Goal: Browse casually: Explore the website without a specific task or goal

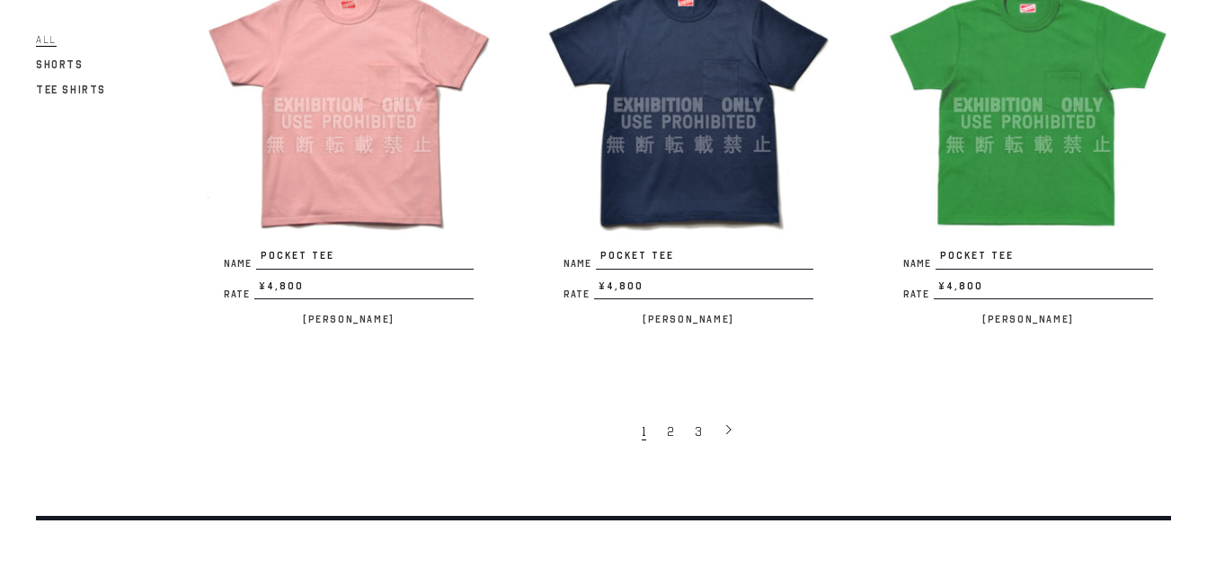
scroll to position [3326, 0]
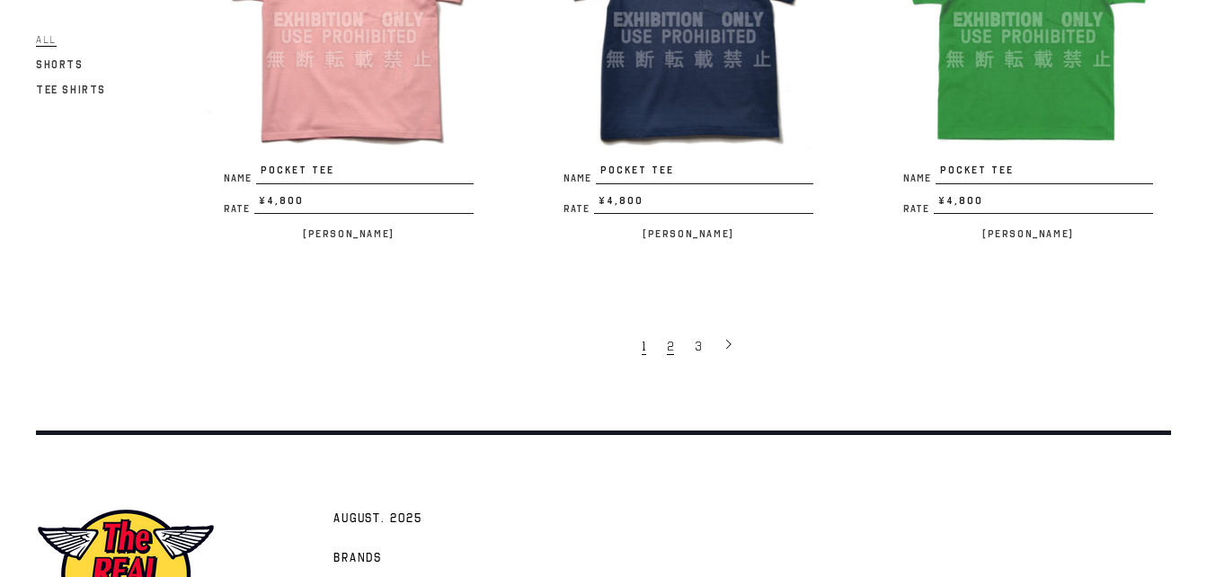
click at [672, 338] on span "2" at bounding box center [670, 346] width 7 height 17
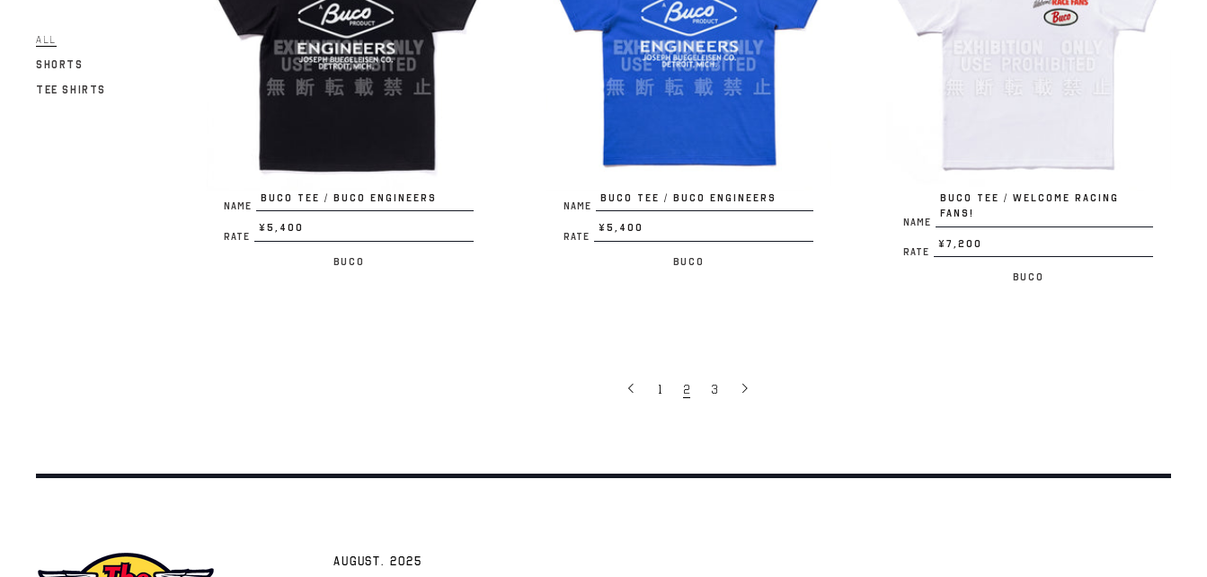
scroll to position [3469, 0]
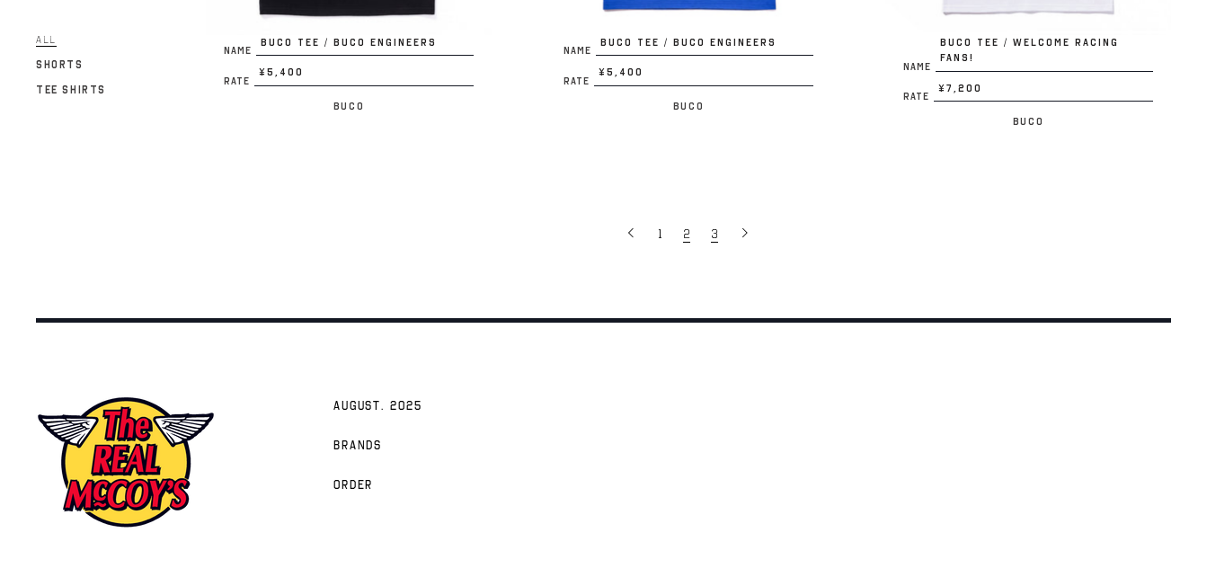
click at [714, 226] on span "3" at bounding box center [714, 234] width 7 height 17
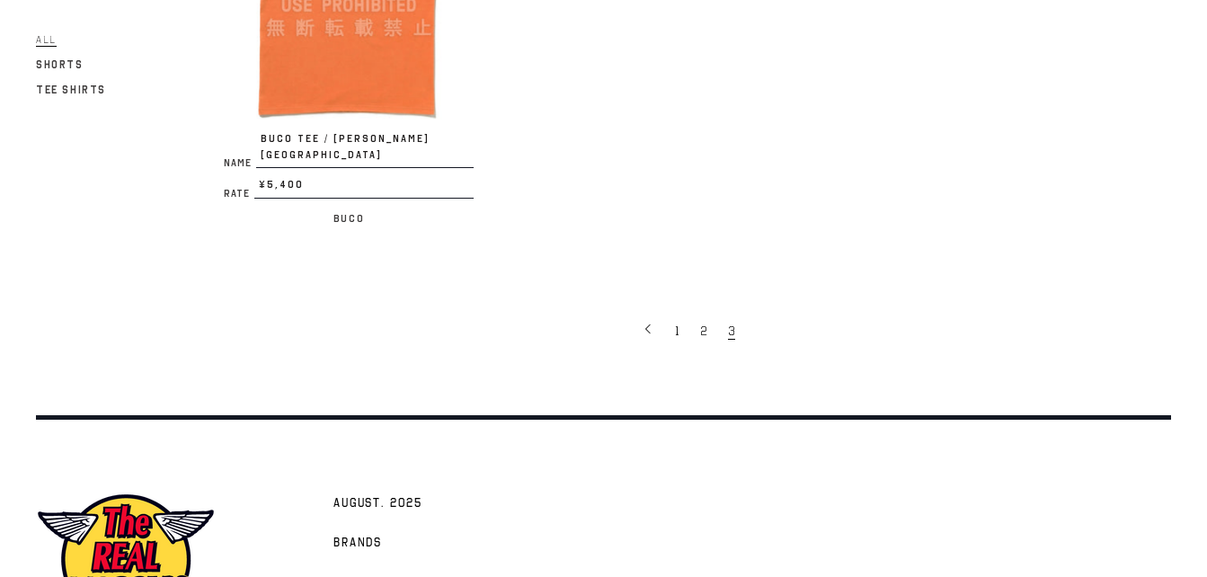
scroll to position [1258, 0]
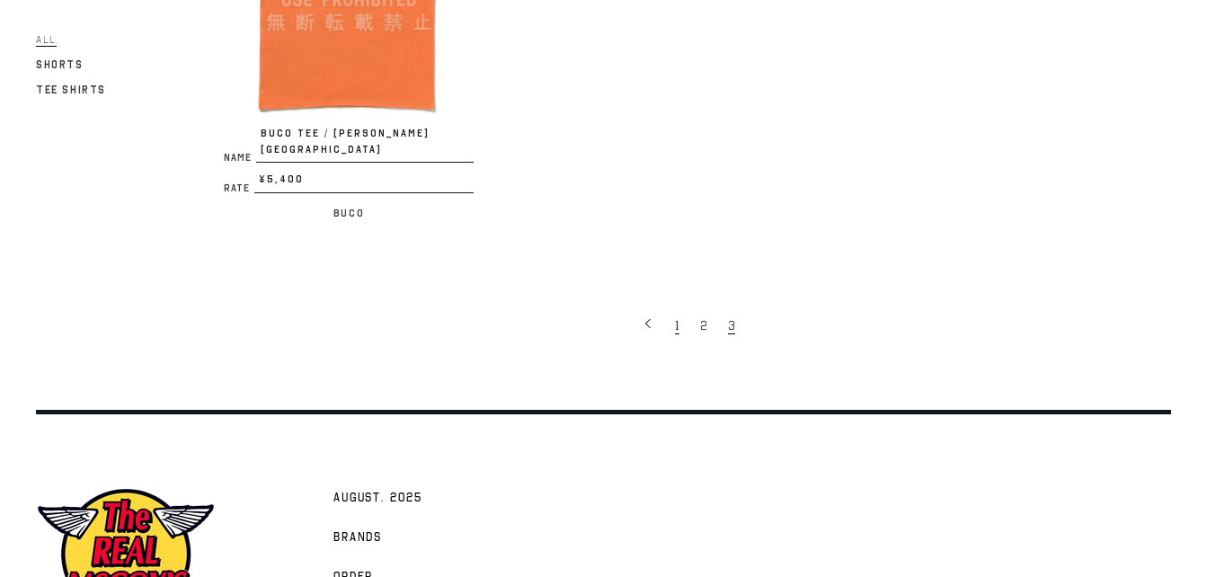
click at [675, 307] on link "1" at bounding box center [678, 325] width 25 height 36
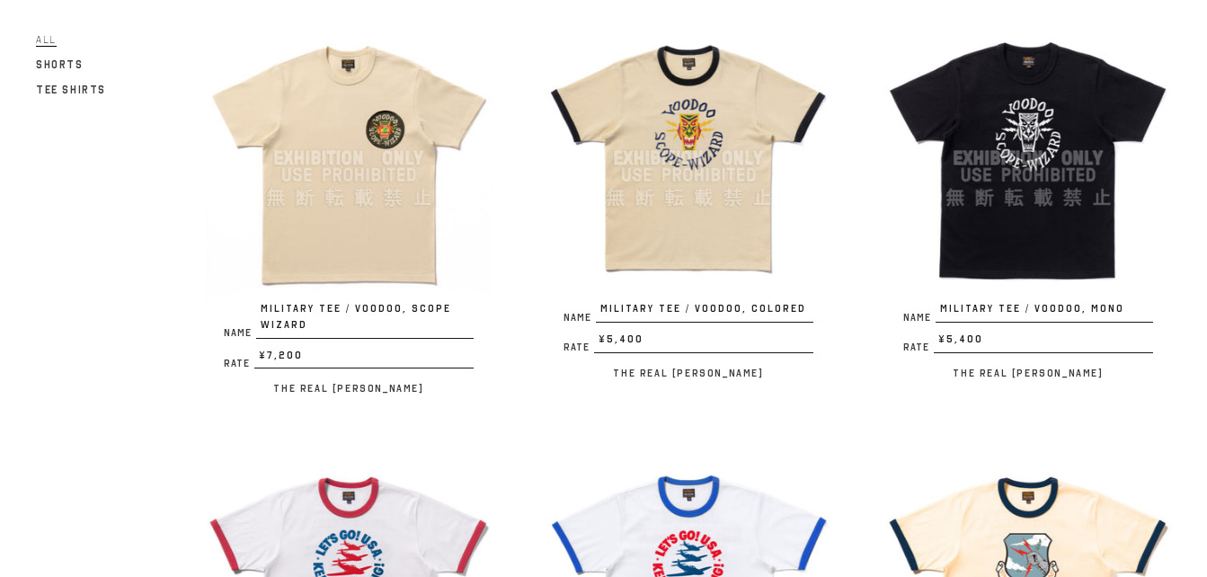
scroll to position [180, 0]
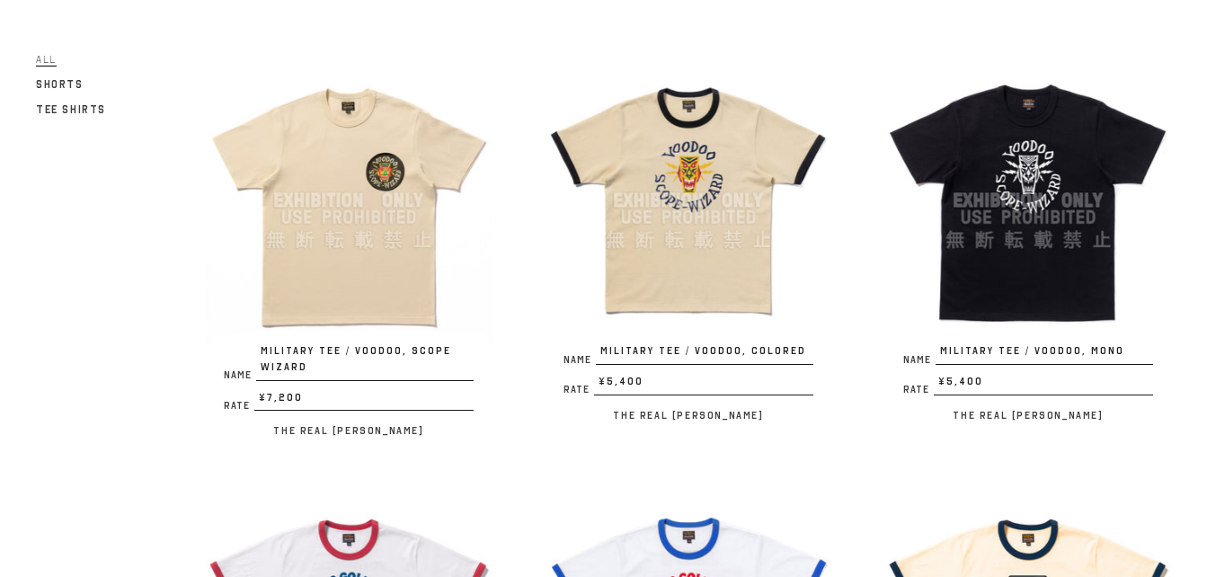
click at [1018, 258] on img at bounding box center [1028, 201] width 286 height 286
click at [665, 210] on img at bounding box center [689, 201] width 286 height 286
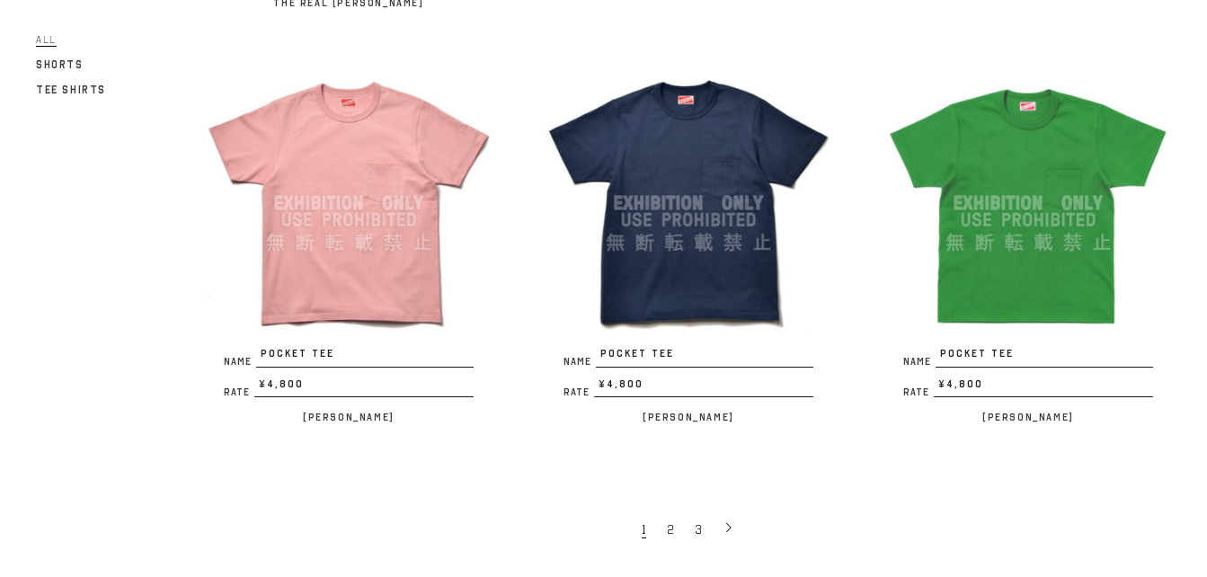
scroll to position [3146, 0]
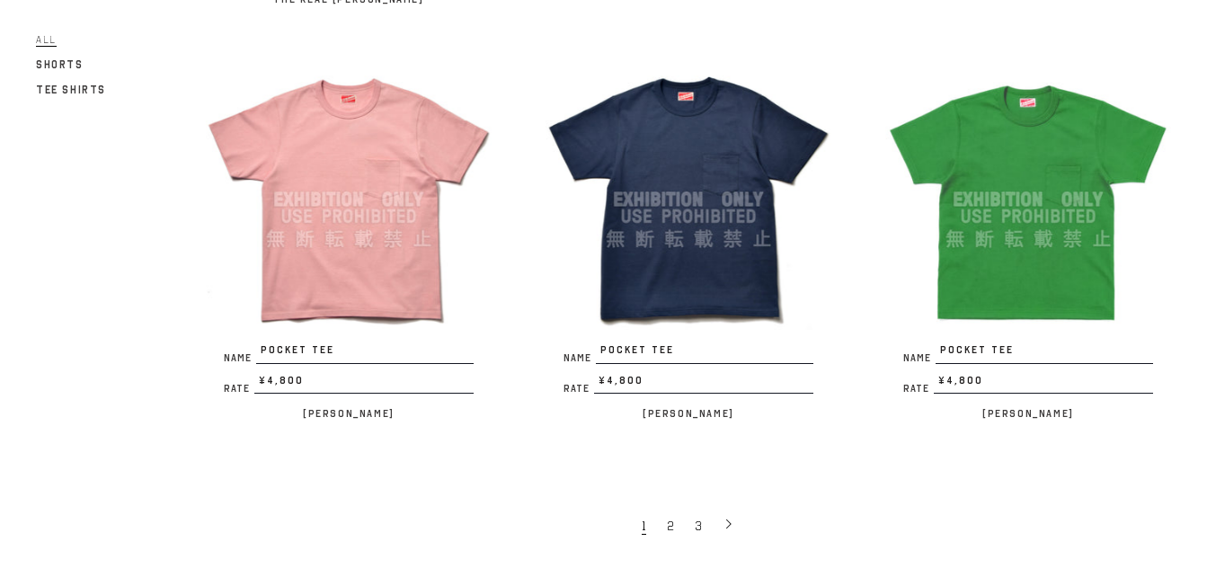
click at [657, 151] on img at bounding box center [689, 200] width 286 height 286
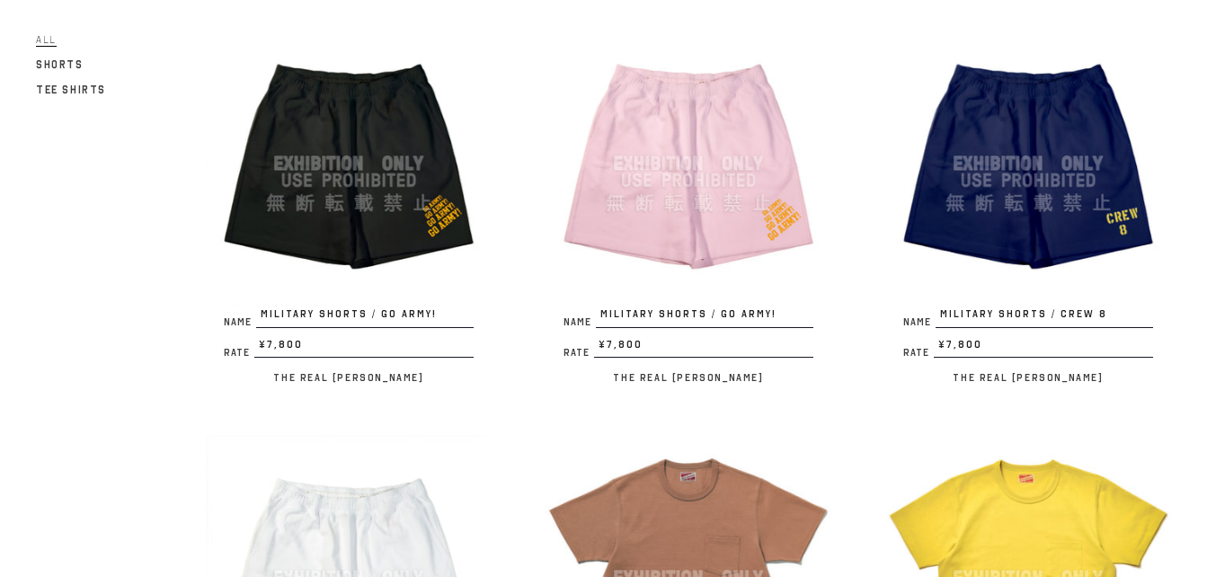
scroll to position [2696, 0]
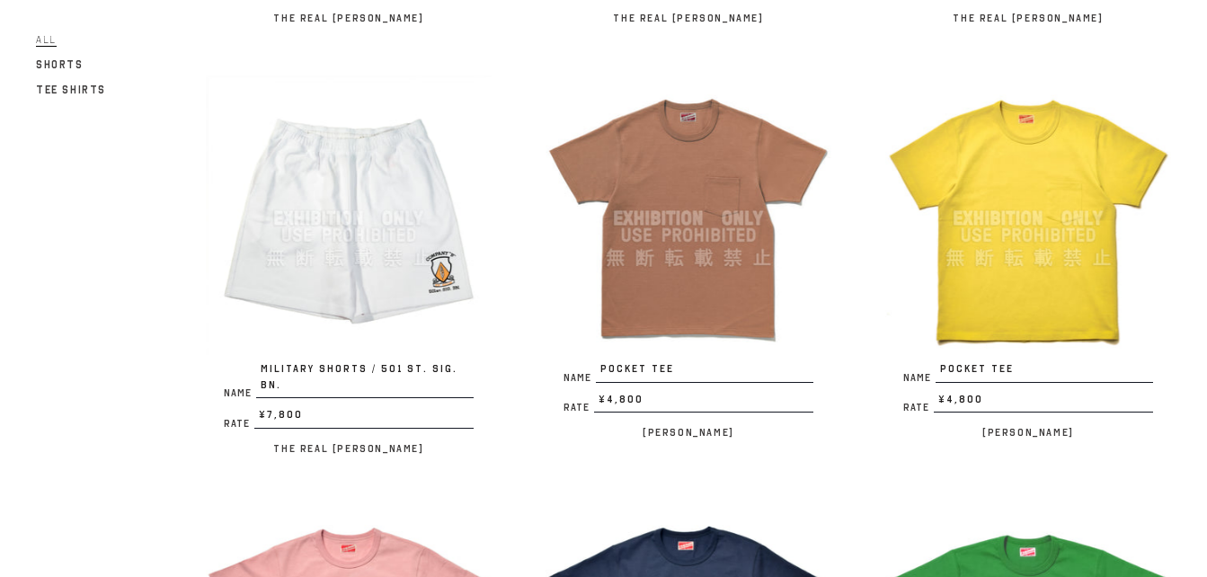
click at [378, 176] on img at bounding box center [349, 219] width 286 height 286
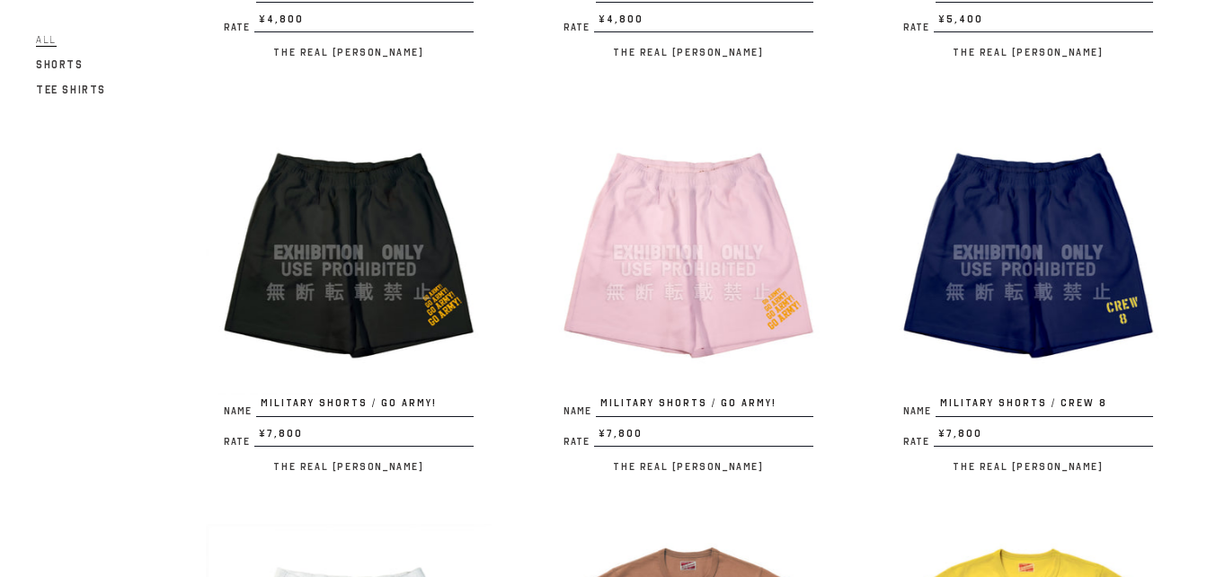
scroll to position [2247, 0]
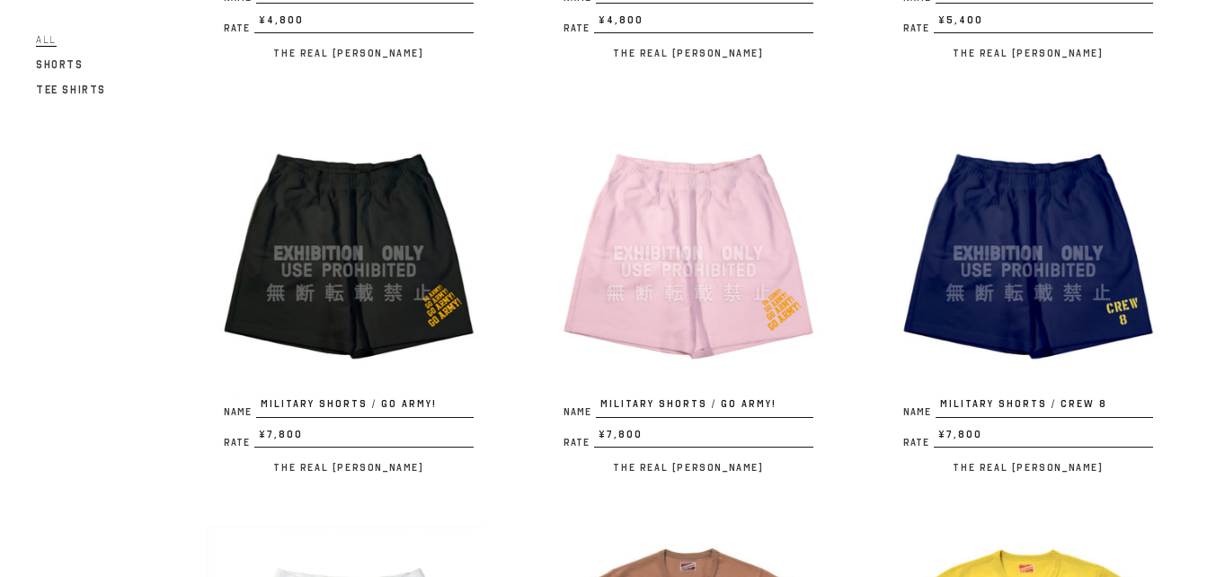
click at [359, 227] on img at bounding box center [349, 254] width 286 height 286
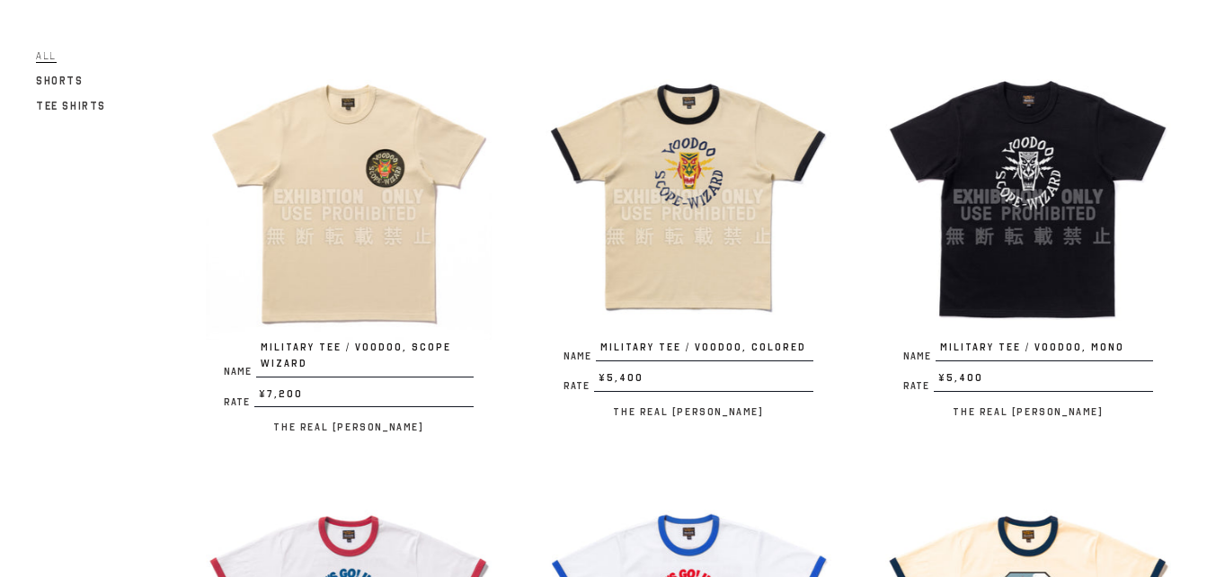
scroll to position [180, 0]
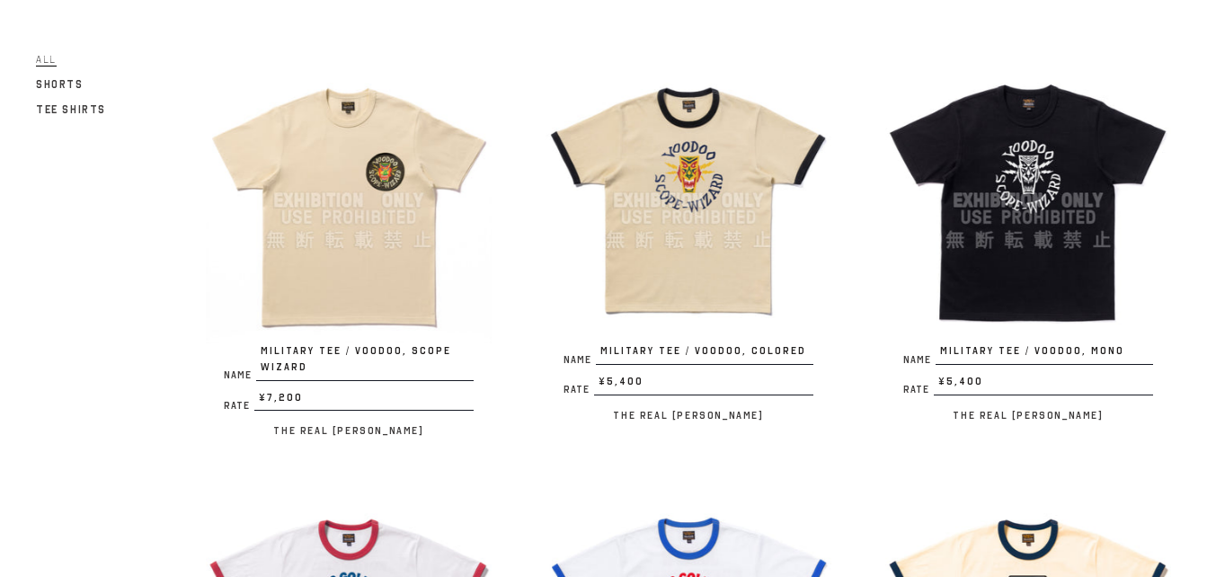
click at [345, 187] on img at bounding box center [349, 201] width 286 height 286
click at [378, 219] on img at bounding box center [349, 201] width 286 height 286
click at [368, 253] on img at bounding box center [349, 201] width 286 height 286
click at [697, 165] on img at bounding box center [689, 201] width 286 height 286
click at [986, 164] on img at bounding box center [1028, 201] width 286 height 286
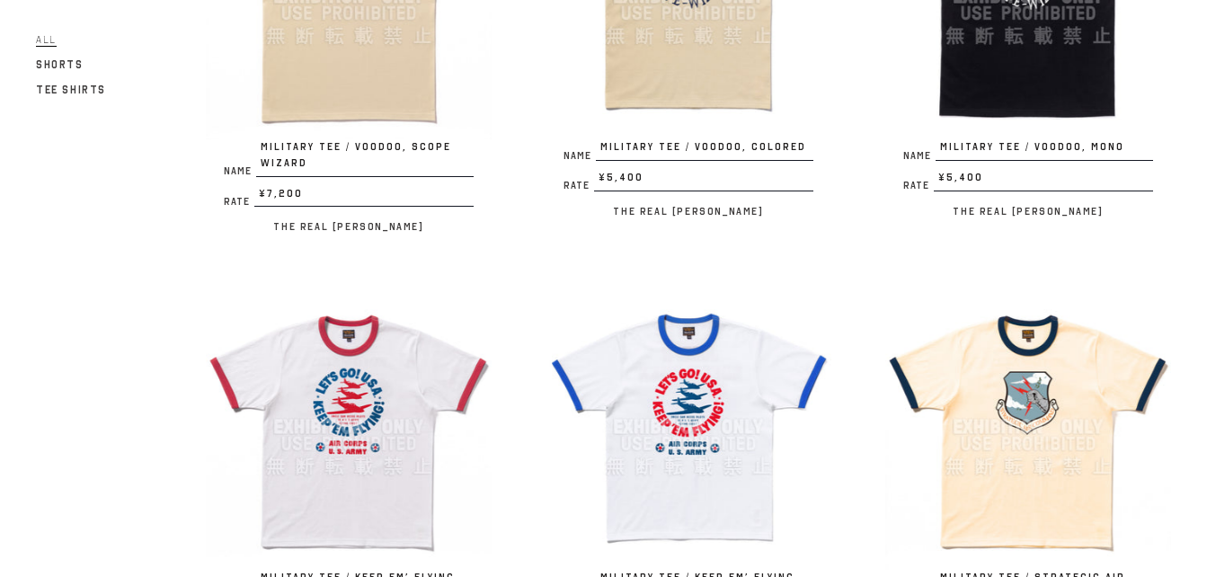
scroll to position [539, 0]
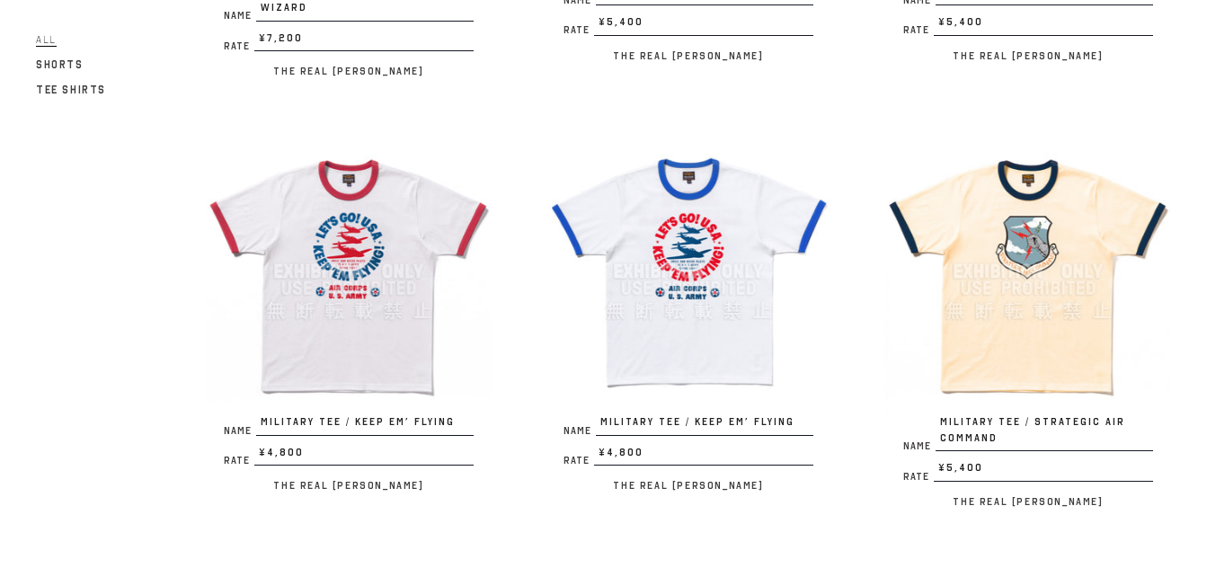
click at [390, 244] on img at bounding box center [349, 272] width 286 height 286
click at [682, 256] on img at bounding box center [689, 272] width 286 height 286
click at [1035, 241] on img at bounding box center [1028, 272] width 286 height 286
click at [1035, 213] on img at bounding box center [1028, 272] width 286 height 286
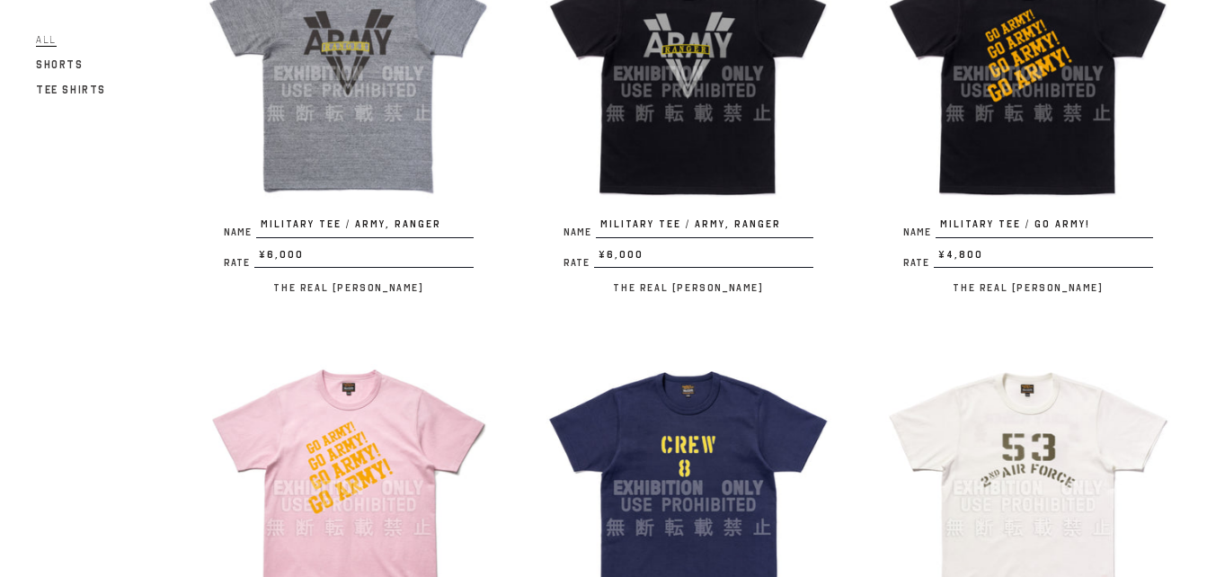
scroll to position [1079, 0]
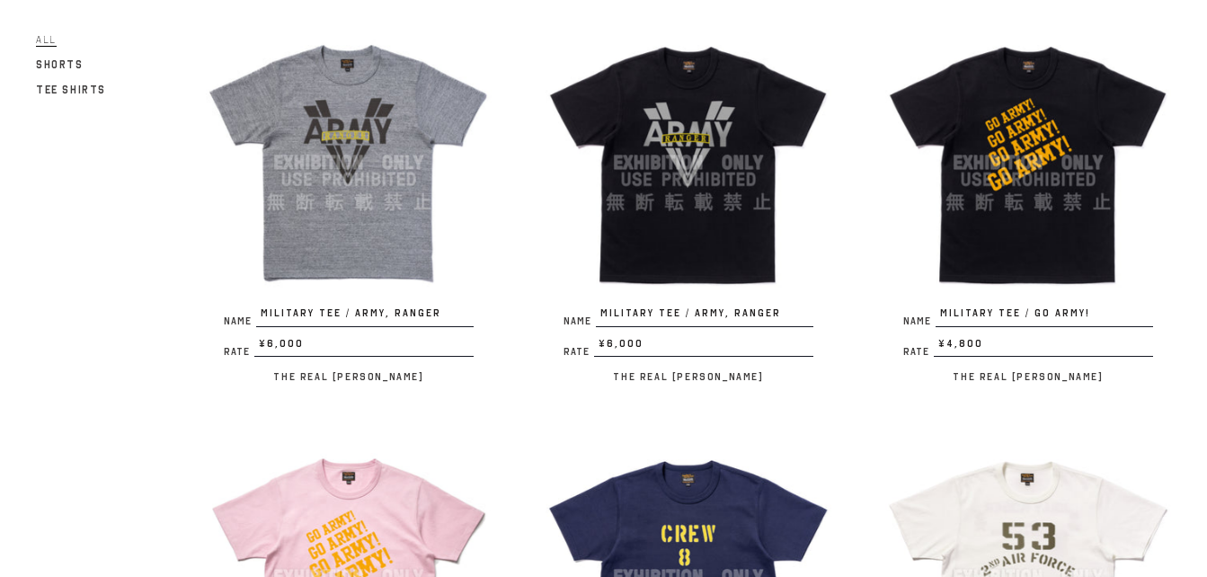
click at [339, 137] on img at bounding box center [349, 163] width 286 height 286
click at [704, 156] on img at bounding box center [689, 163] width 286 height 286
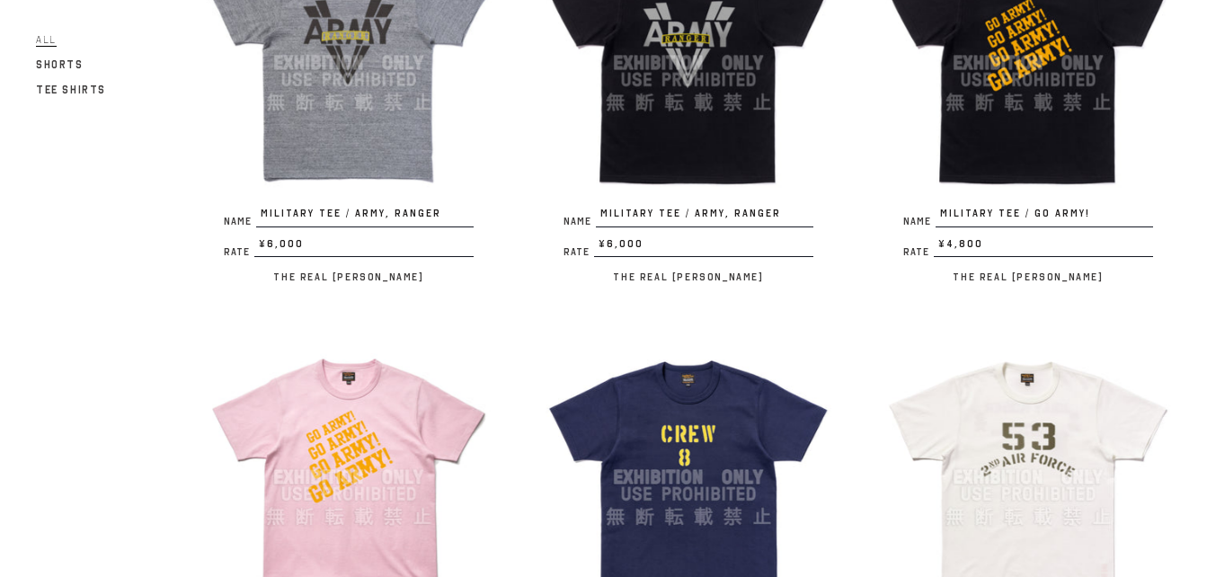
scroll to position [1258, 0]
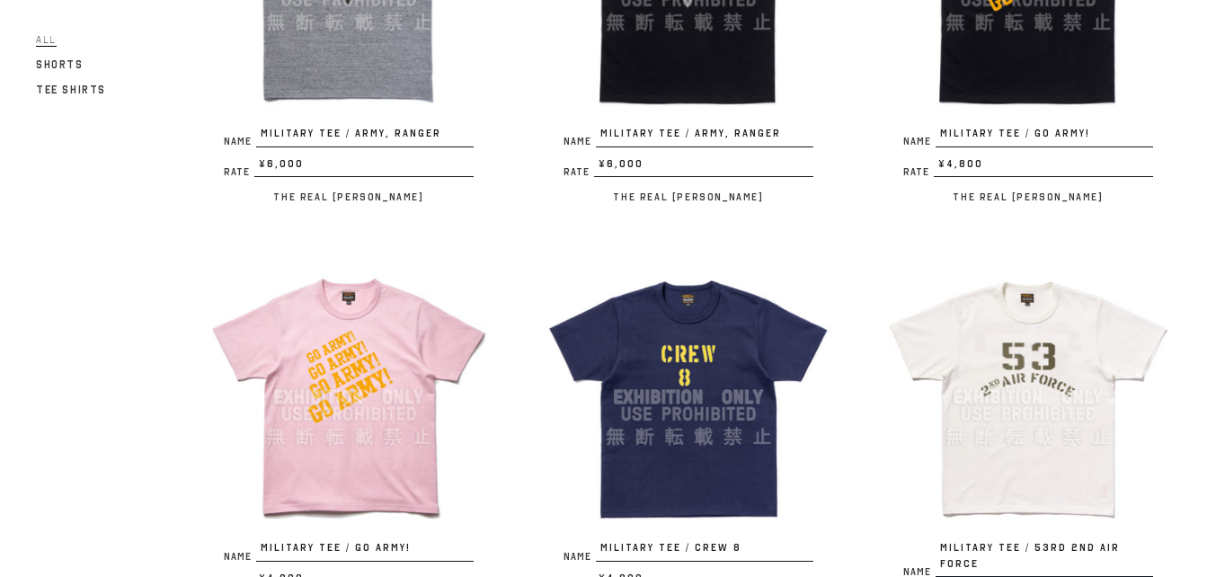
click at [374, 342] on img at bounding box center [349, 397] width 286 height 286
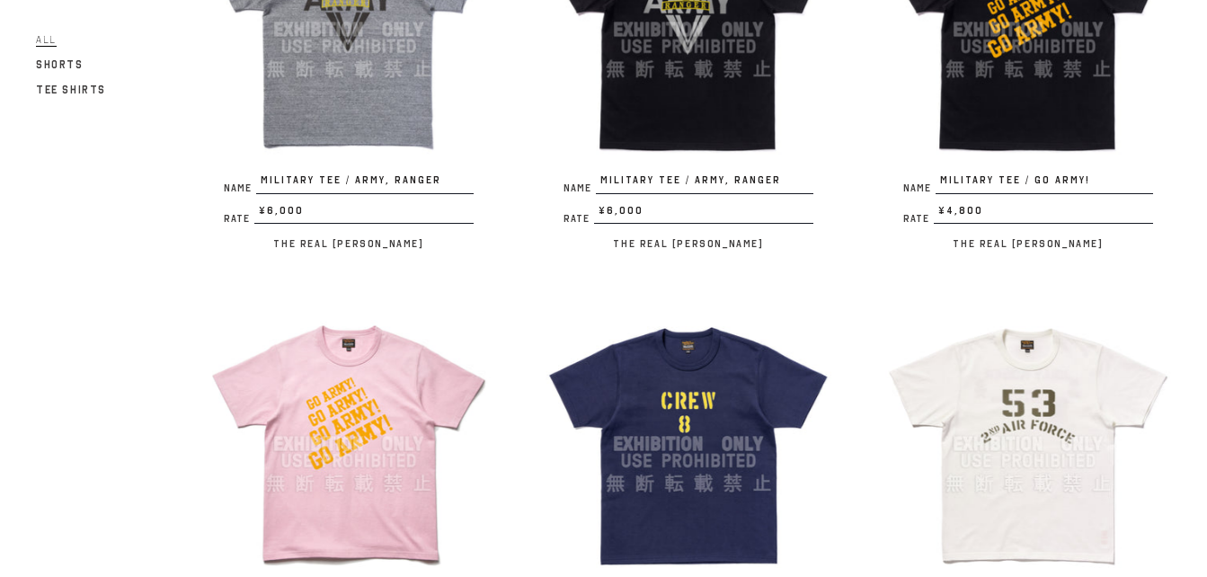
scroll to position [1168, 0]
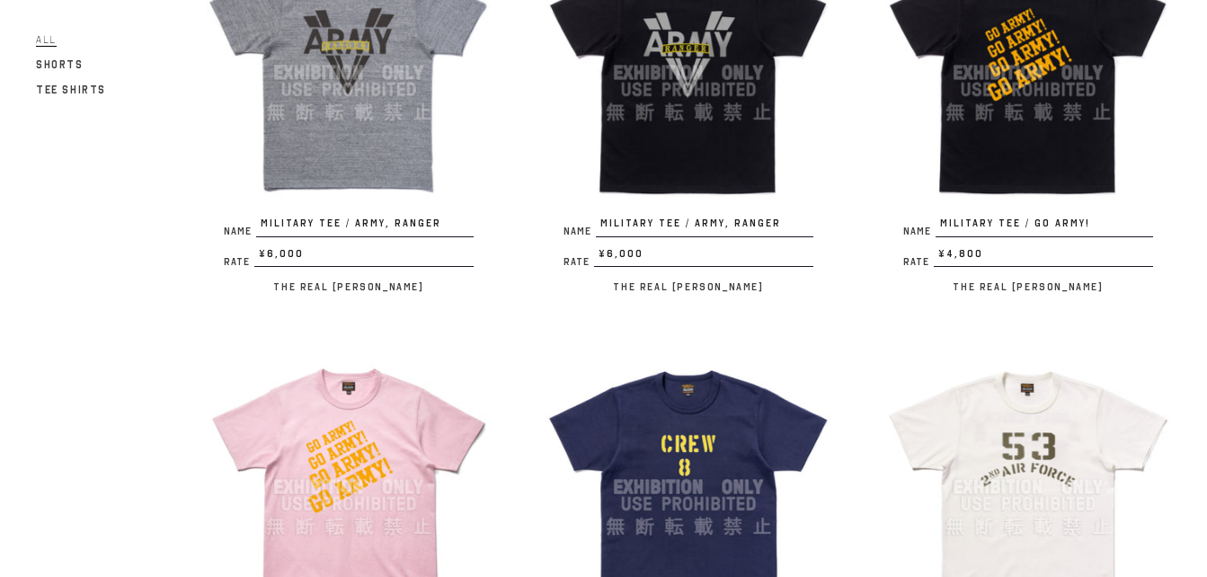
click at [1067, 154] on img at bounding box center [1028, 73] width 286 height 286
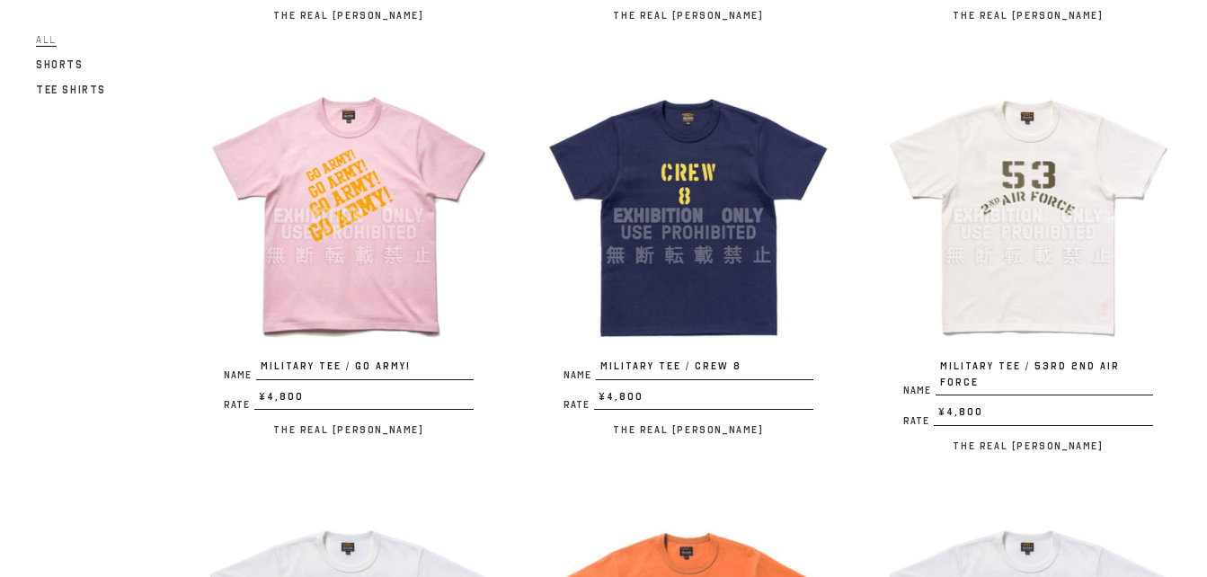
scroll to position [1438, 0]
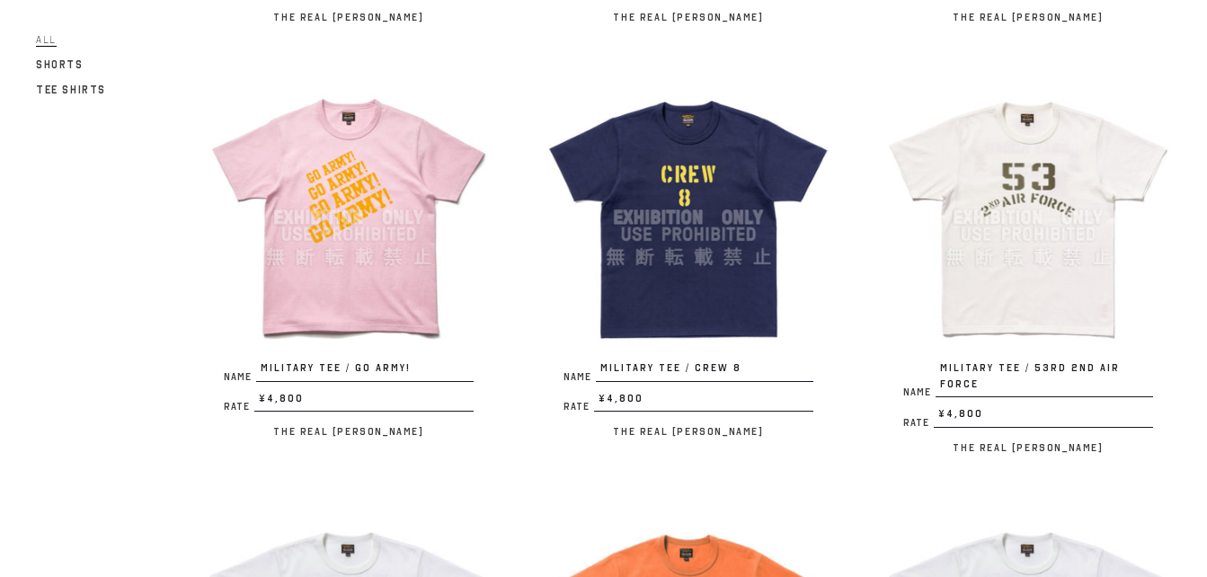
click at [1030, 210] on img at bounding box center [1028, 218] width 286 height 286
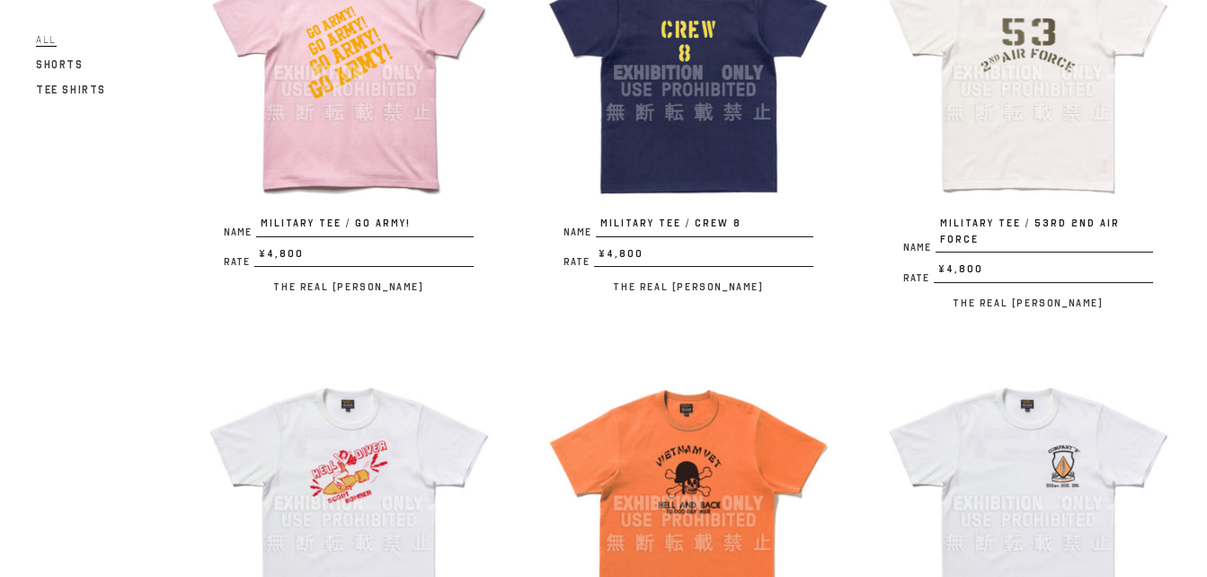
scroll to position [1708, 0]
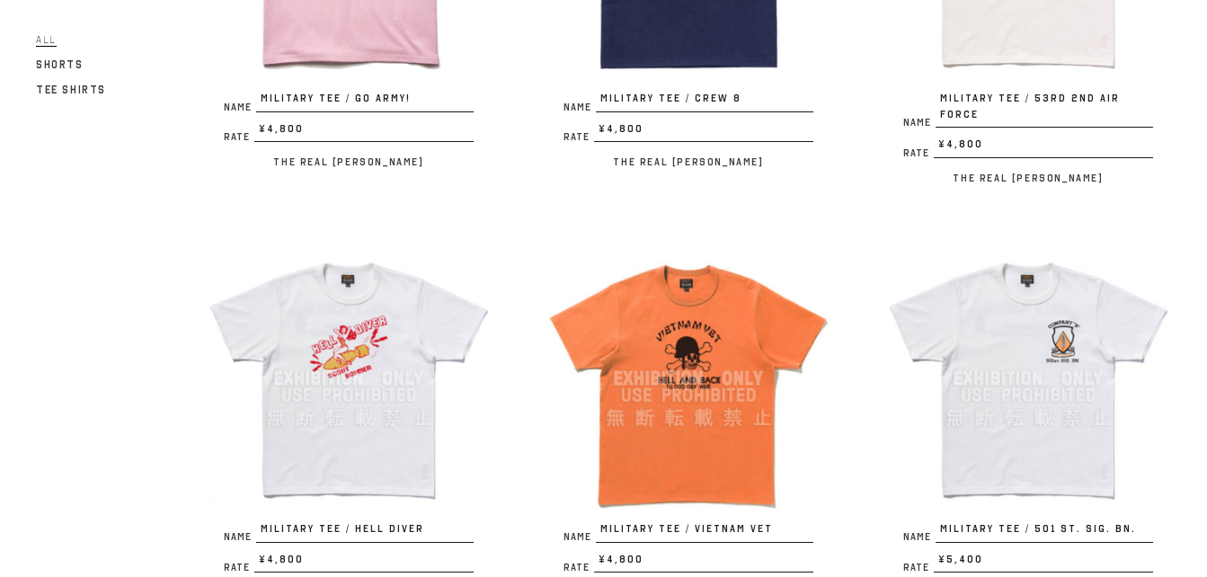
click at [388, 311] on img at bounding box center [349, 378] width 286 height 286
click at [705, 348] on img at bounding box center [689, 378] width 286 height 286
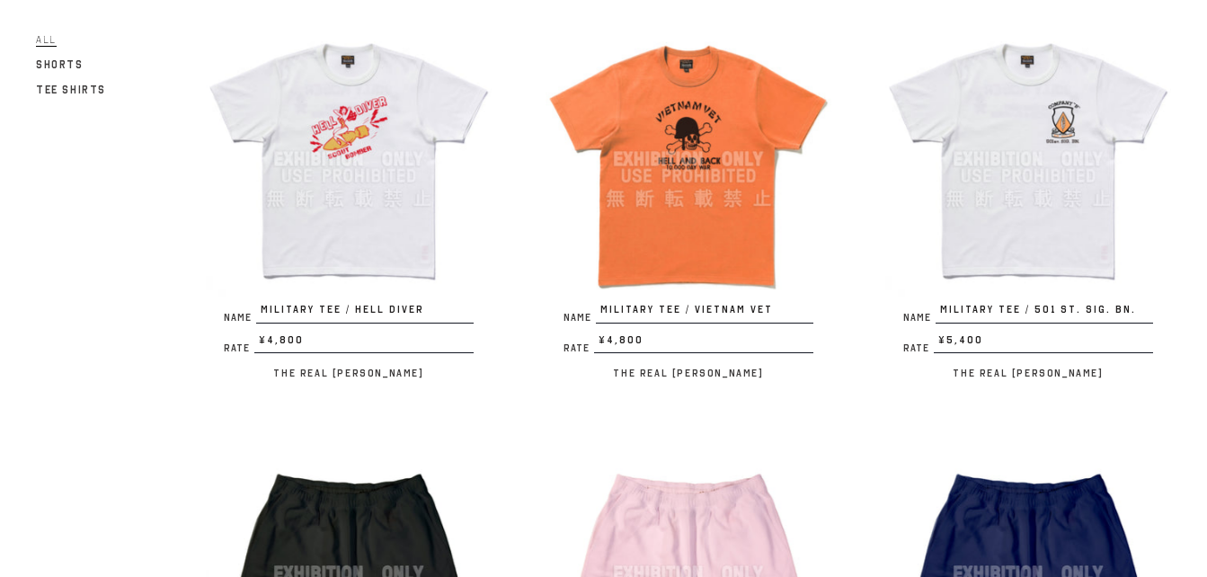
scroll to position [1977, 0]
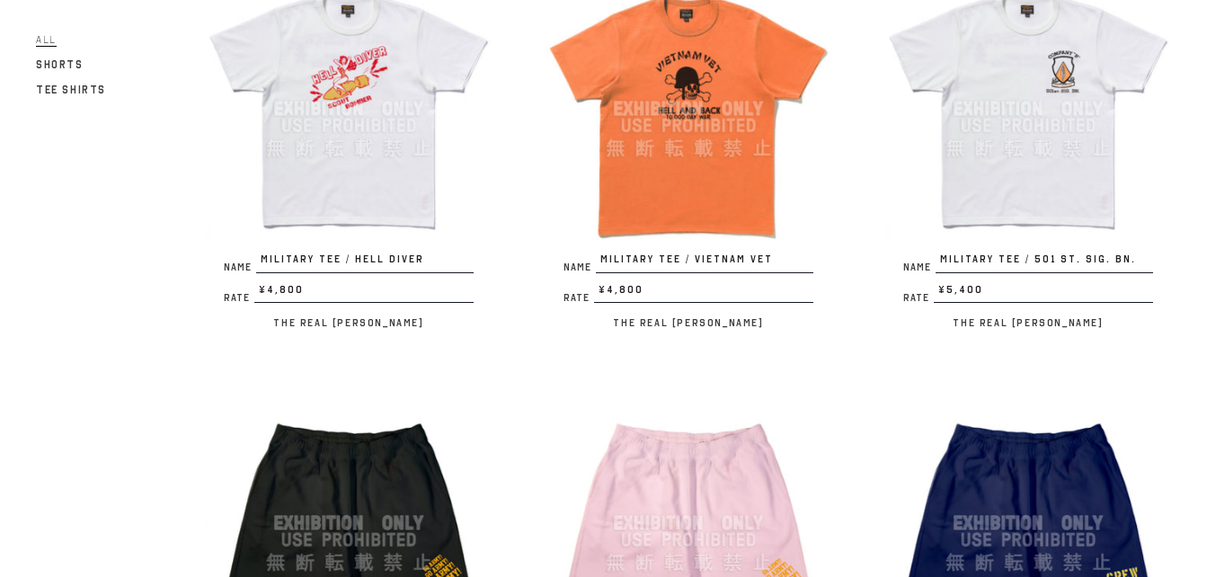
click at [1067, 149] on img at bounding box center [1028, 109] width 286 height 286
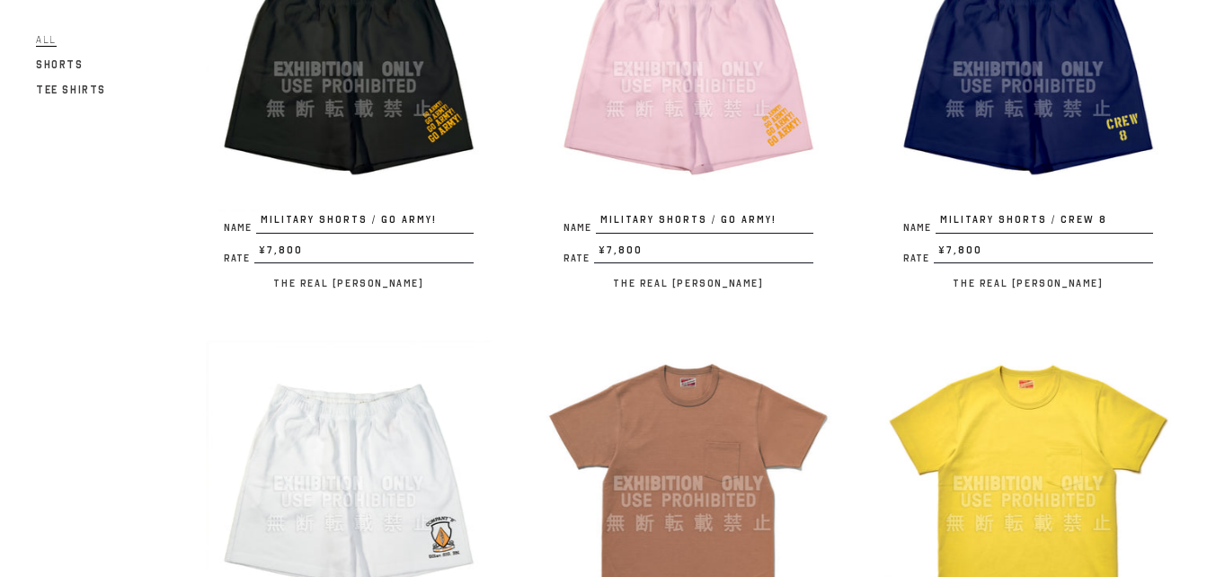
scroll to position [2517, 0]
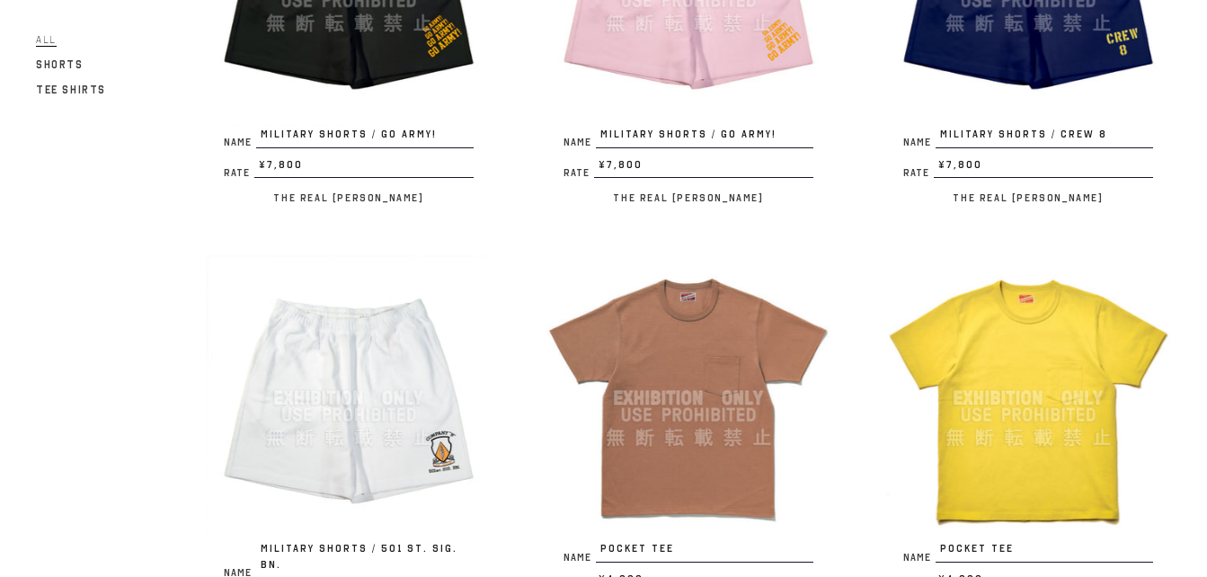
click at [372, 329] on img at bounding box center [349, 398] width 286 height 286
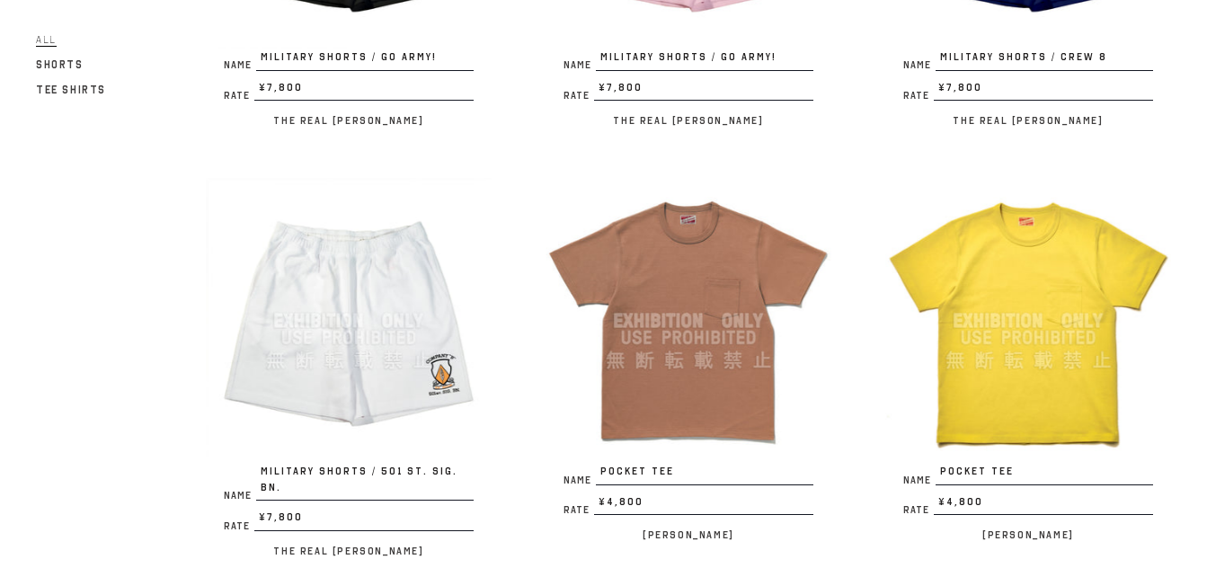
scroll to position [2607, 0]
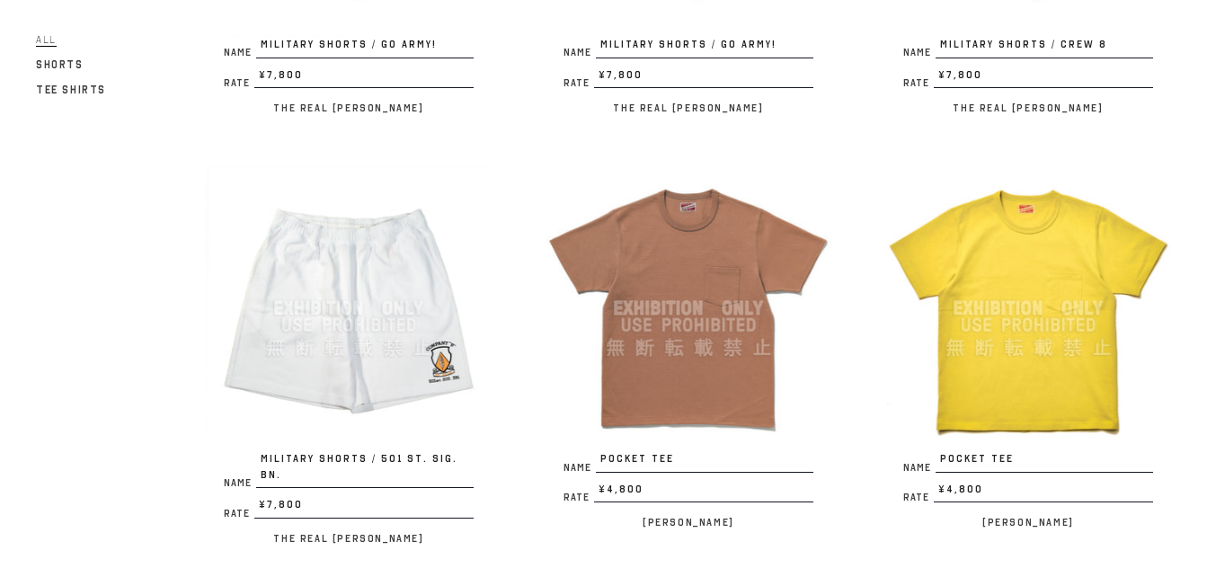
click at [1069, 295] on img at bounding box center [1028, 308] width 286 height 286
click at [715, 236] on img at bounding box center [689, 308] width 286 height 286
click at [1067, 298] on img at bounding box center [1028, 308] width 286 height 286
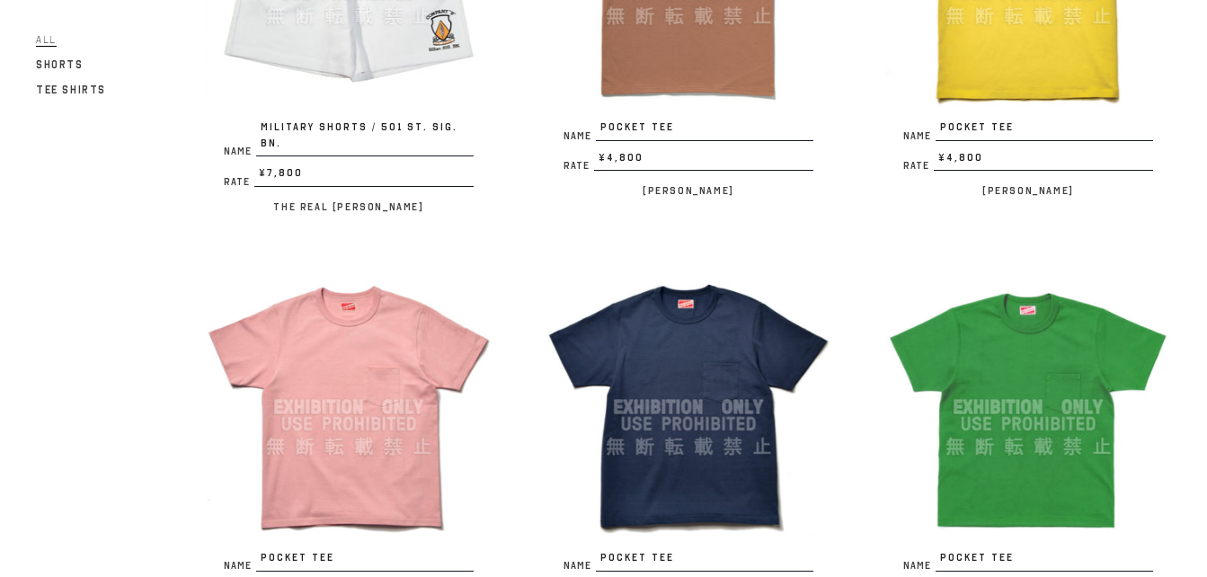
scroll to position [2966, 0]
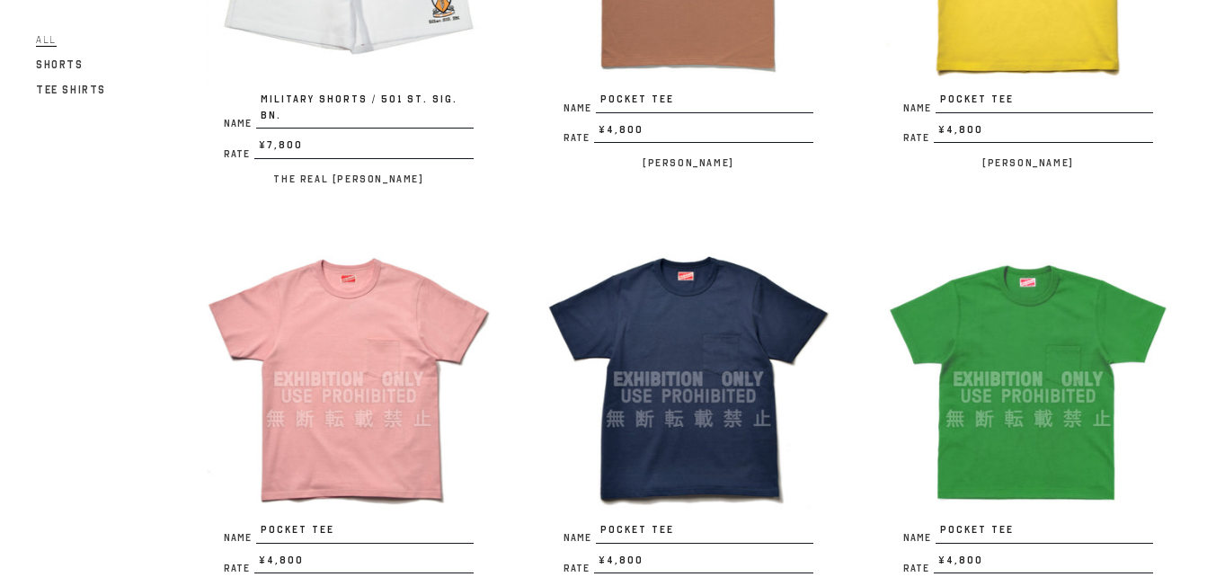
click at [391, 280] on img at bounding box center [349, 379] width 286 height 286
click at [658, 333] on img at bounding box center [689, 379] width 286 height 286
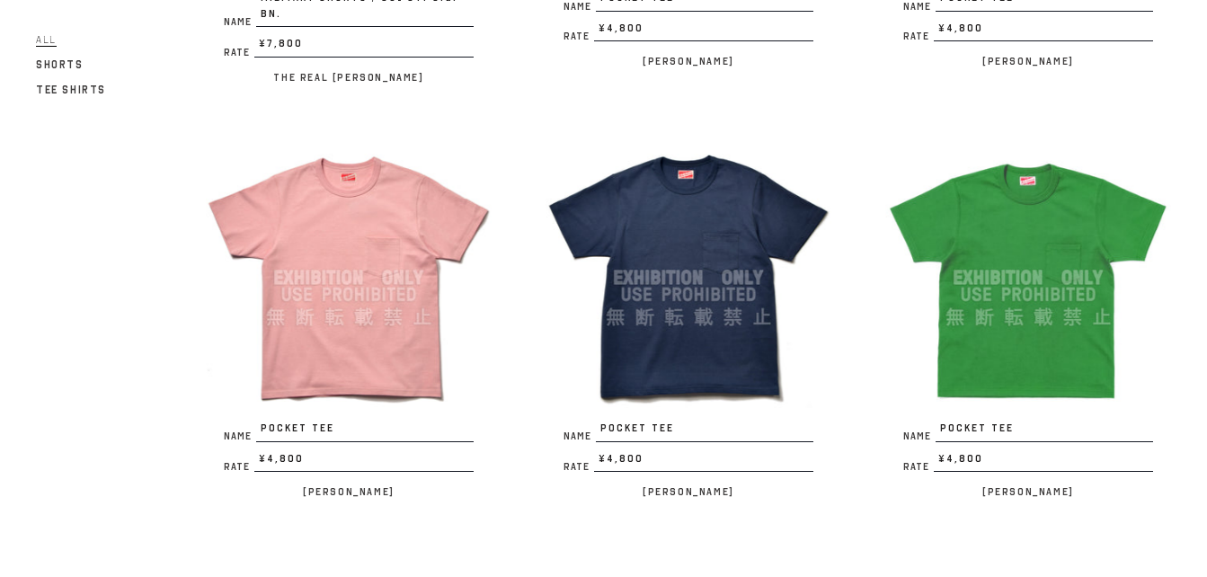
scroll to position [3236, 0]
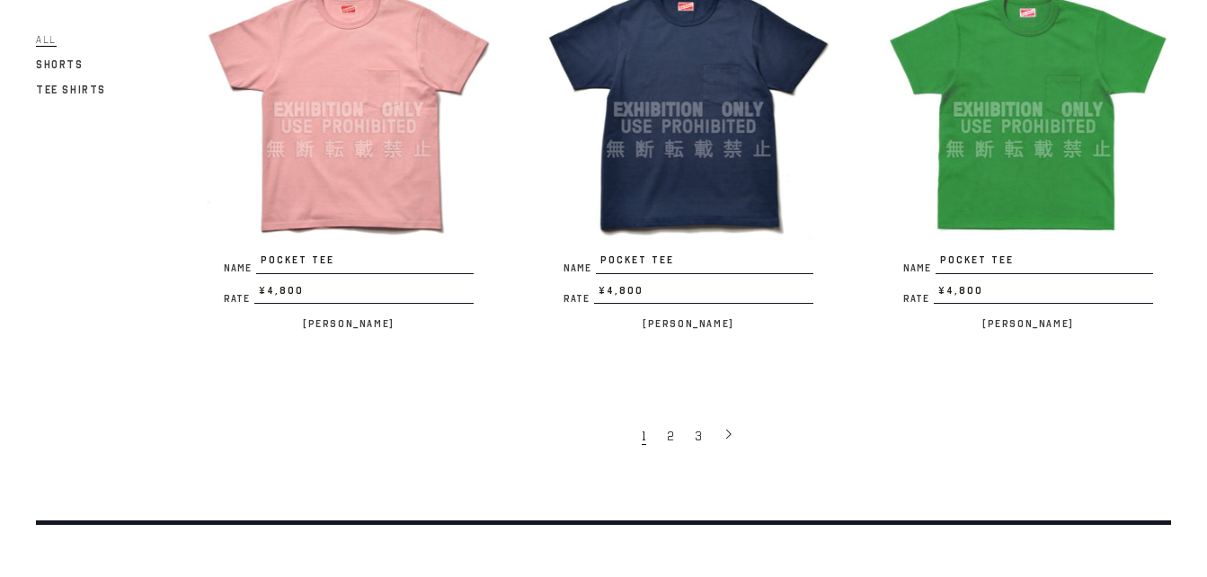
click at [1007, 162] on img at bounding box center [1028, 110] width 286 height 286
click at [728, 428] on icon at bounding box center [729, 434] width 13 height 13
click at [1017, 122] on img at bounding box center [1028, 110] width 286 height 286
click at [666, 417] on link "2" at bounding box center [672, 435] width 28 height 36
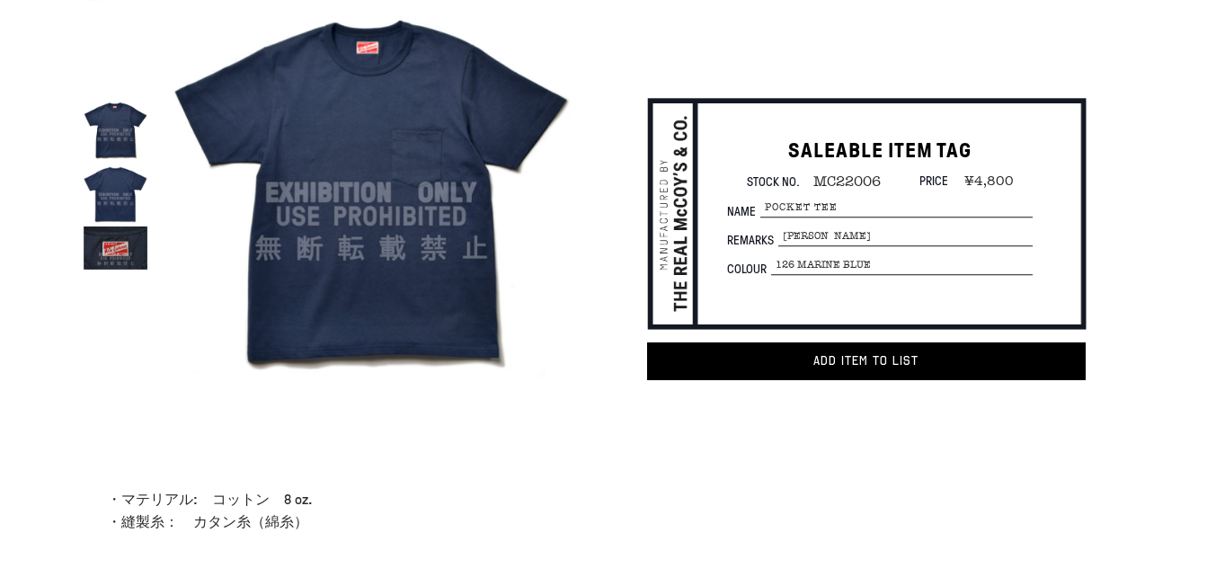
scroll to position [90, 0]
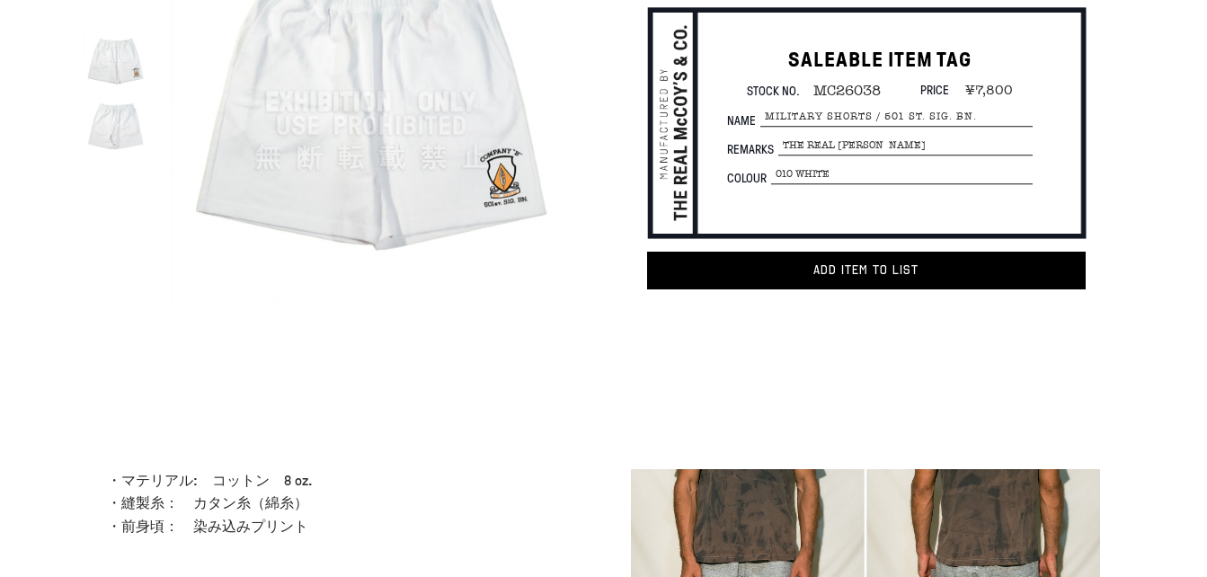
scroll to position [180, 0]
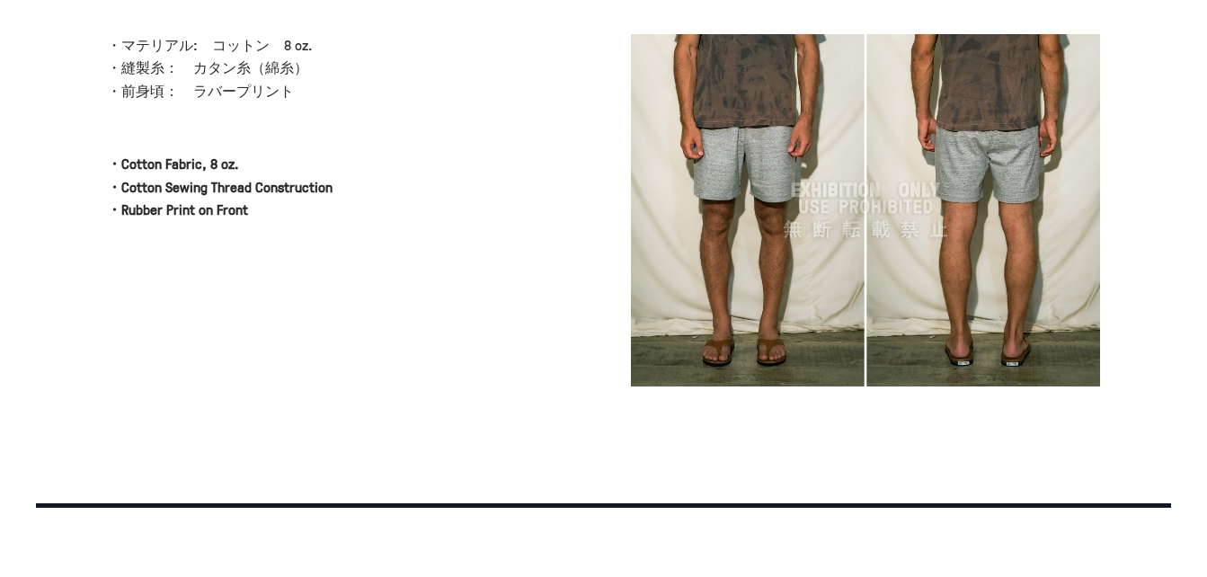
scroll to position [629, 0]
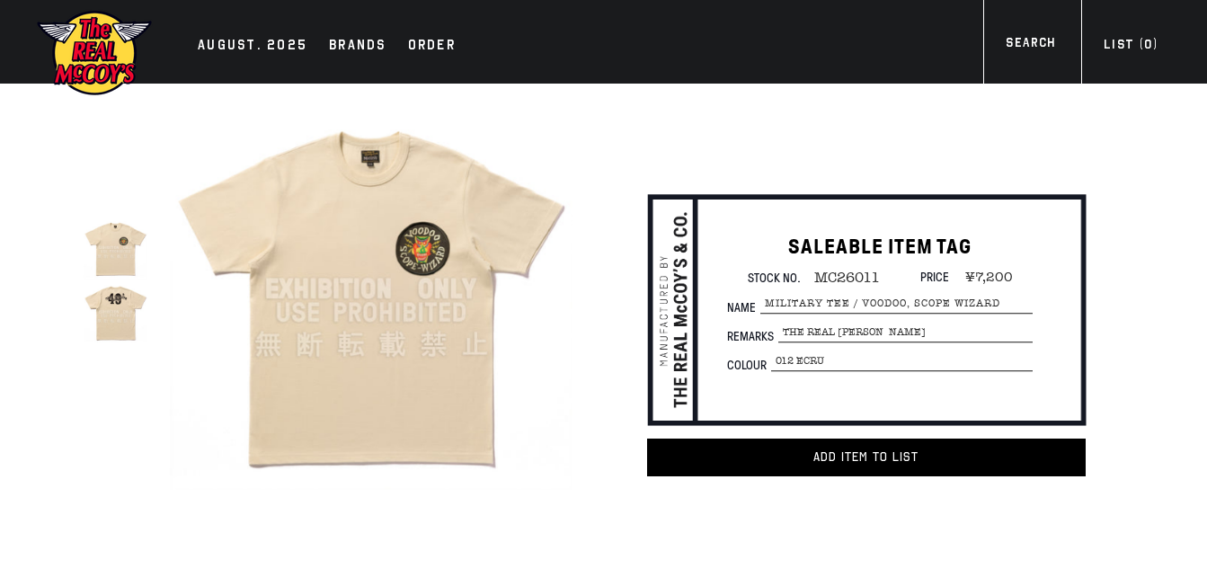
click at [128, 313] on img at bounding box center [116, 312] width 64 height 64
click at [129, 314] on img at bounding box center [116, 312] width 64 height 64
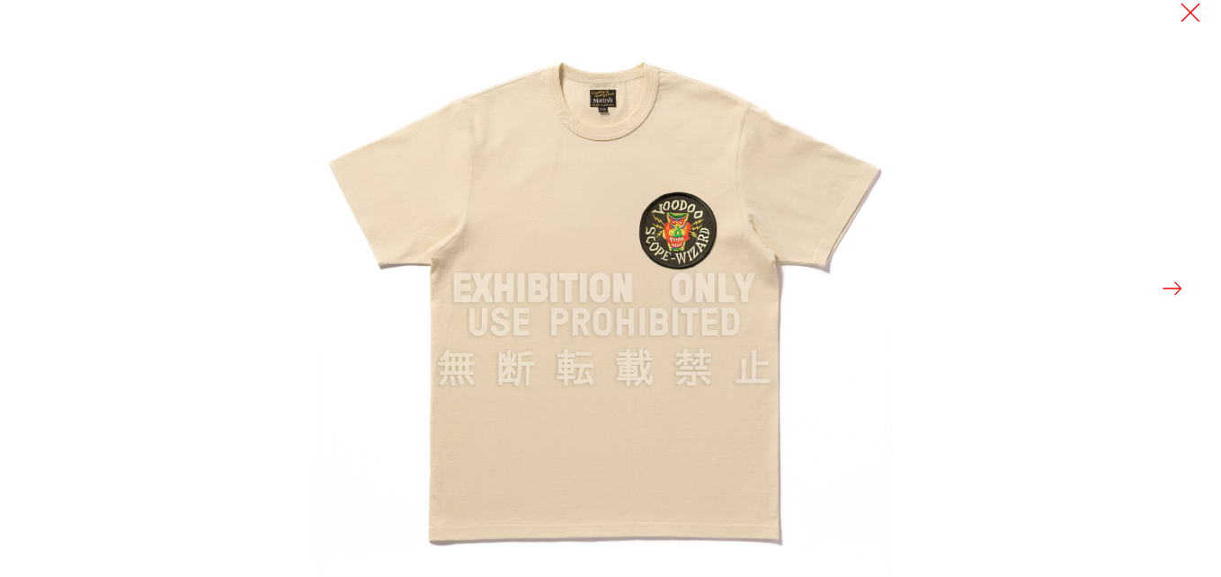
click at [1177, 294] on button at bounding box center [1171, 288] width 25 height 25
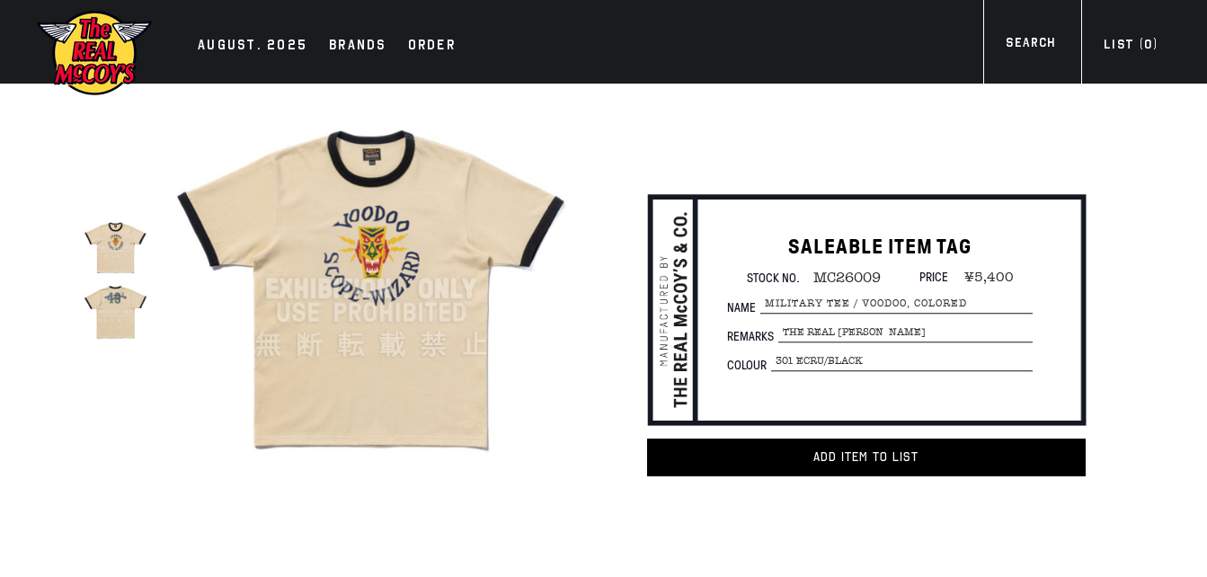
click at [120, 307] on img at bounding box center [116, 312] width 64 height 64
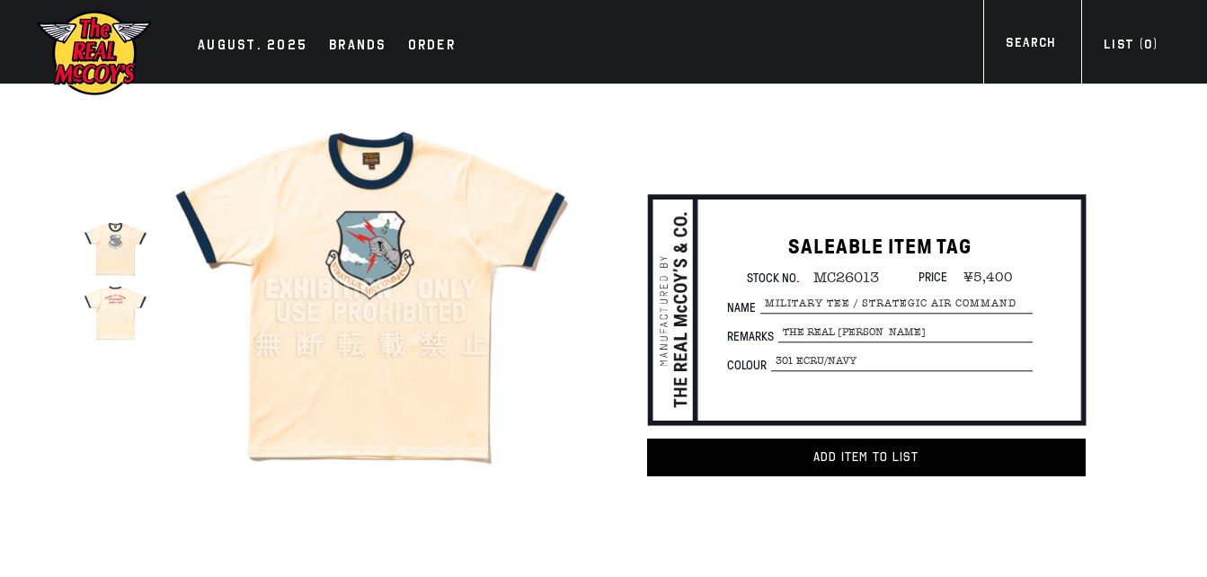
click at [125, 319] on img at bounding box center [116, 312] width 64 height 64
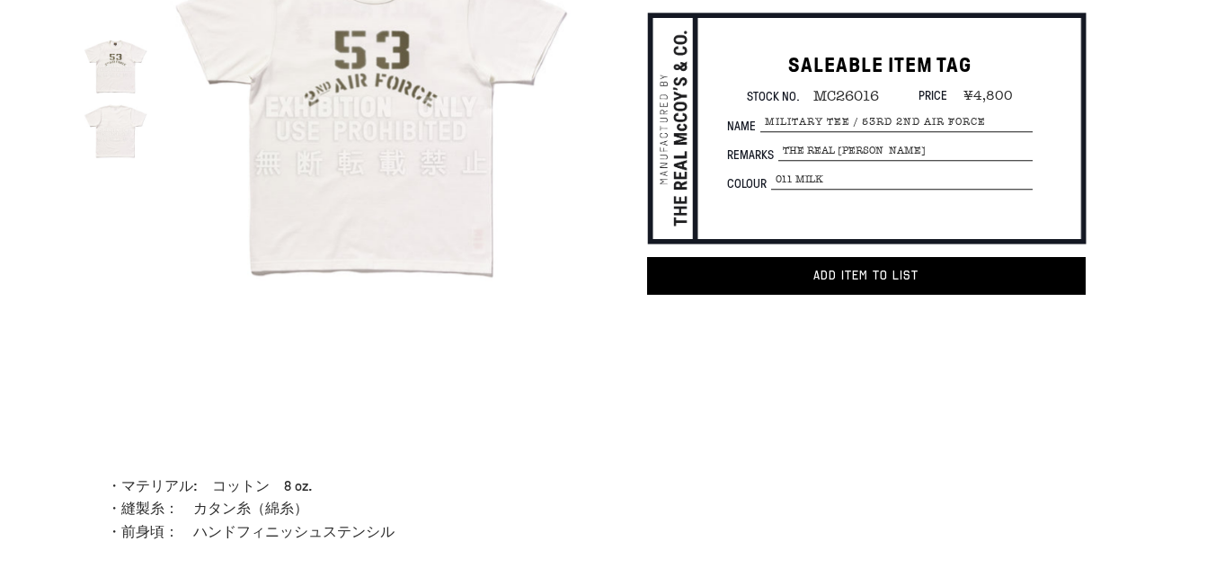
scroll to position [180, 0]
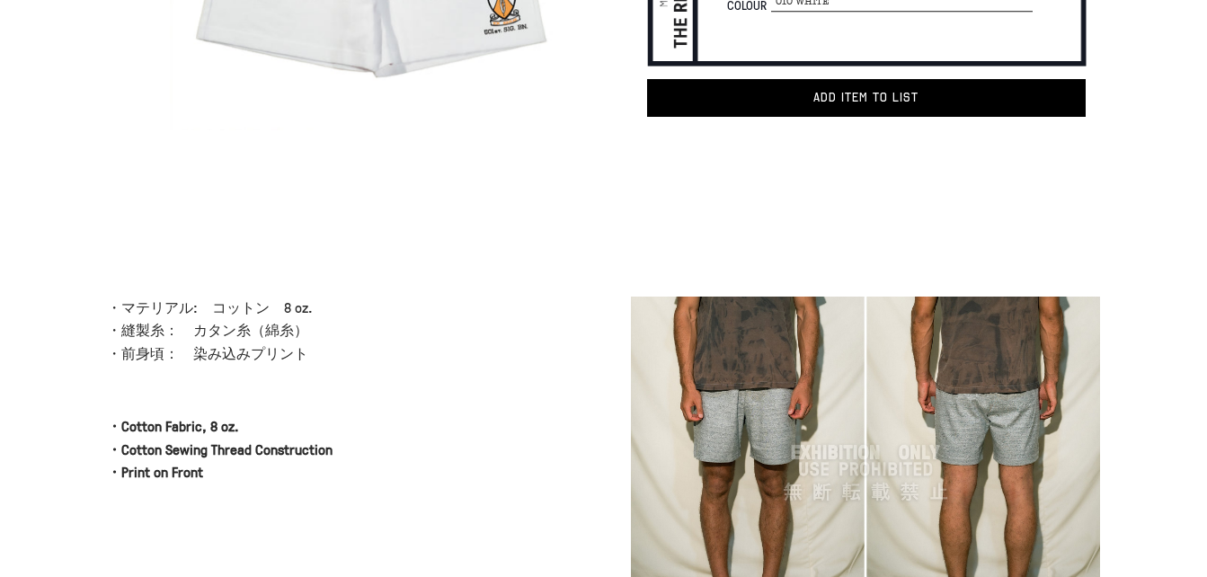
scroll to position [629, 0]
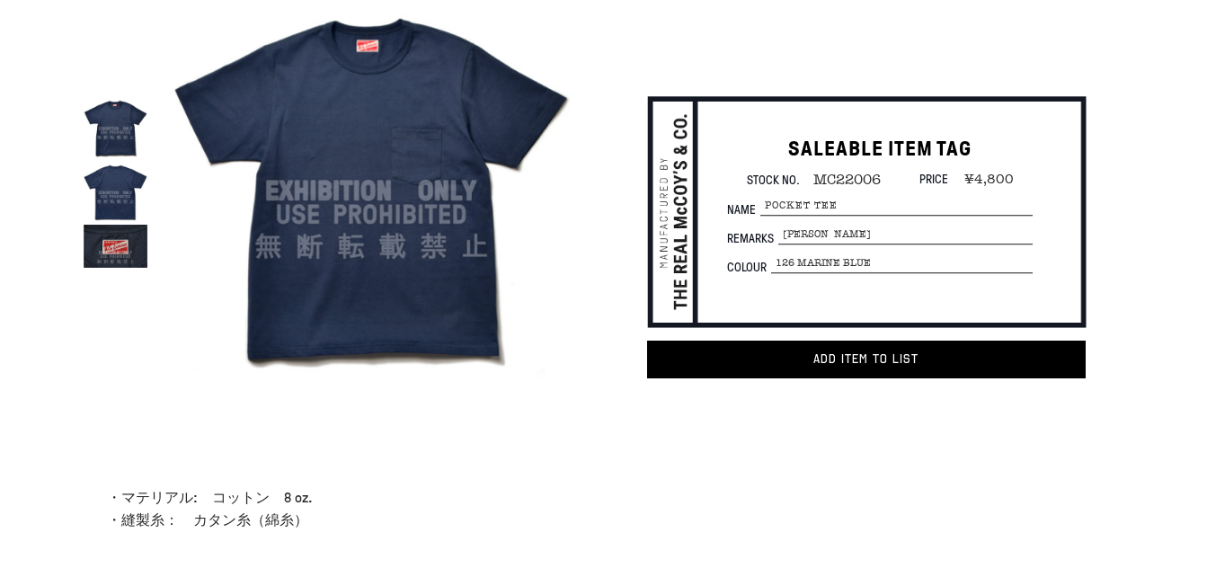
scroll to position [270, 0]
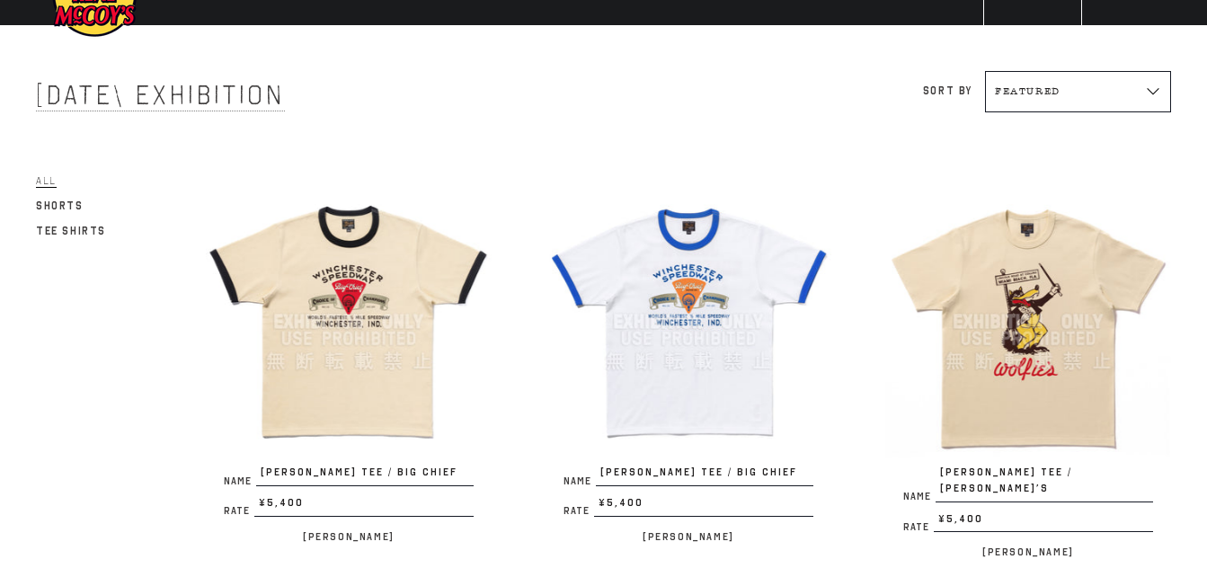
scroll to position [90, 0]
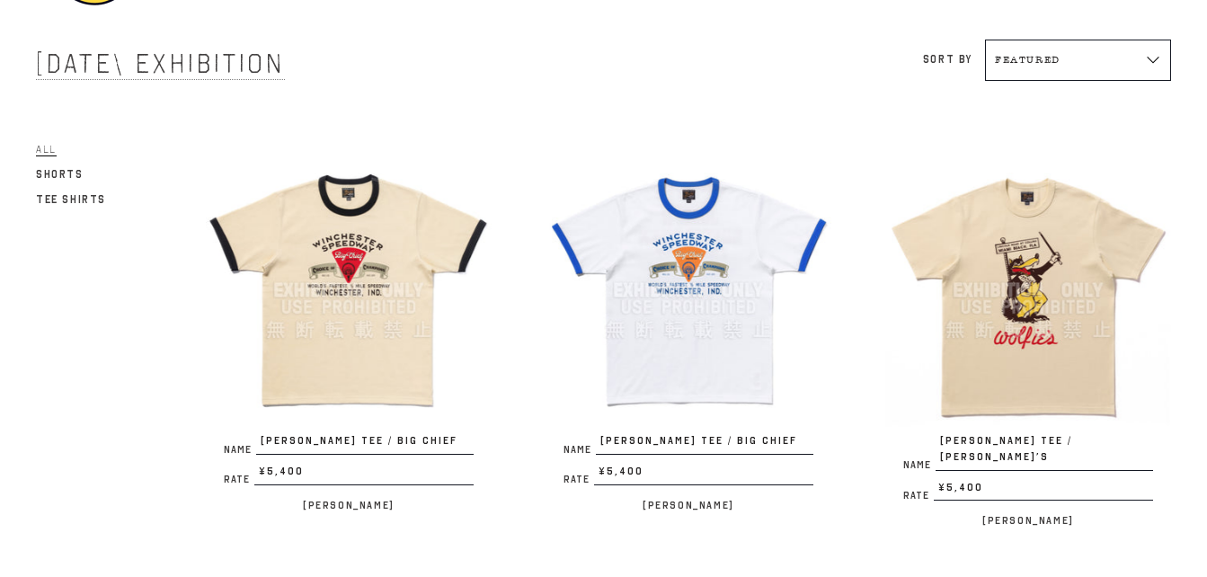
click at [395, 247] on img at bounding box center [349, 290] width 286 height 286
click at [349, 260] on img at bounding box center [349, 290] width 286 height 286
click at [689, 290] on img at bounding box center [689, 290] width 286 height 286
click at [1061, 265] on img at bounding box center [1028, 290] width 286 height 286
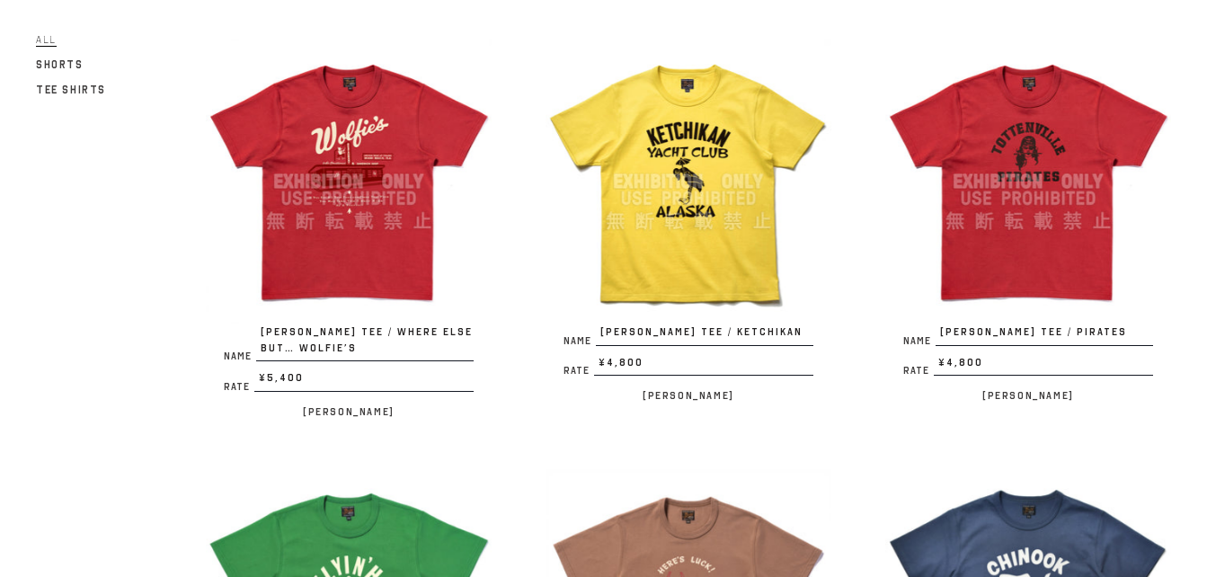
scroll to position [539, 0]
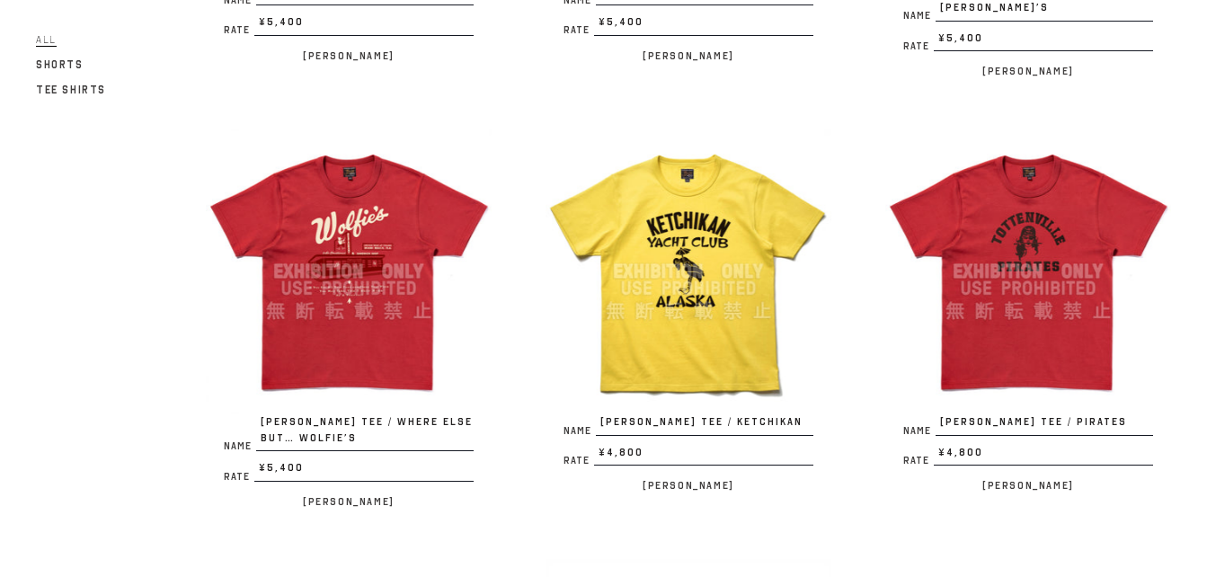
click at [366, 205] on img at bounding box center [349, 272] width 286 height 286
click at [1042, 254] on img at bounding box center [1028, 272] width 286 height 286
click at [706, 230] on img at bounding box center [689, 272] width 286 height 286
click at [1019, 225] on img at bounding box center [1028, 272] width 286 height 286
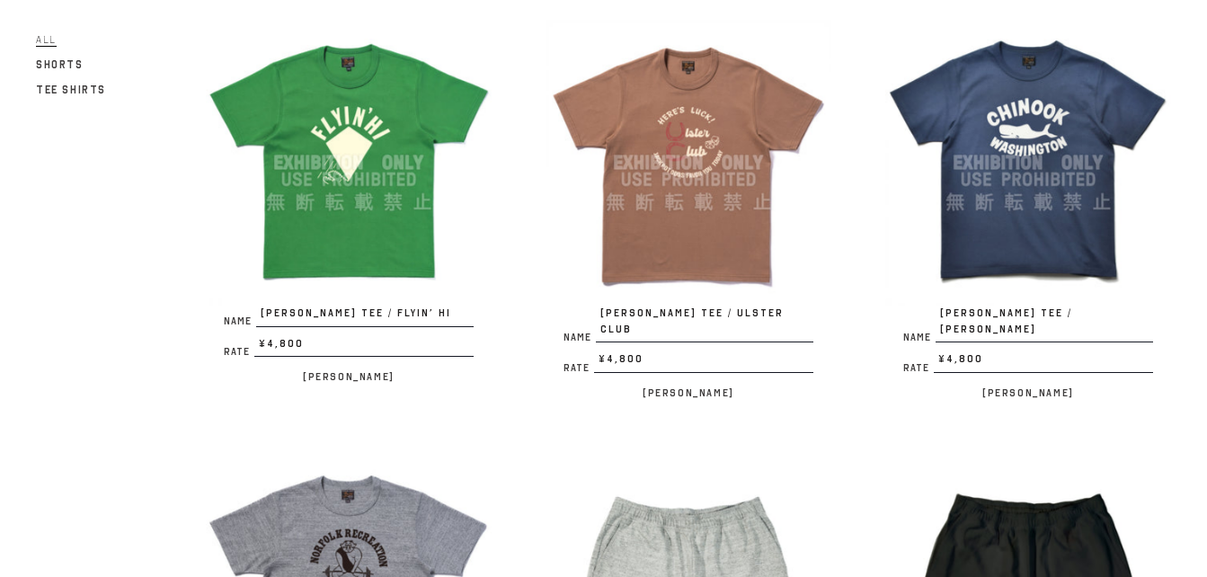
scroll to position [1348, 0]
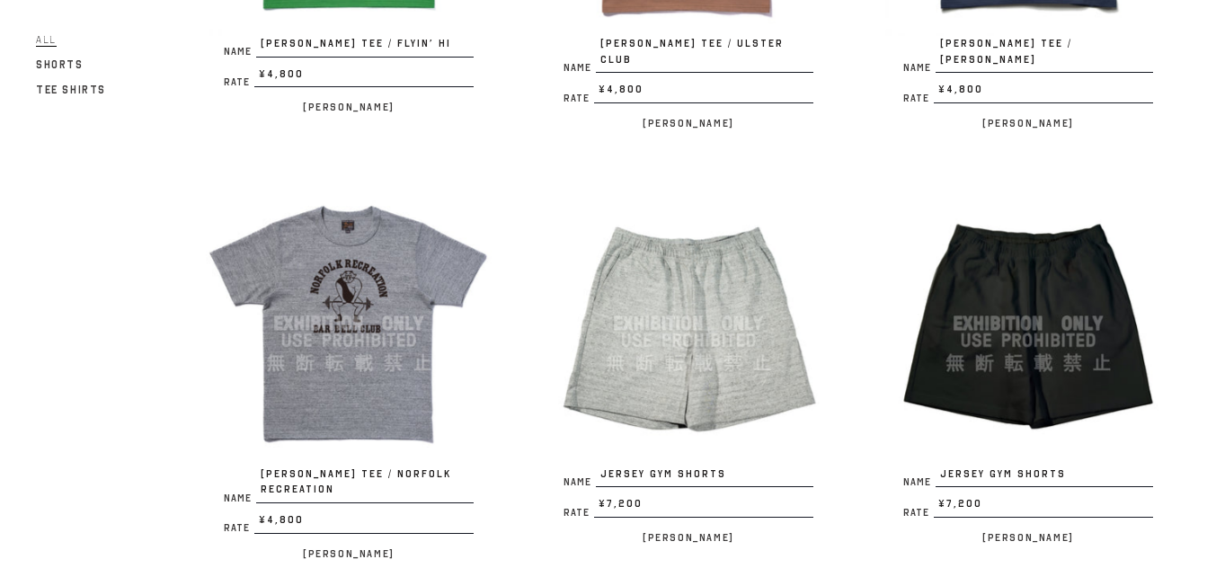
click at [360, 239] on img at bounding box center [349, 324] width 286 height 286
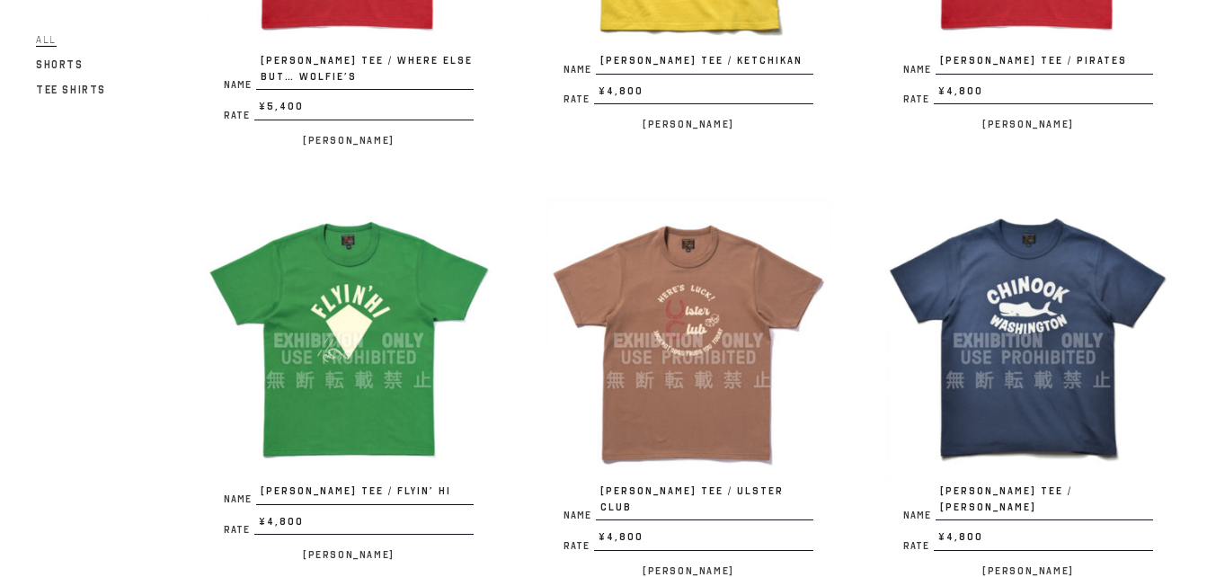
scroll to position [899, 0]
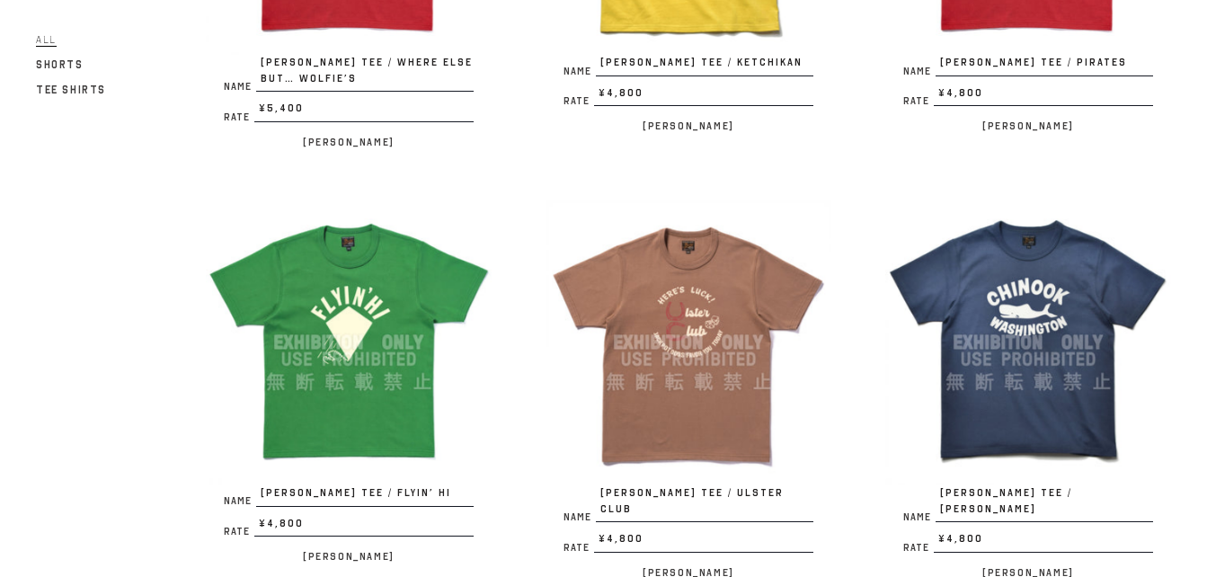
click at [344, 292] on img at bounding box center [349, 343] width 286 height 286
click at [710, 310] on img at bounding box center [689, 343] width 286 height 286
click at [1048, 320] on img at bounding box center [1028, 343] width 286 height 286
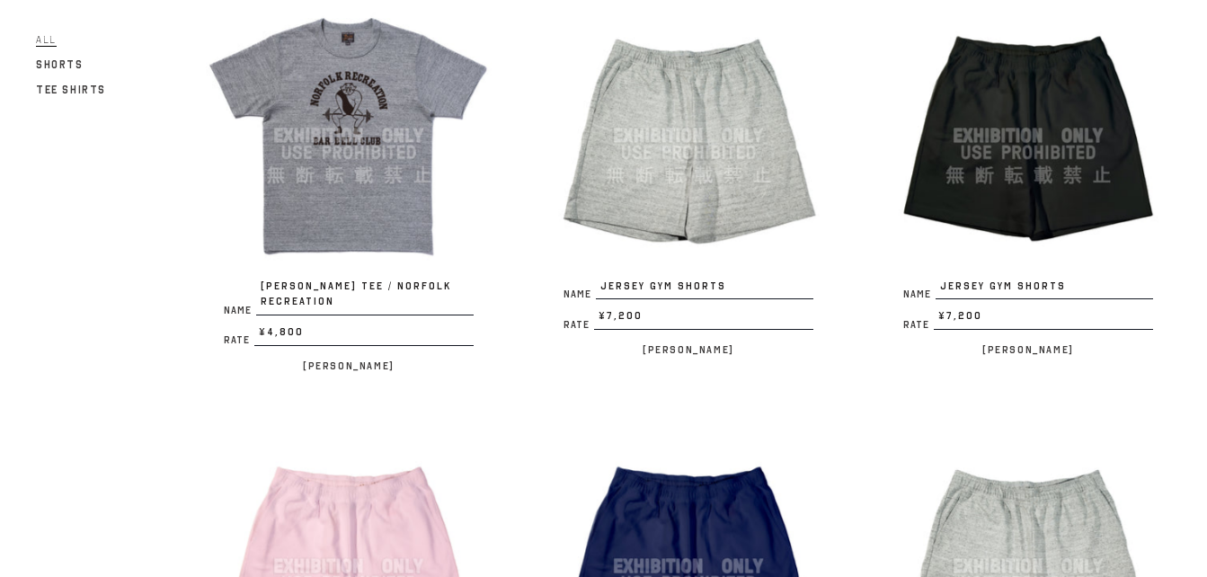
scroll to position [1438, 0]
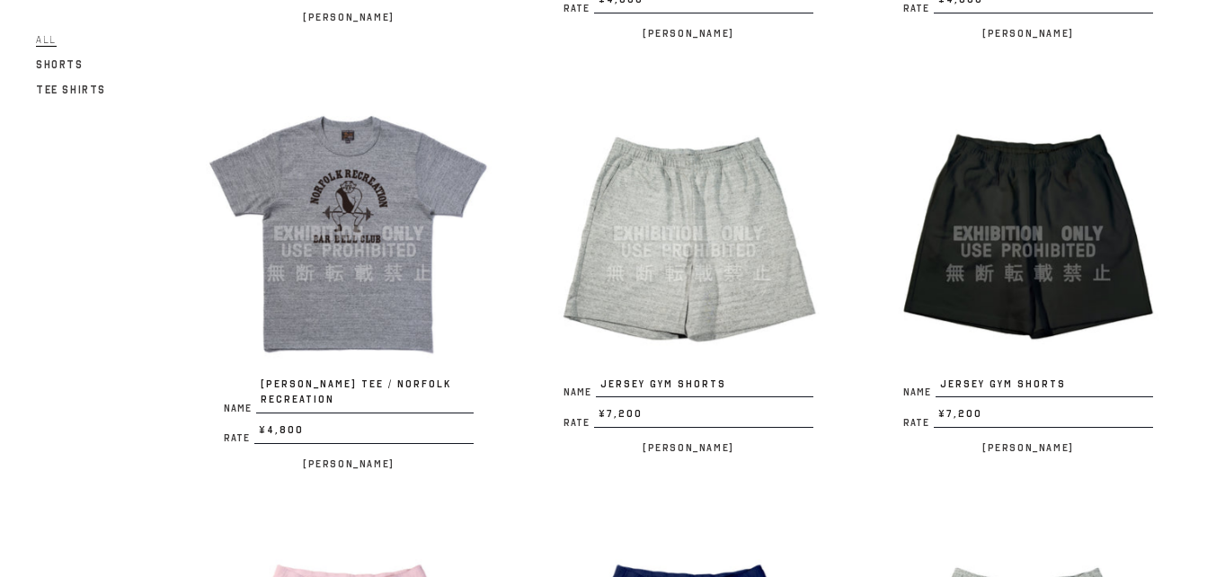
click at [674, 222] on img at bounding box center [689, 234] width 286 height 286
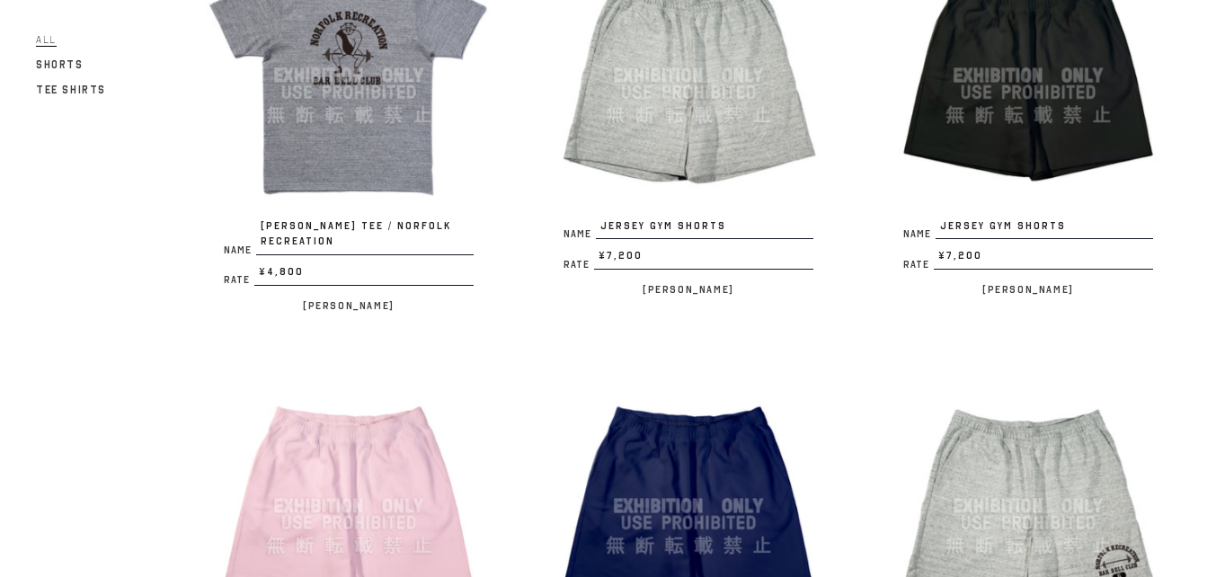
scroll to position [1708, 0]
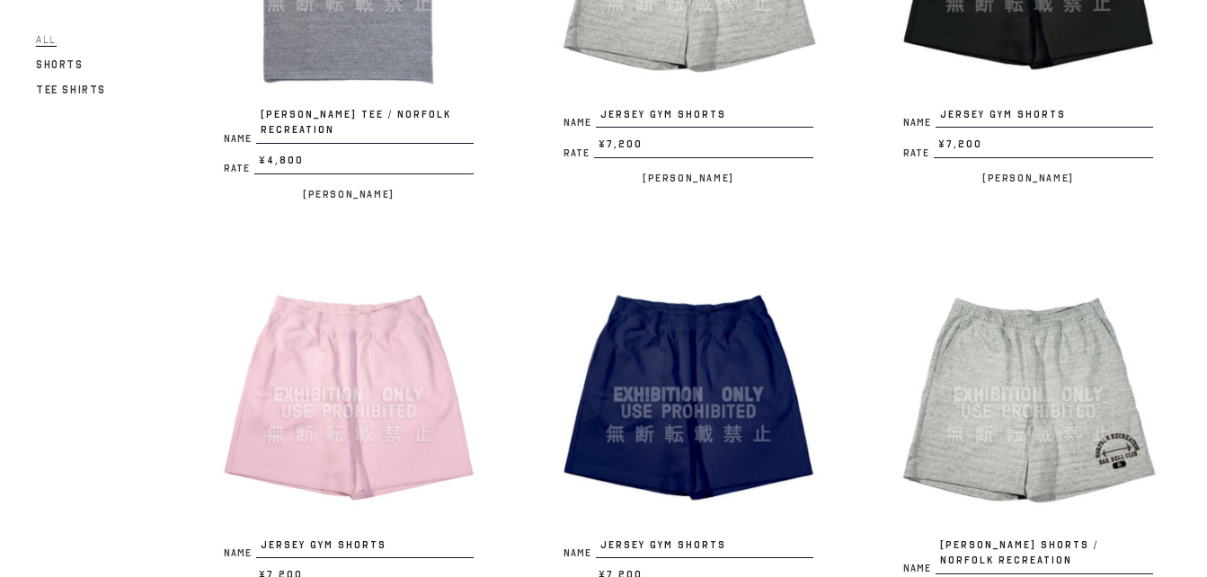
click at [1076, 343] on img at bounding box center [1028, 395] width 286 height 286
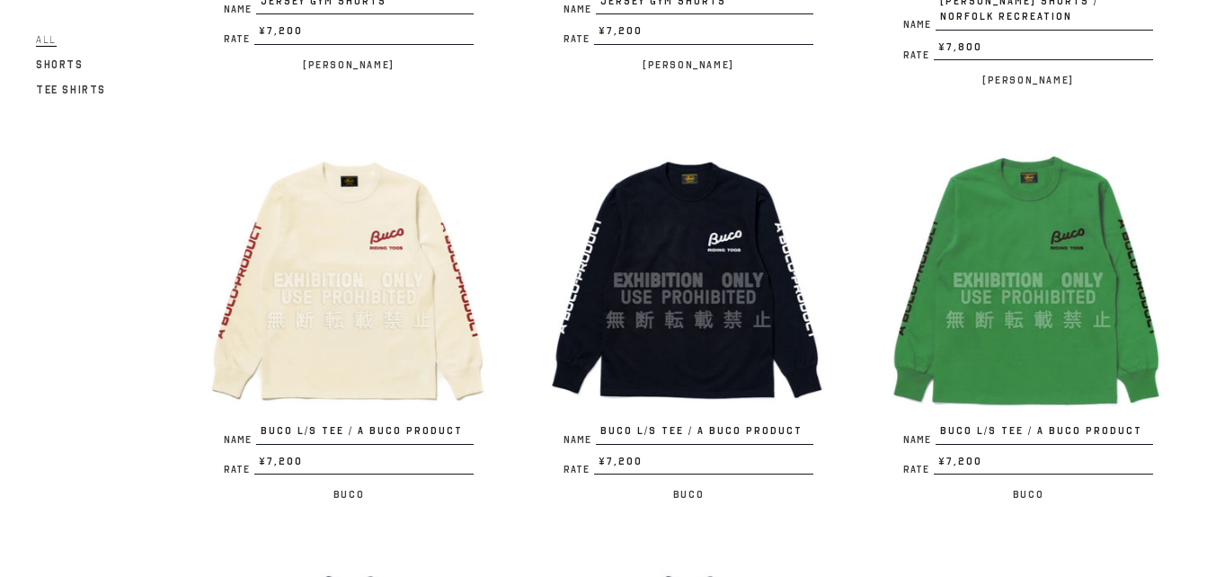
scroll to position [2247, 0]
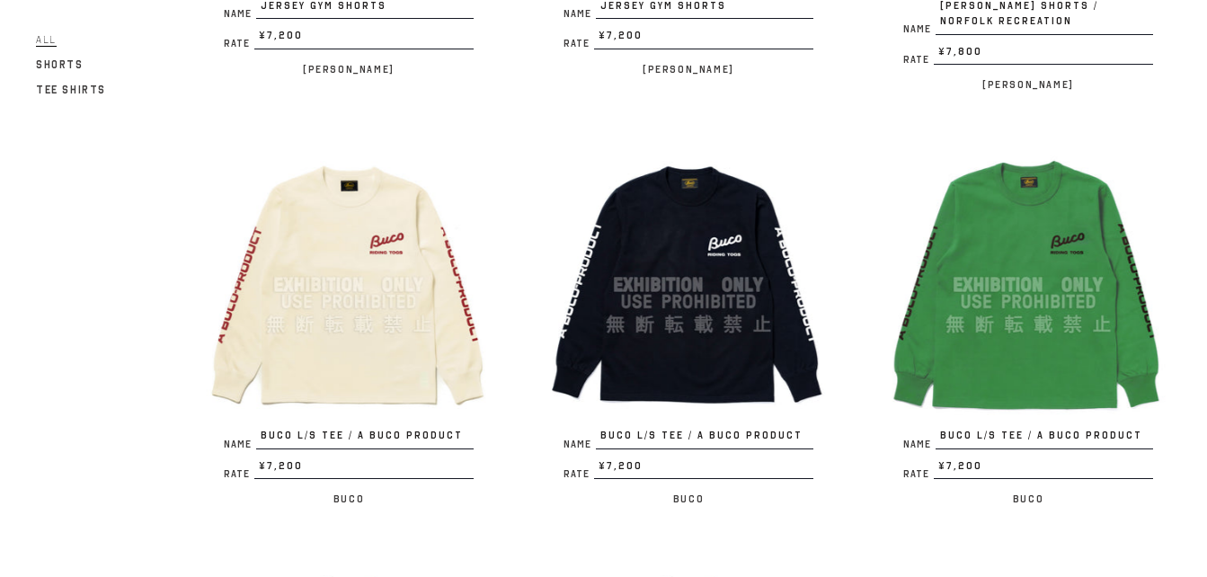
click at [387, 252] on img at bounding box center [349, 285] width 286 height 286
click at [701, 232] on img at bounding box center [689, 285] width 286 height 286
click at [347, 244] on img at bounding box center [349, 285] width 286 height 286
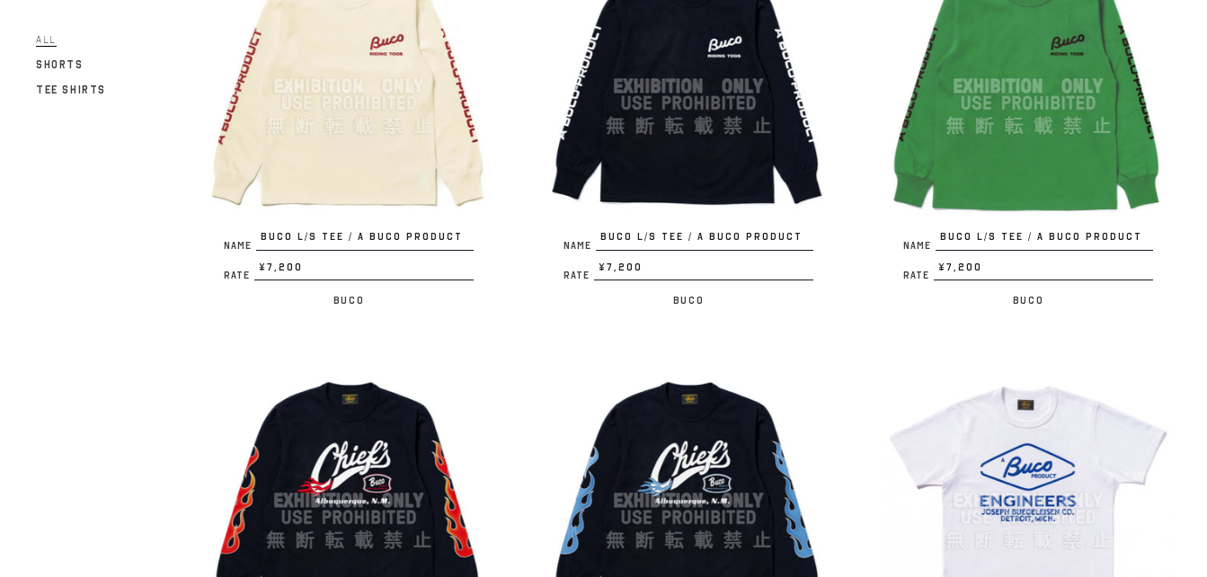
scroll to position [2607, 0]
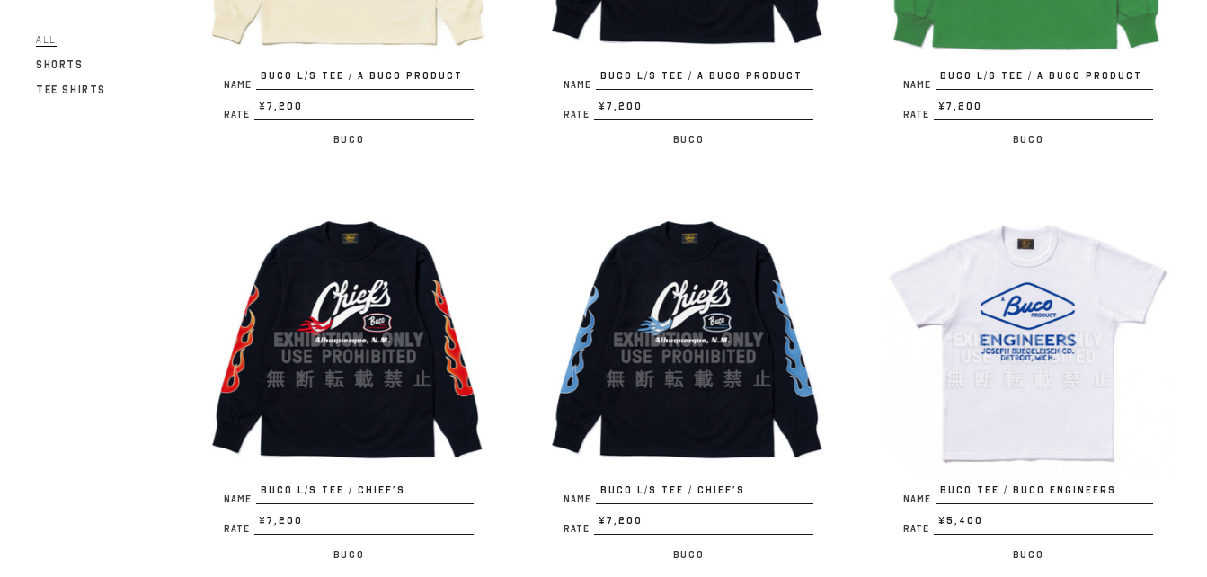
click at [349, 293] on img at bounding box center [349, 340] width 286 height 286
click at [684, 283] on img at bounding box center [689, 340] width 286 height 286
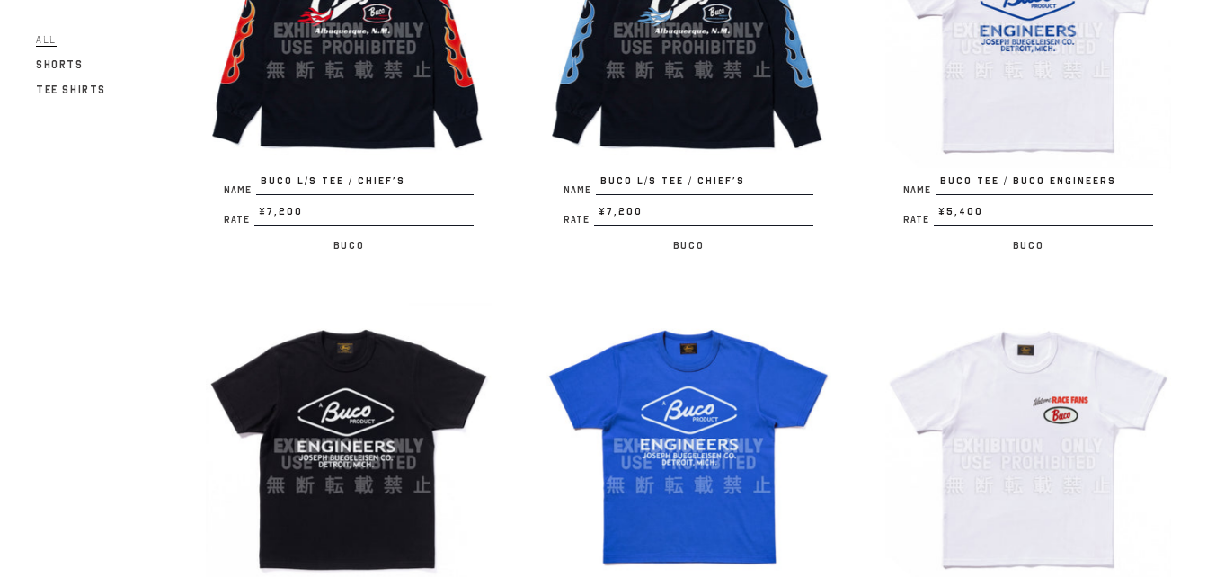
scroll to position [2786, 0]
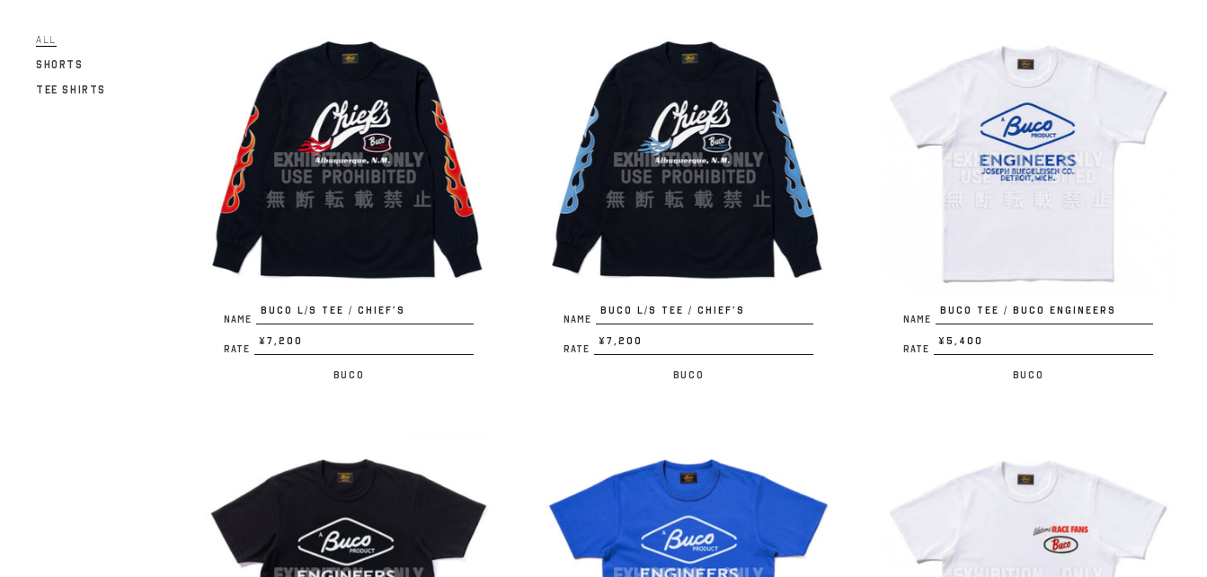
click at [1017, 174] on img at bounding box center [1028, 160] width 286 height 286
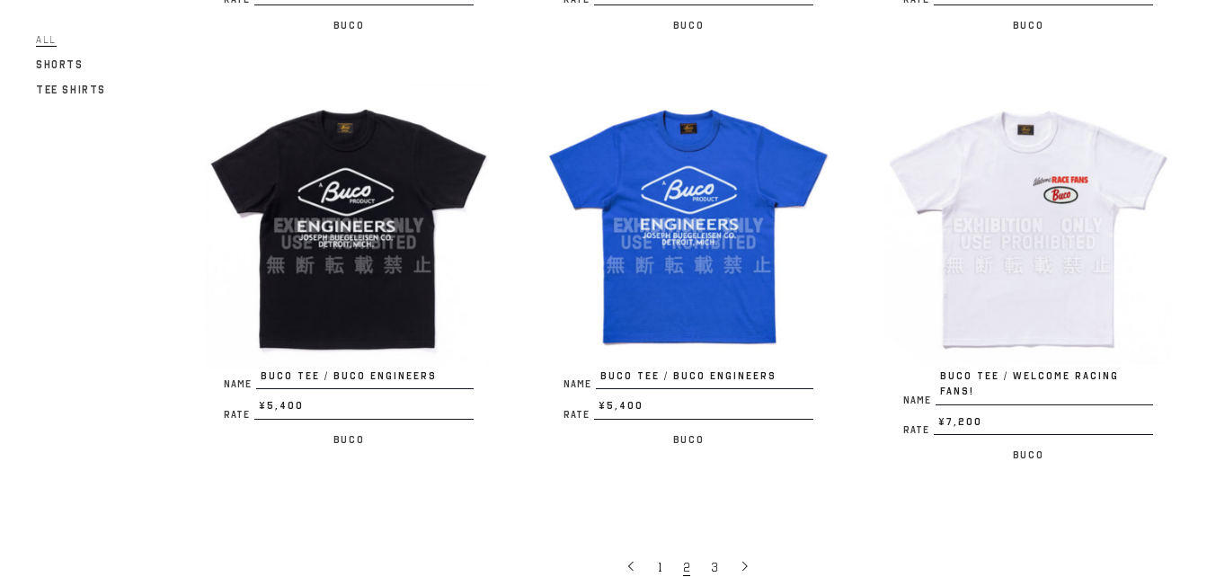
scroll to position [3146, 0]
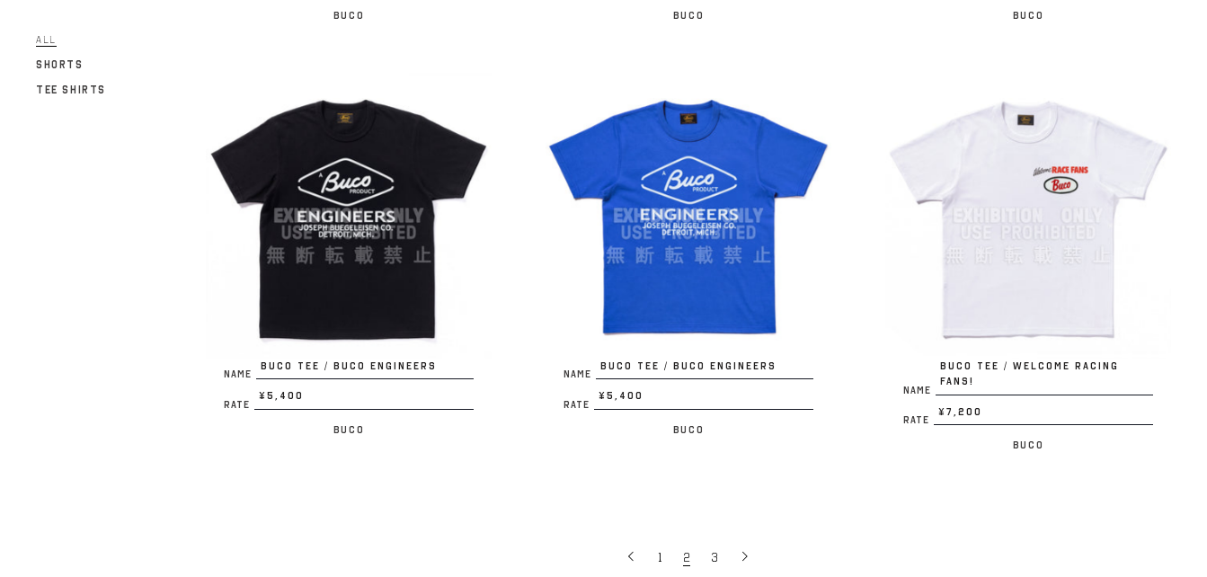
click at [420, 171] on img at bounding box center [349, 216] width 286 height 286
click at [717, 145] on img at bounding box center [689, 216] width 286 height 286
click at [1077, 182] on img at bounding box center [1028, 216] width 286 height 286
click at [747, 550] on icon at bounding box center [745, 556] width 13 height 13
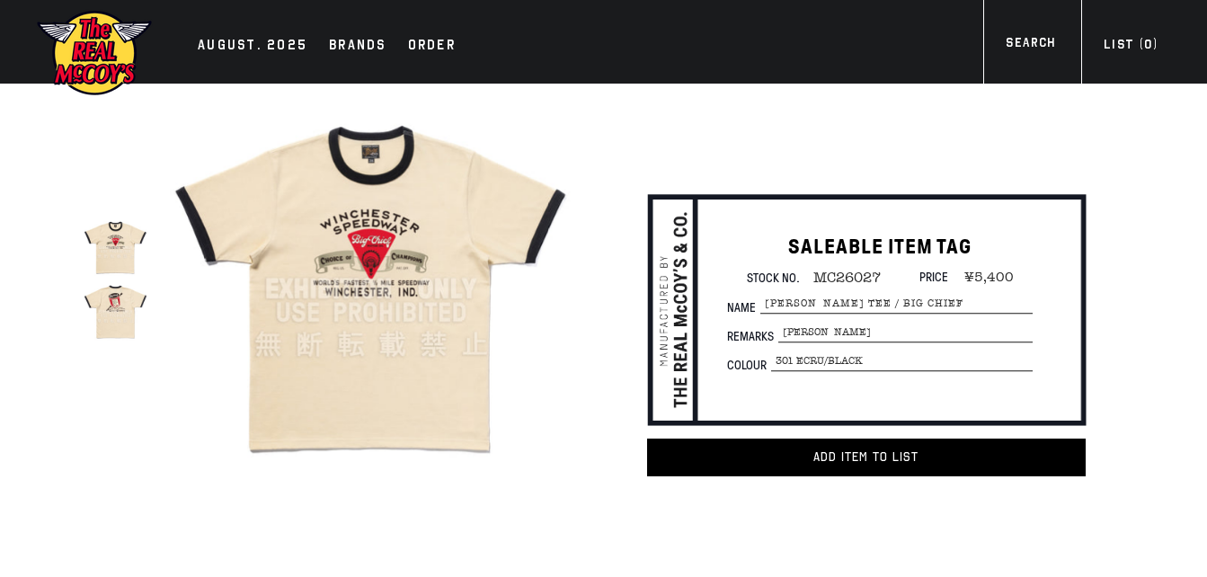
click at [135, 324] on img at bounding box center [116, 312] width 64 height 64
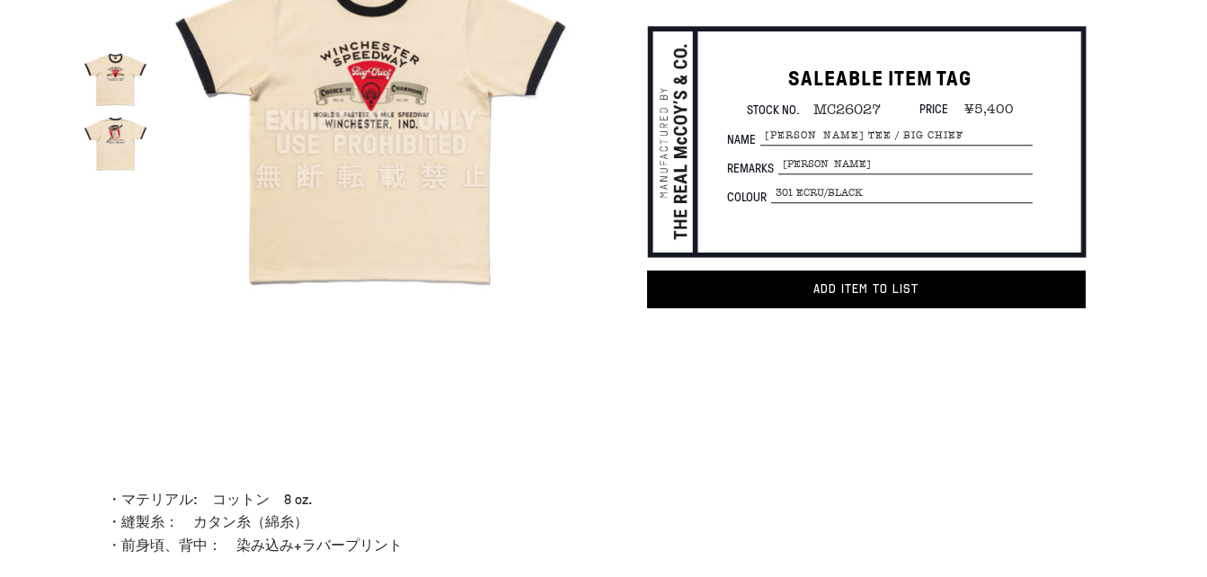
scroll to position [90, 0]
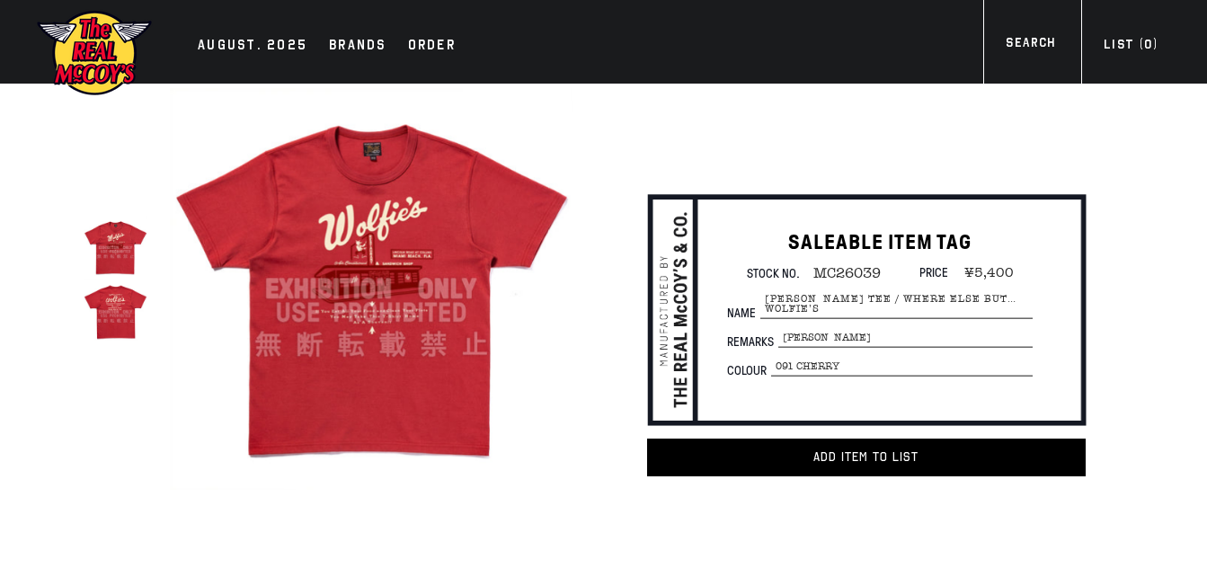
click at [111, 298] on img at bounding box center [116, 312] width 64 height 64
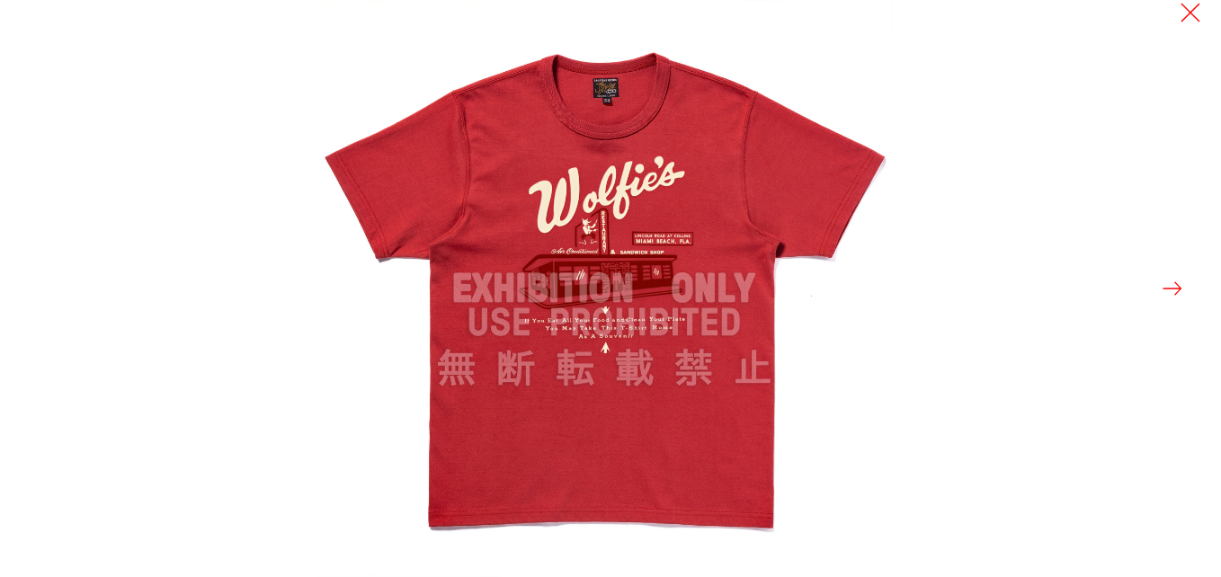
click at [1177, 291] on button at bounding box center [1171, 288] width 25 height 25
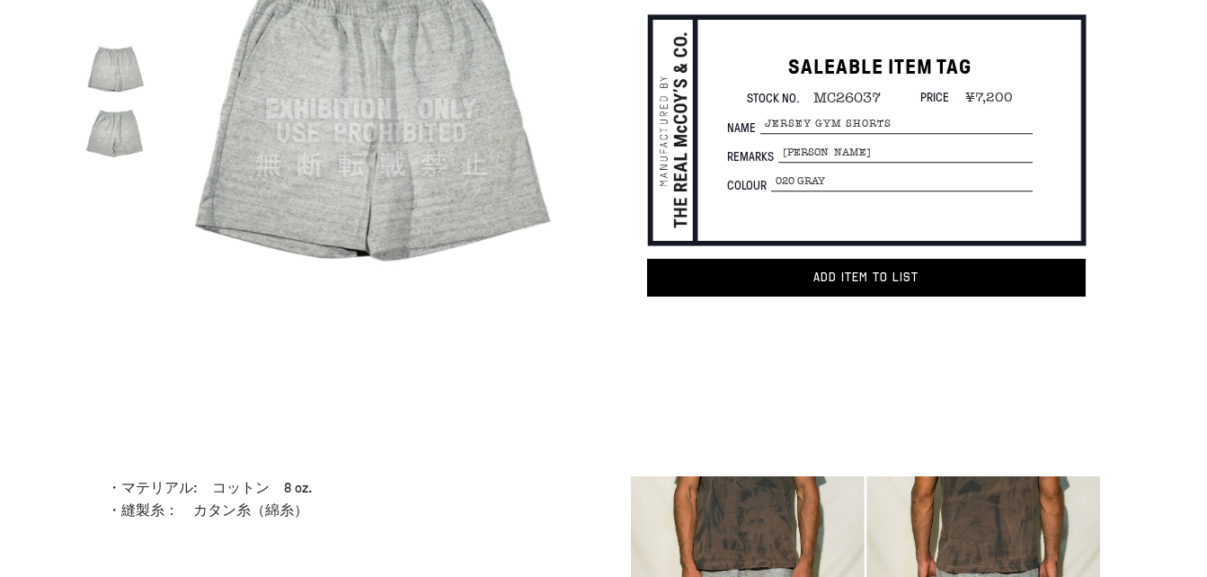
scroll to position [90, 0]
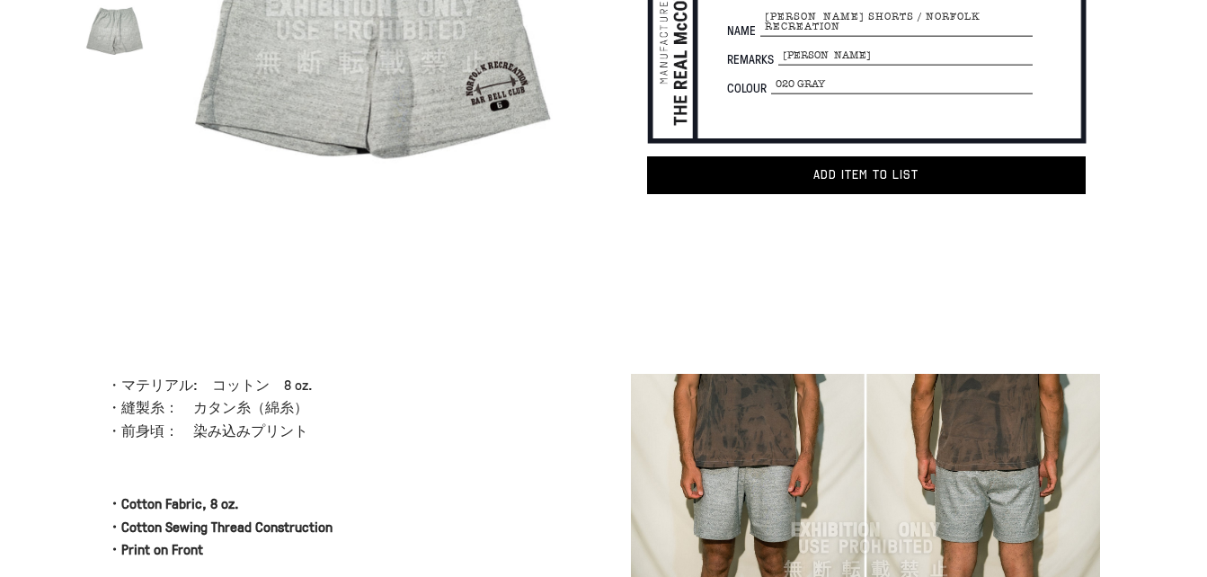
scroll to position [180, 0]
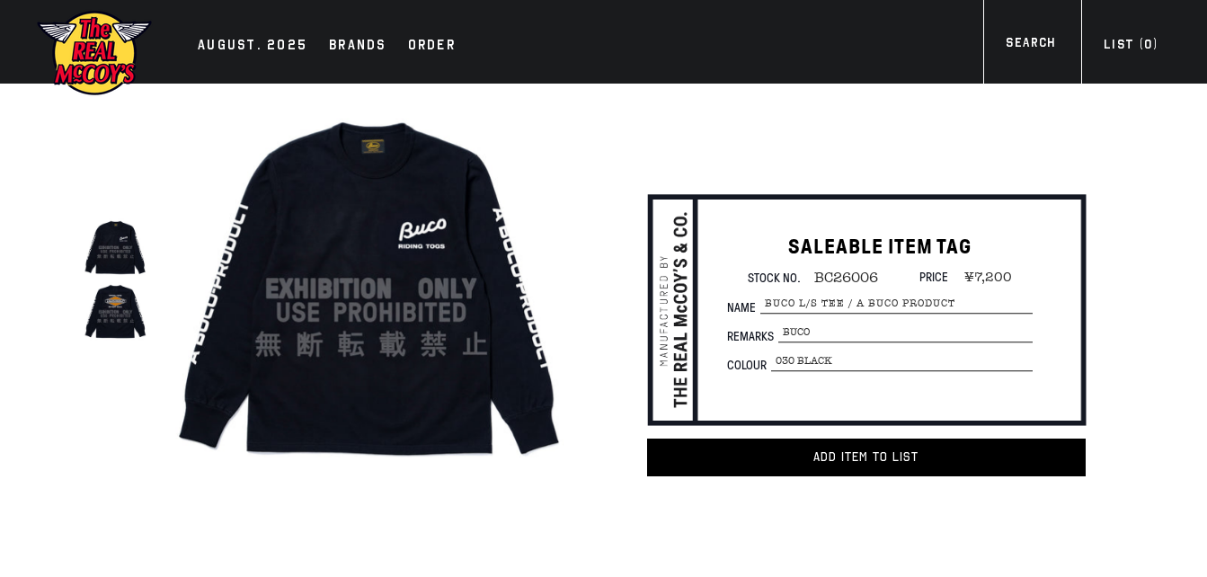
click at [118, 308] on img at bounding box center [116, 312] width 64 height 64
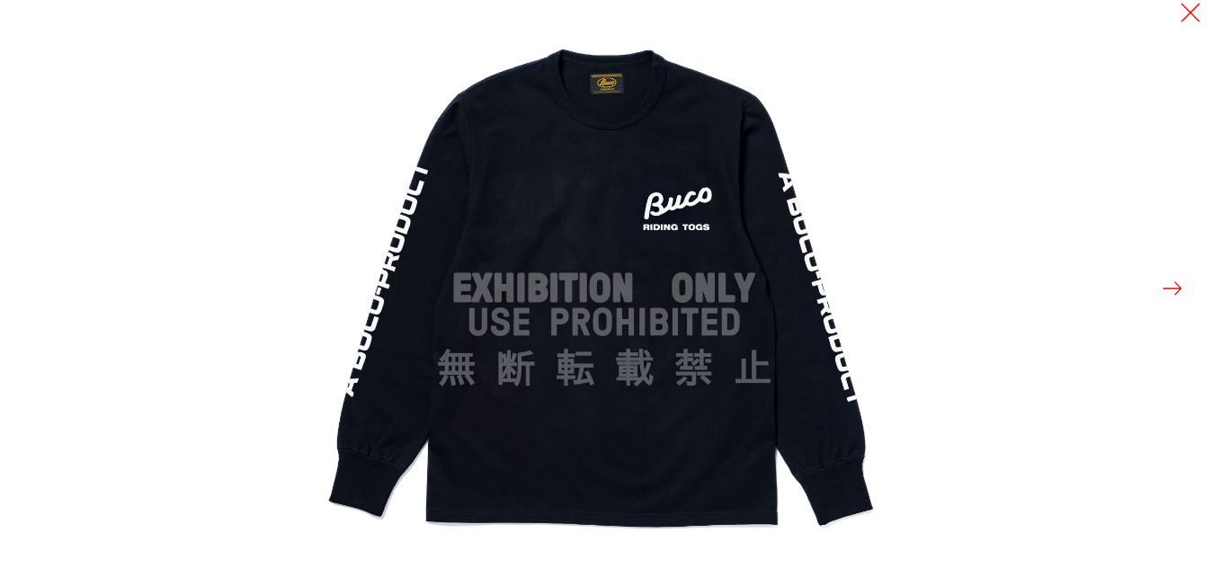
click at [1182, 297] on button at bounding box center [1171, 288] width 25 height 25
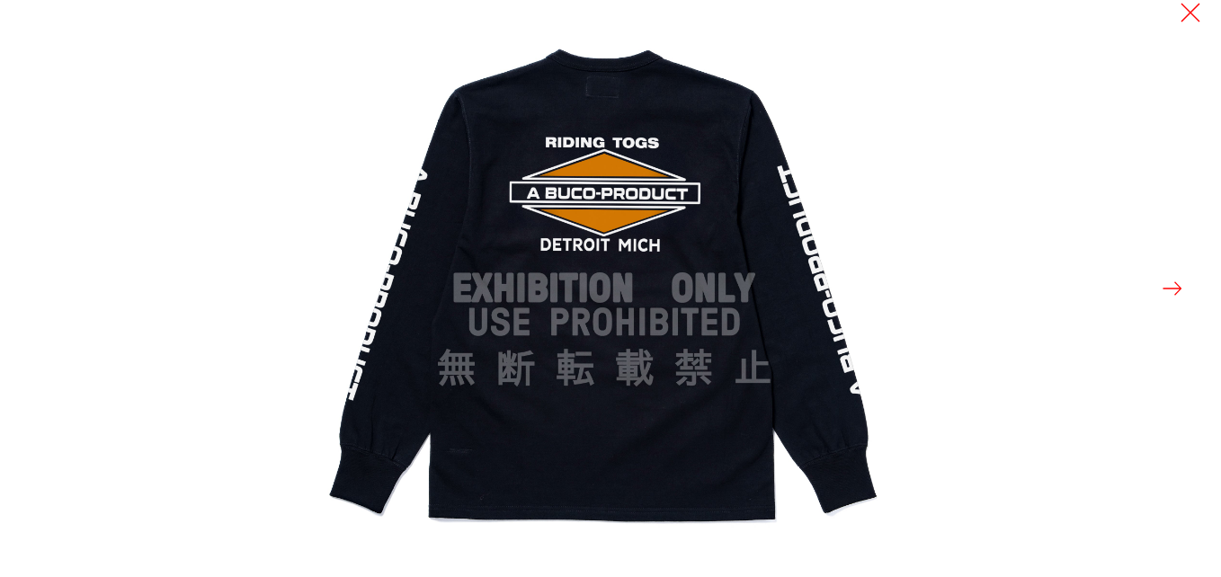
click at [1182, 297] on button at bounding box center [1171, 288] width 25 height 25
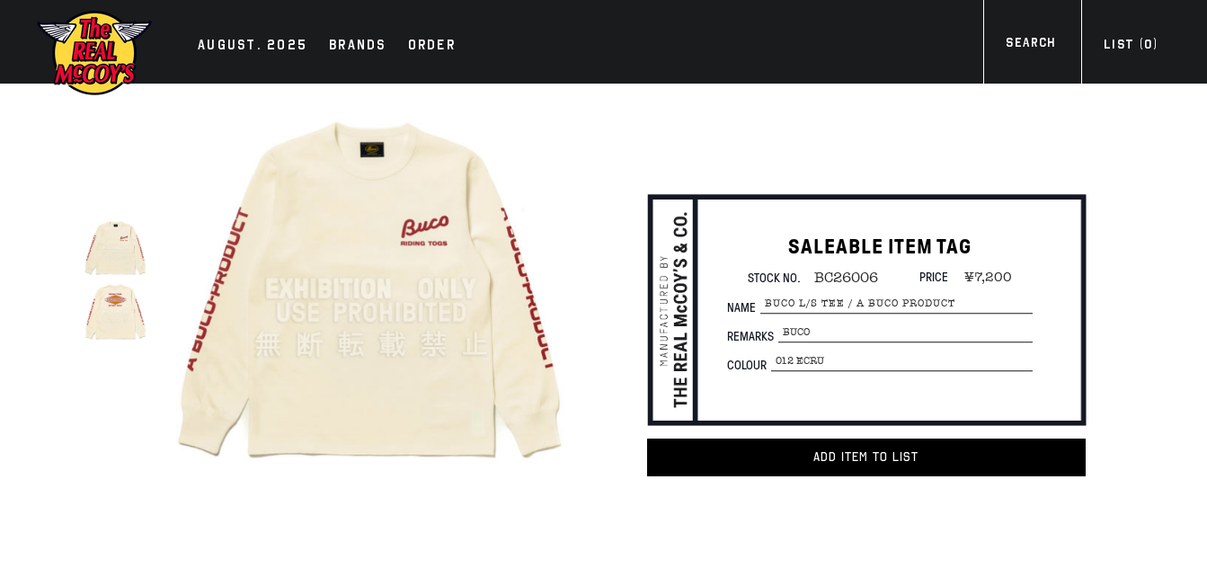
click at [124, 304] on img at bounding box center [116, 312] width 64 height 64
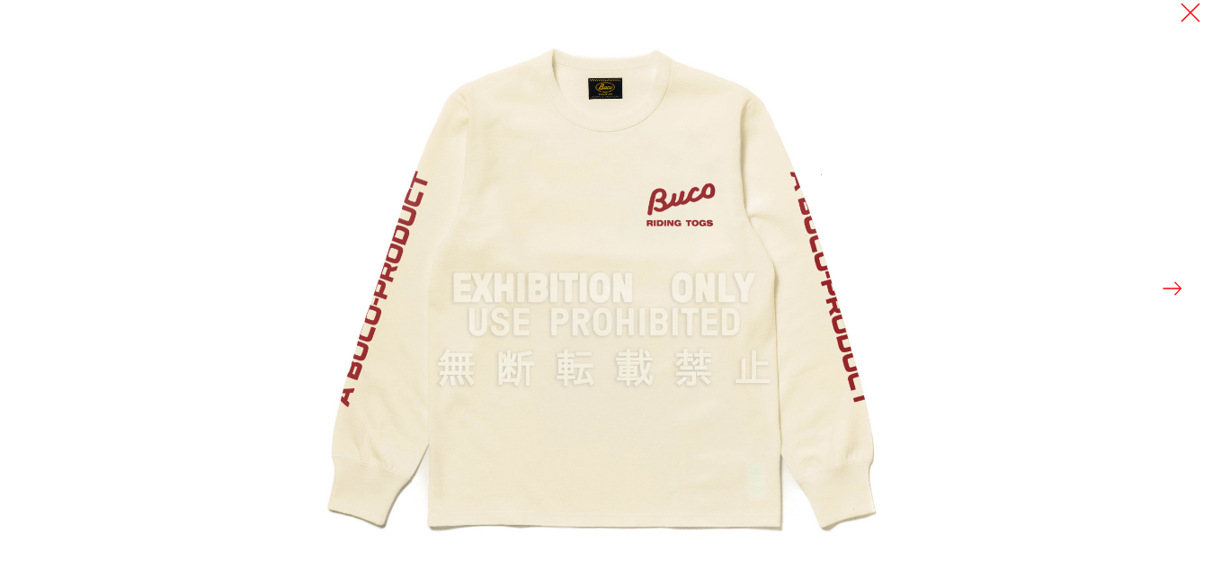
click at [1168, 290] on button at bounding box center [1171, 288] width 25 height 25
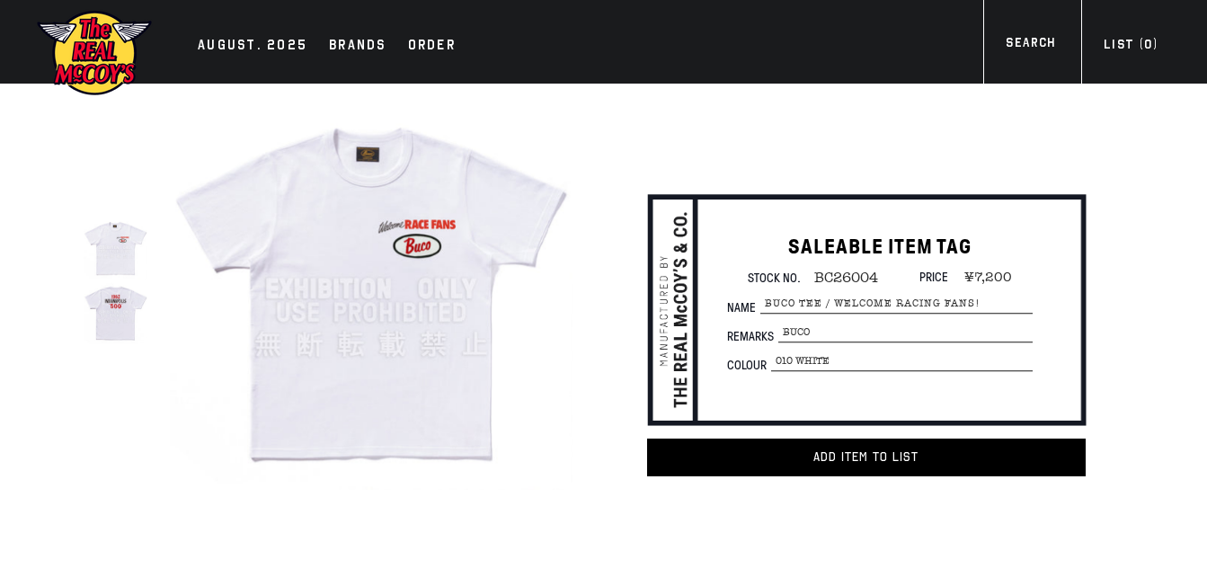
click at [334, 267] on img at bounding box center [371, 289] width 402 height 402
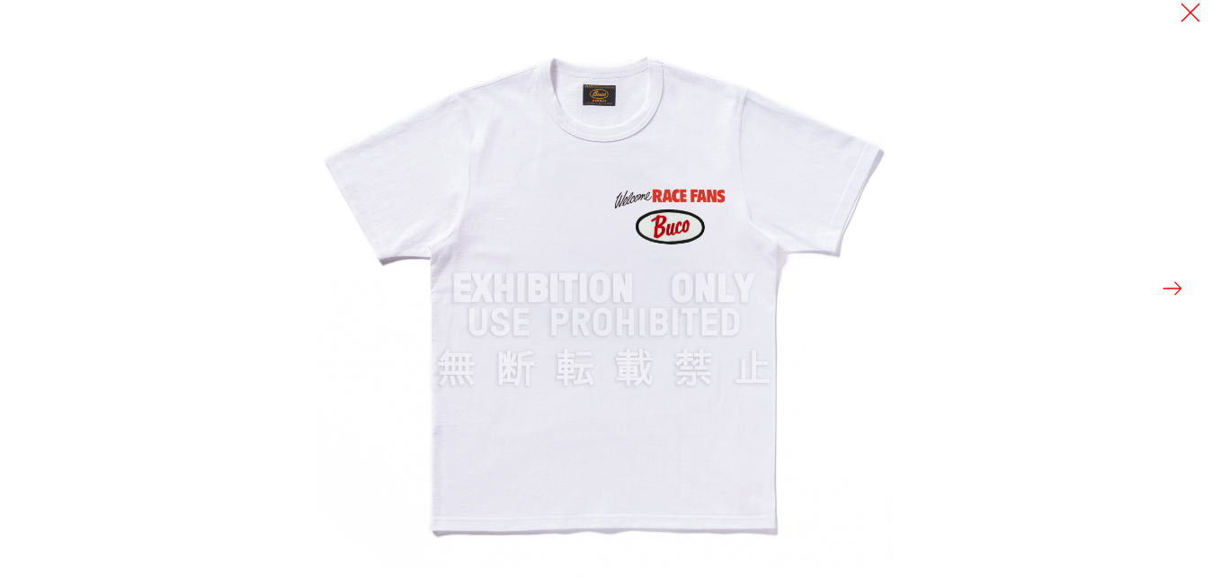
click at [1177, 284] on button at bounding box center [1171, 288] width 25 height 25
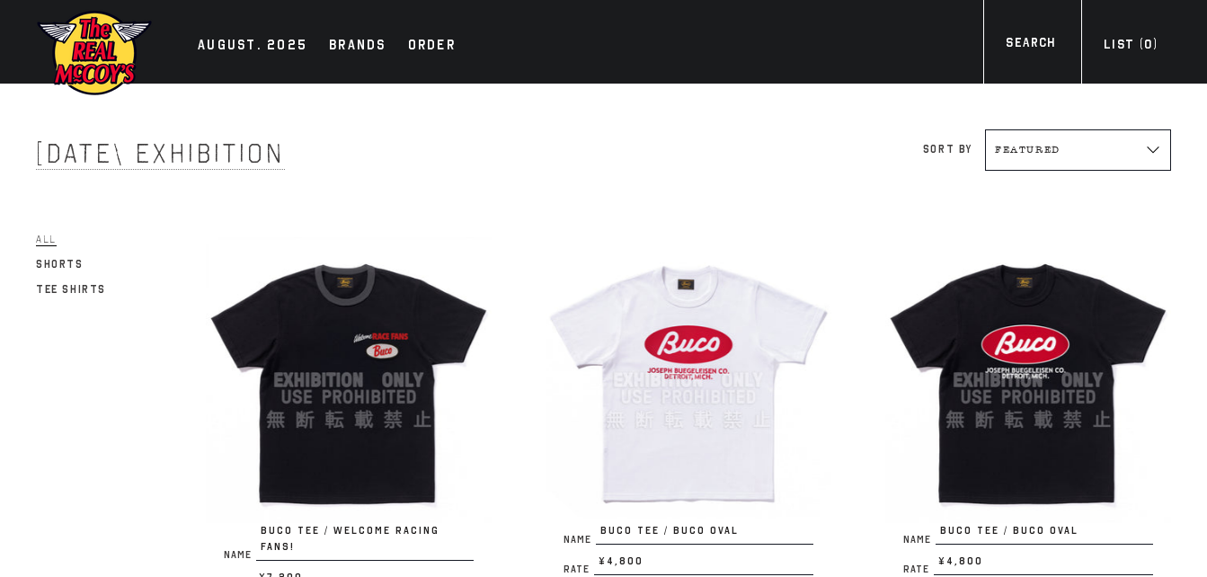
click at [351, 330] on img at bounding box center [349, 380] width 286 height 286
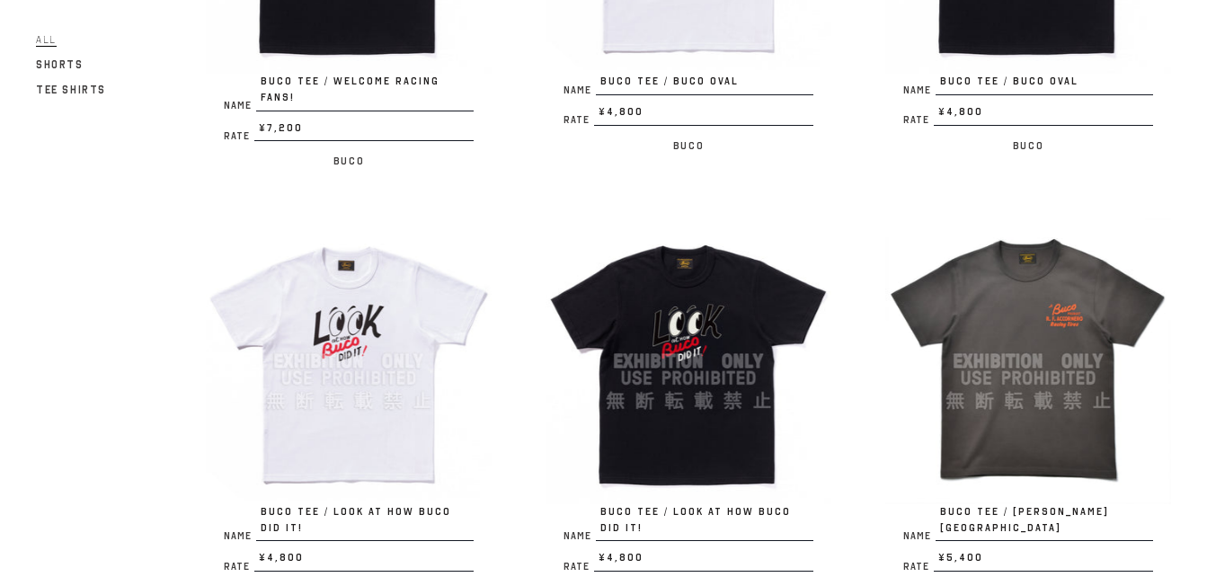
scroll to position [270, 0]
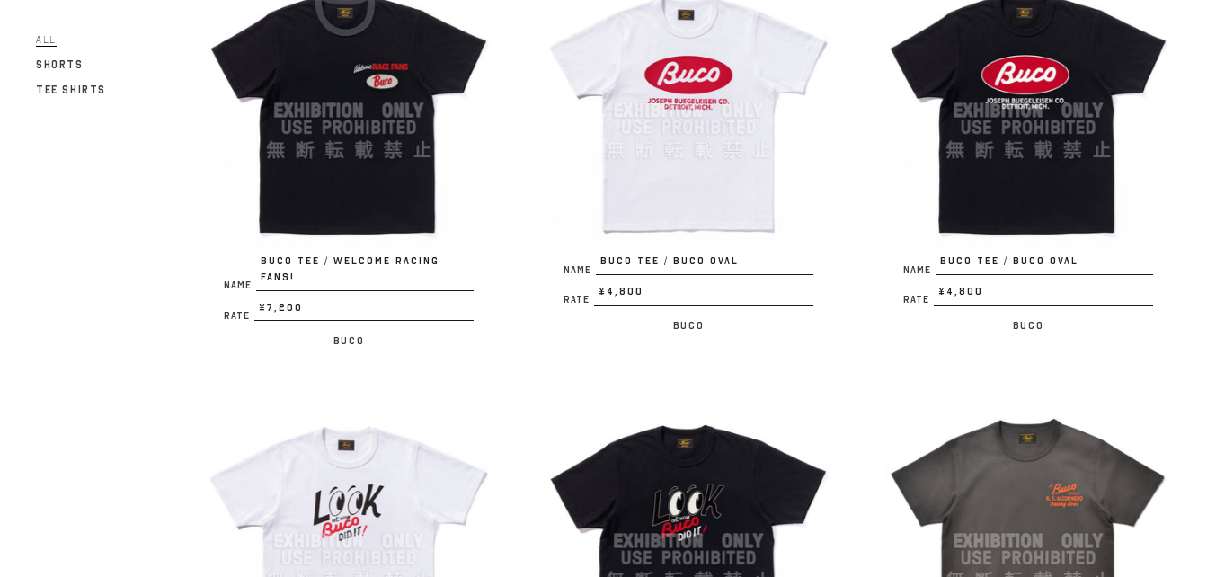
click at [680, 78] on img at bounding box center [689, 111] width 286 height 286
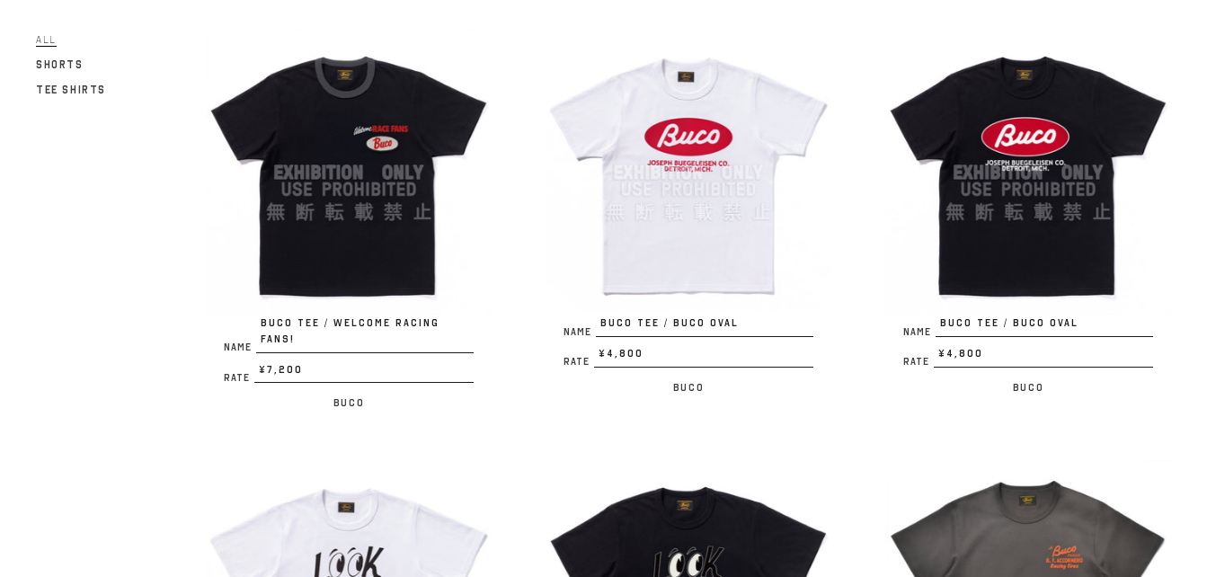
scroll to position [180, 0]
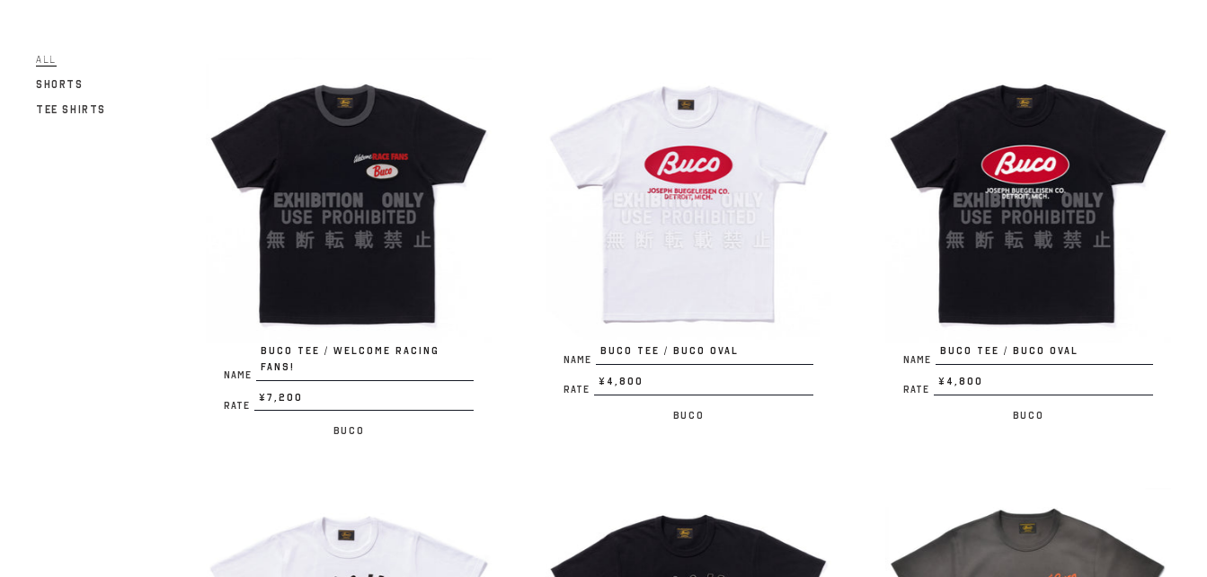
click at [1029, 241] on img at bounding box center [1028, 201] width 286 height 286
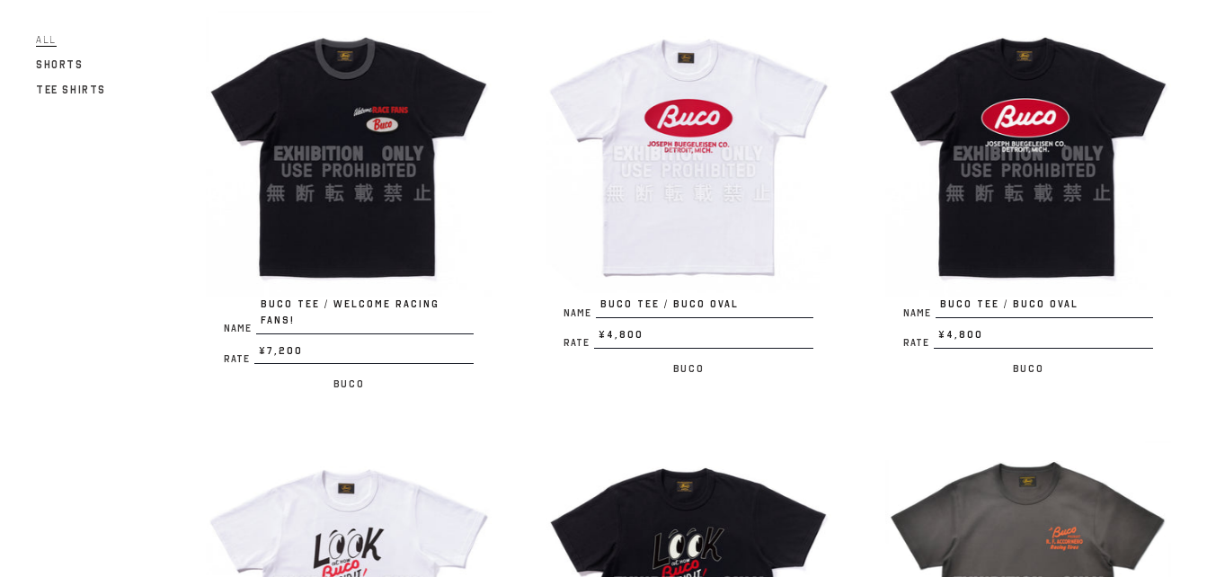
scroll to position [449, 0]
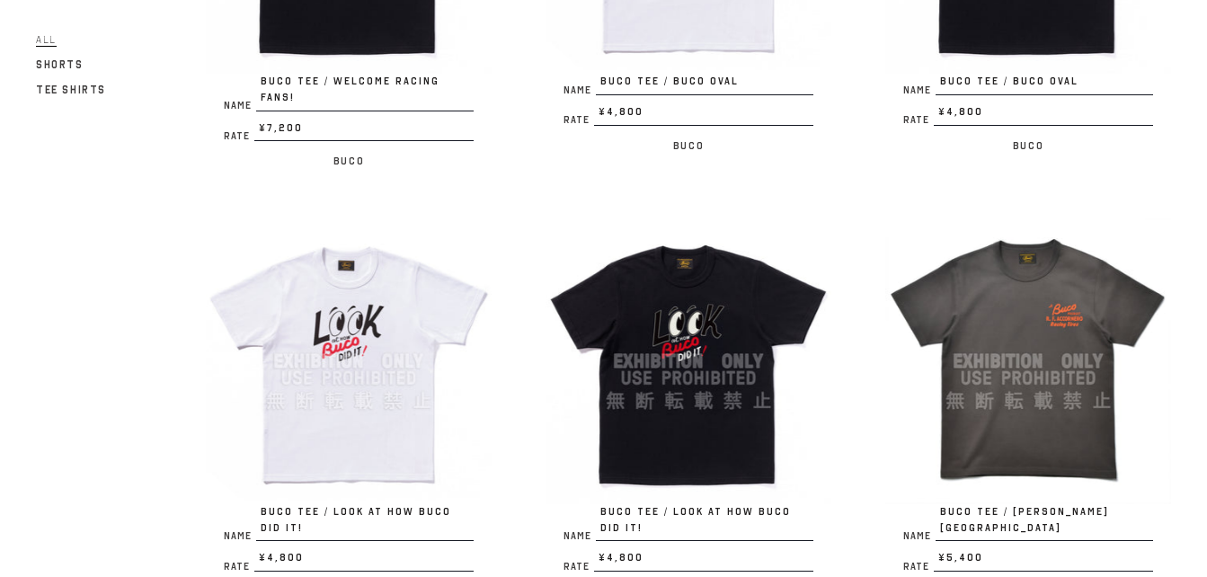
click at [382, 302] on img at bounding box center [349, 361] width 286 height 286
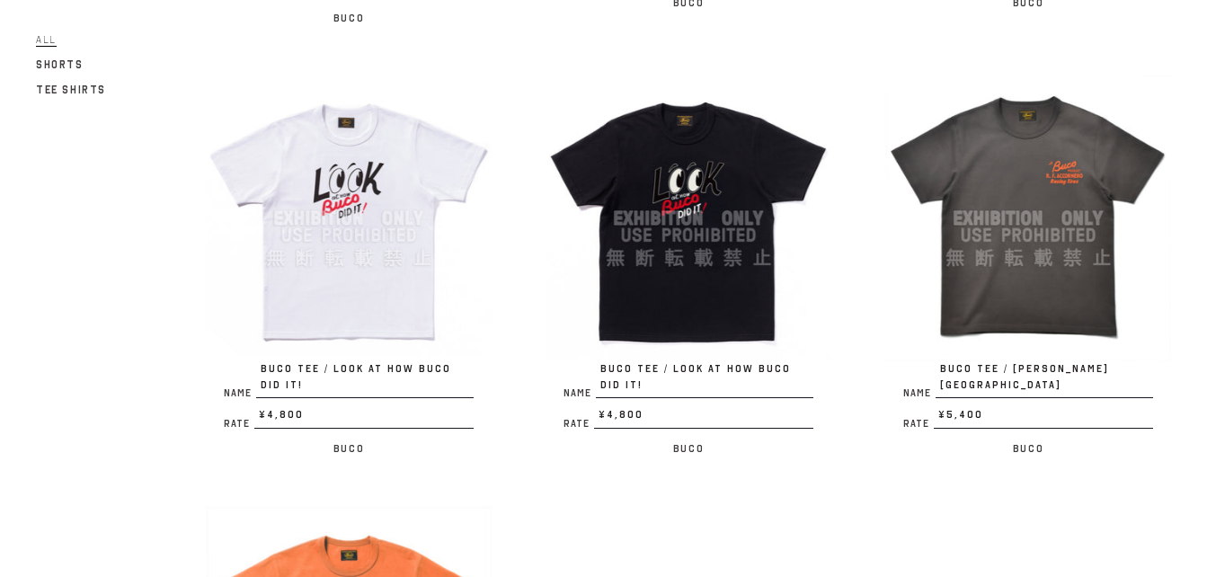
scroll to position [539, 0]
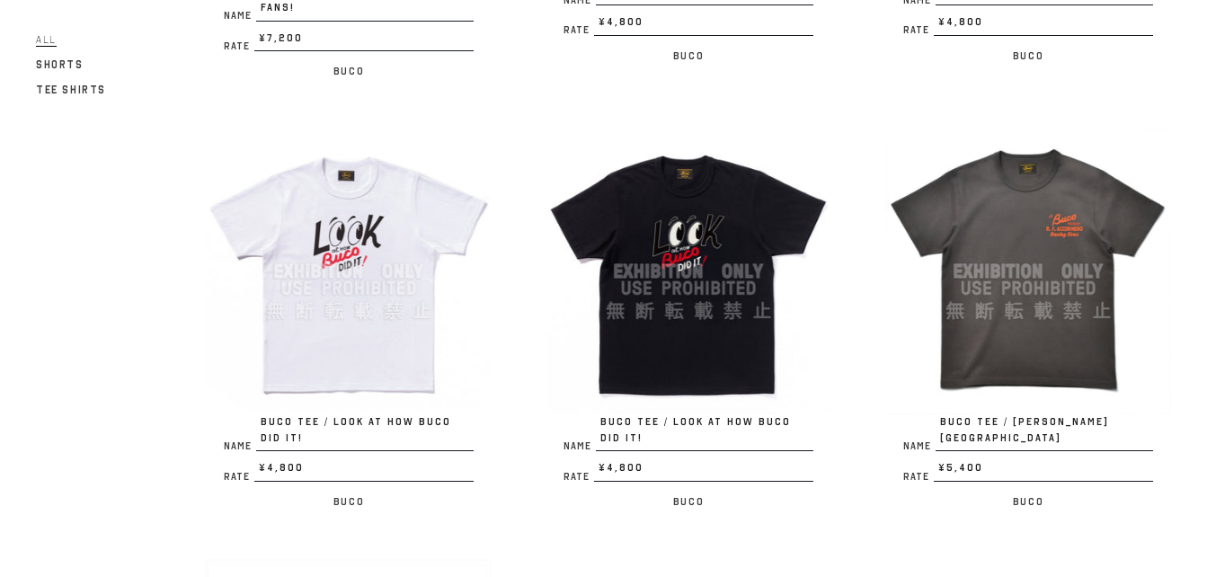
click at [1026, 232] on img at bounding box center [1028, 272] width 286 height 286
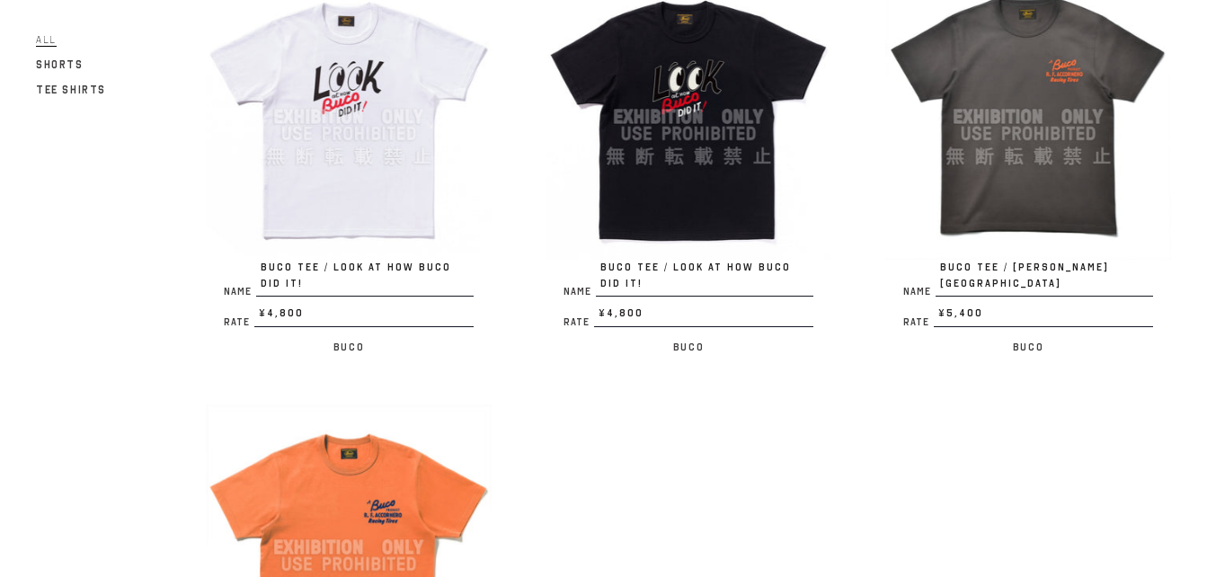
scroll to position [809, 0]
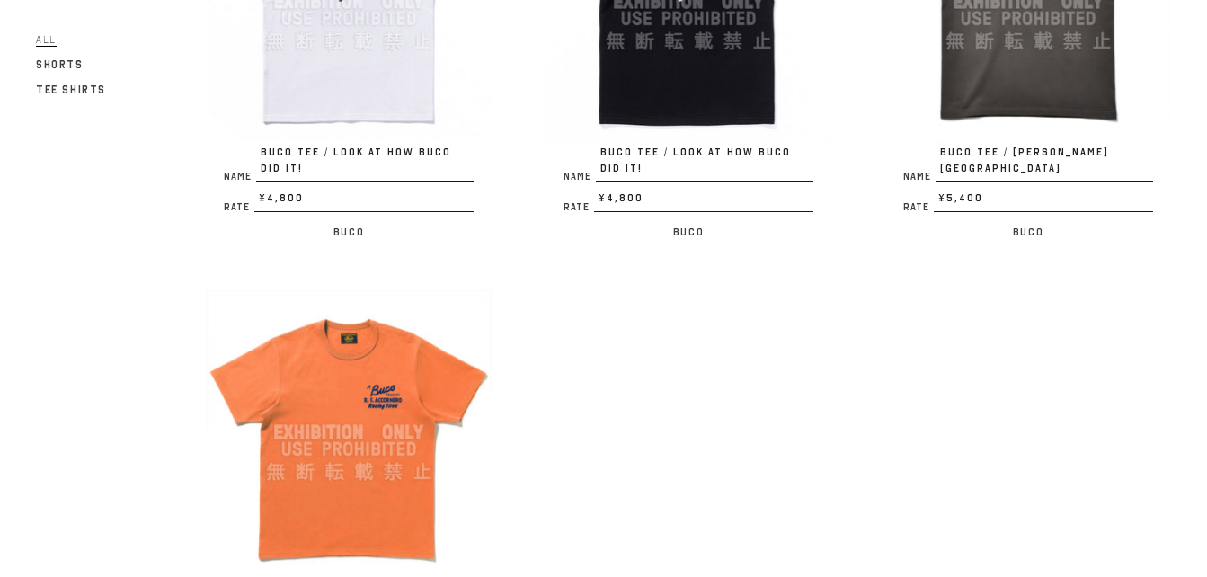
click at [338, 386] on img at bounding box center [349, 432] width 286 height 286
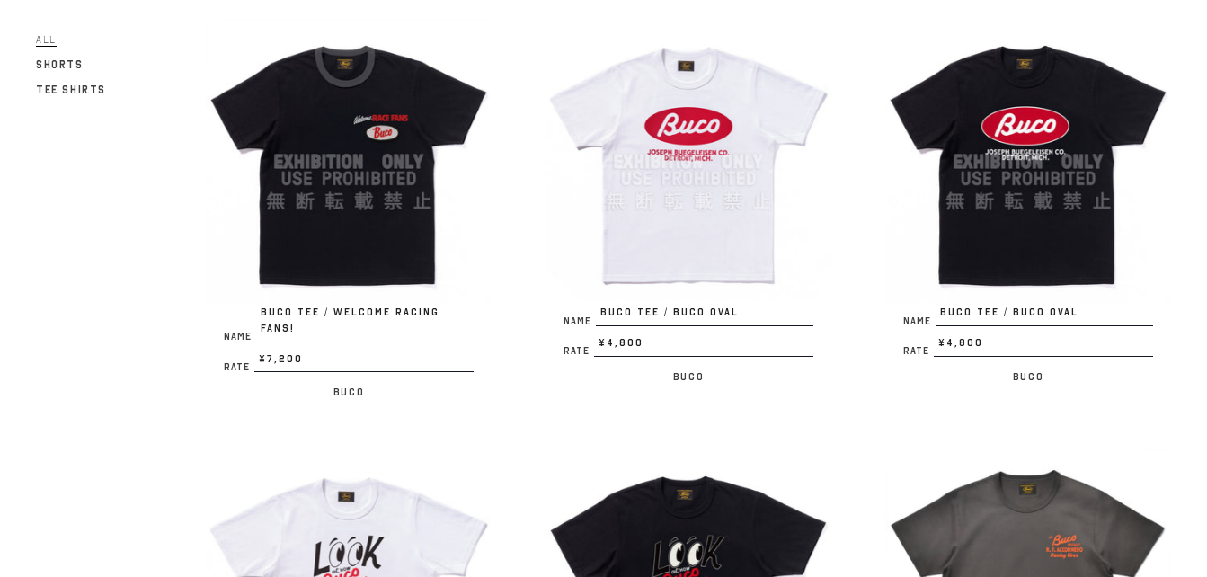
scroll to position [90, 0]
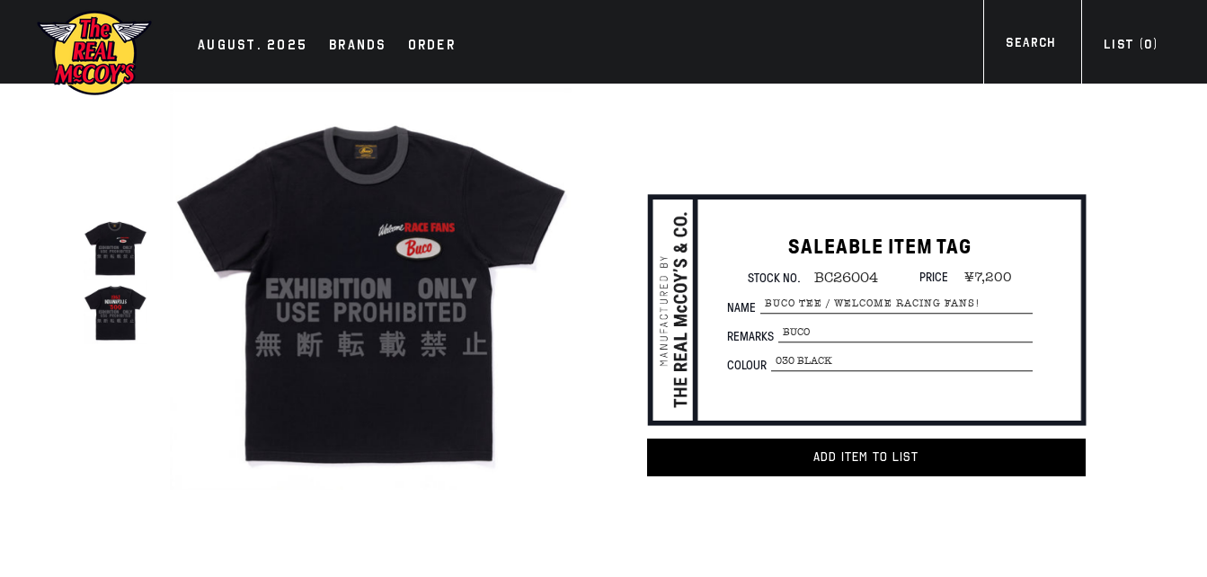
click at [396, 277] on img at bounding box center [371, 289] width 402 height 402
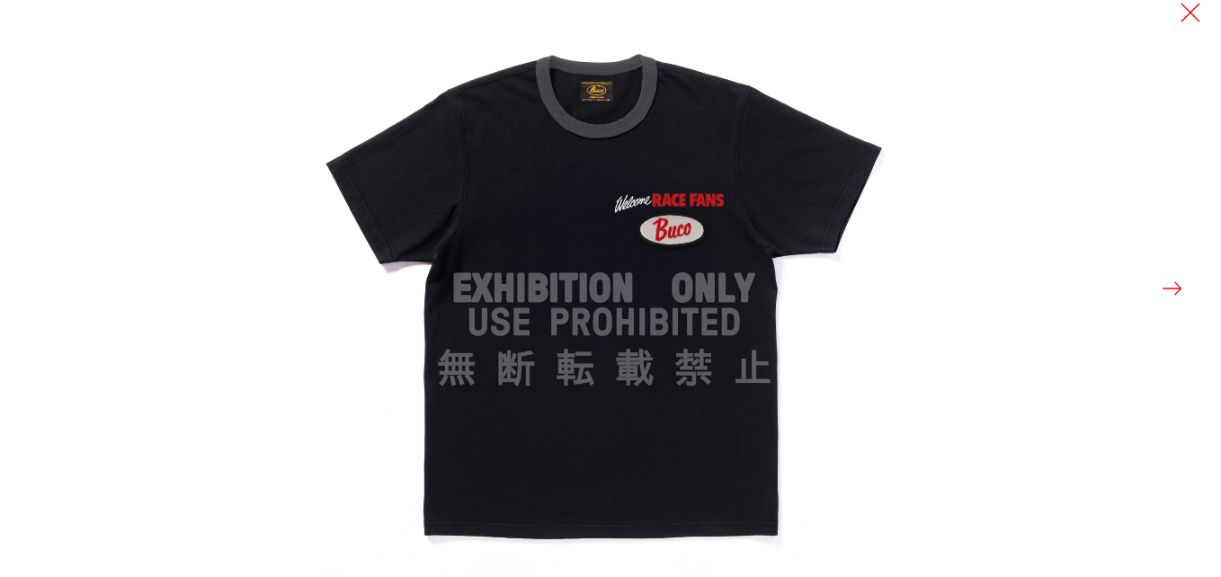
click at [1163, 286] on button at bounding box center [1171, 288] width 25 height 25
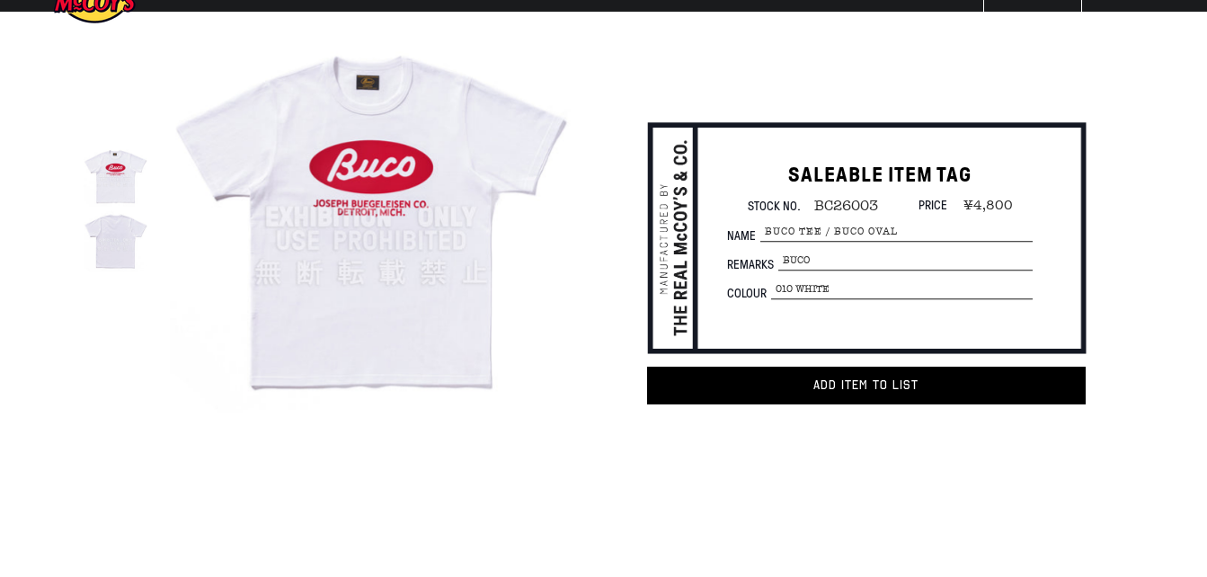
scroll to position [90, 0]
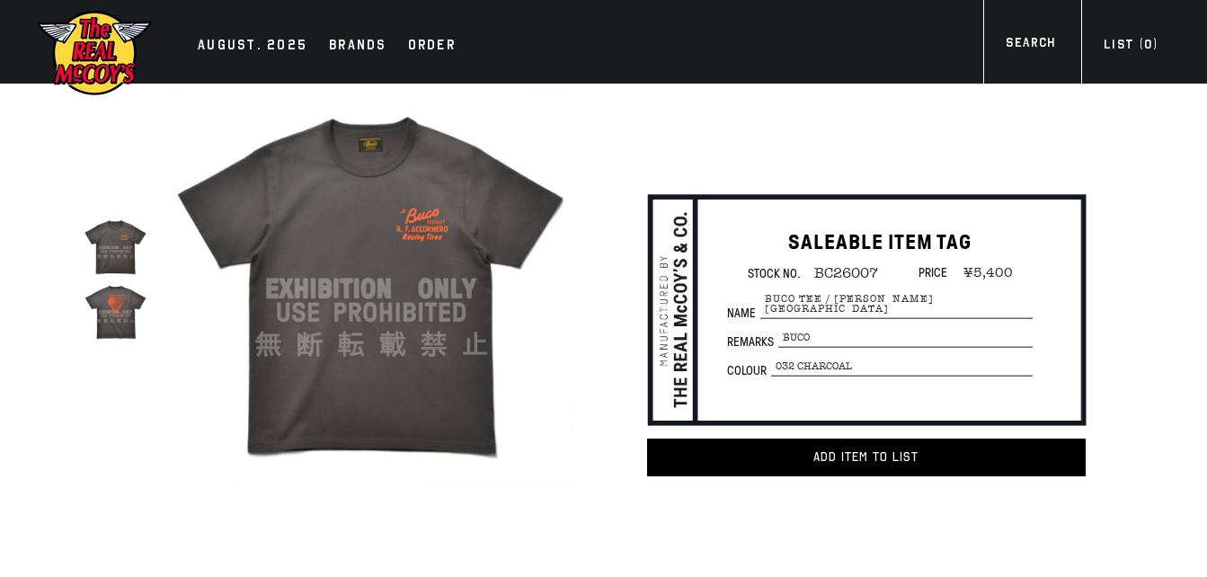
click at [358, 254] on img at bounding box center [371, 289] width 402 height 402
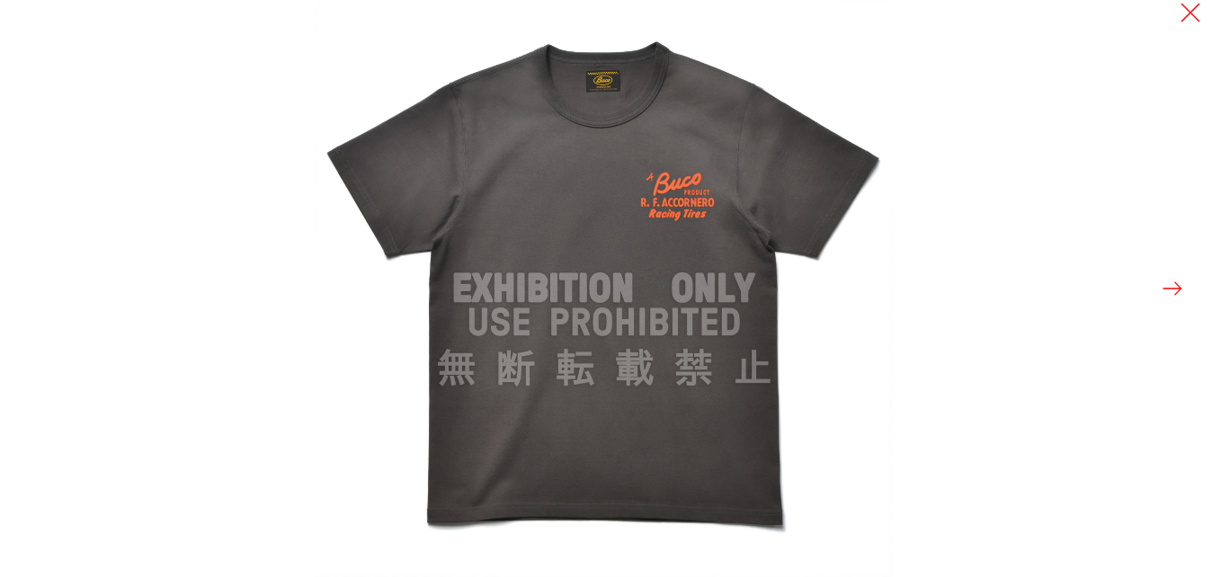
click at [1174, 286] on button at bounding box center [1171, 288] width 25 height 25
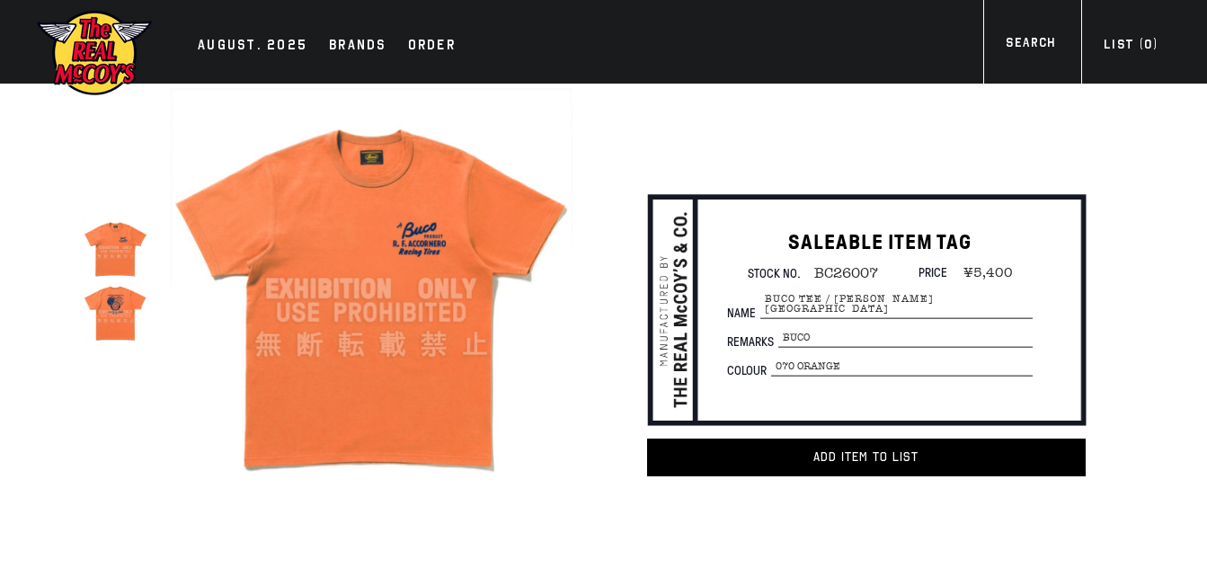
click at [334, 267] on img at bounding box center [371, 289] width 402 height 402
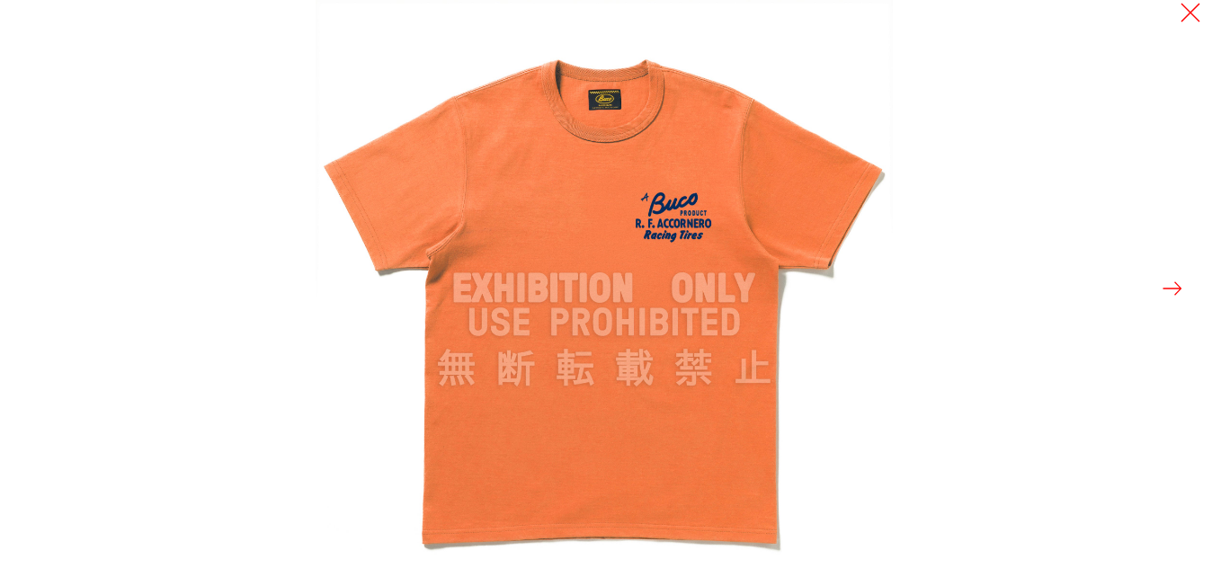
click at [1167, 289] on button at bounding box center [1171, 288] width 25 height 25
